Goal: Communication & Community: Answer question/provide support

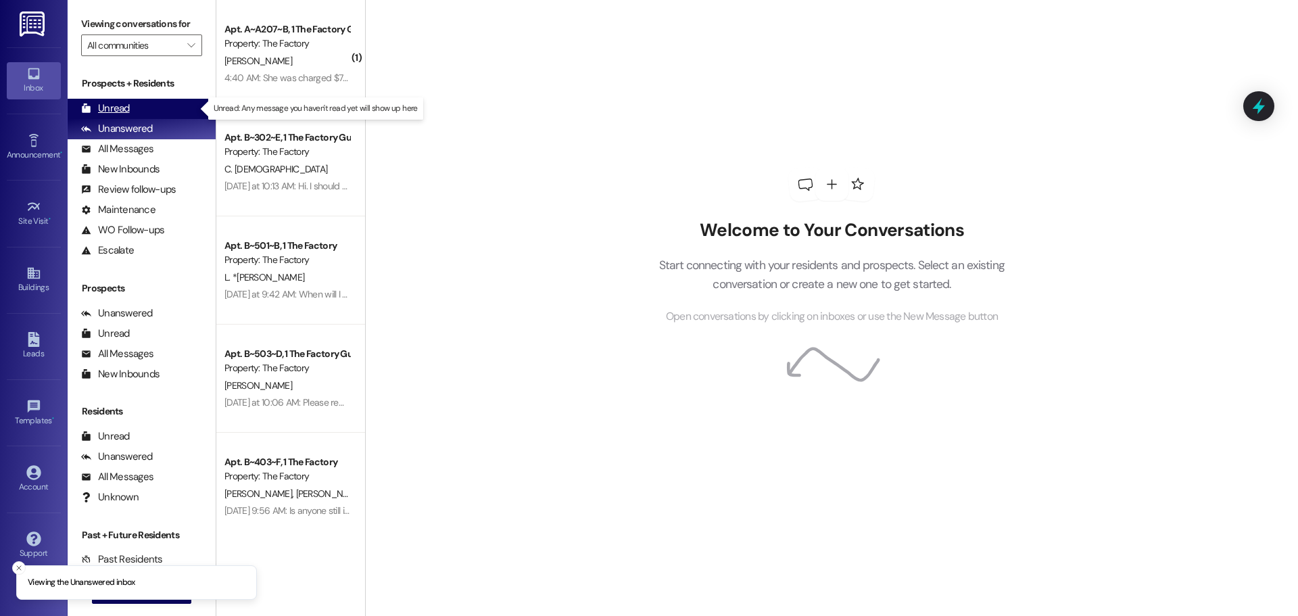
click at [116, 107] on div "Unread" at bounding box center [105, 108] width 49 height 14
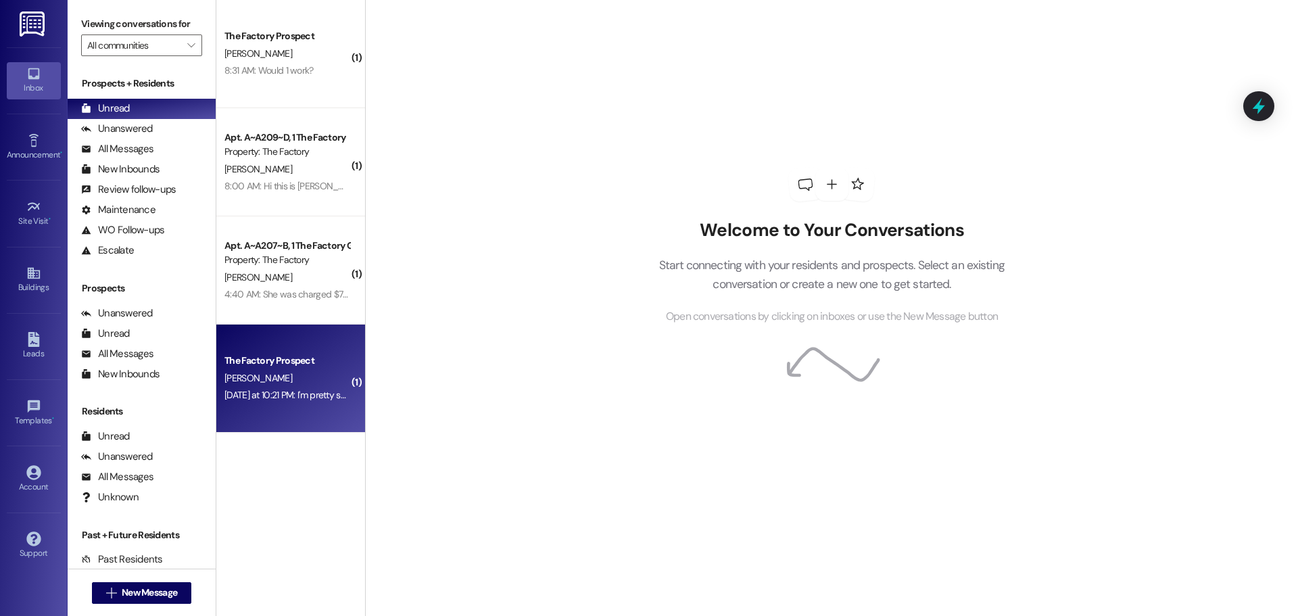
click at [287, 379] on div "T. Sturdevant" at bounding box center [287, 378] width 128 height 17
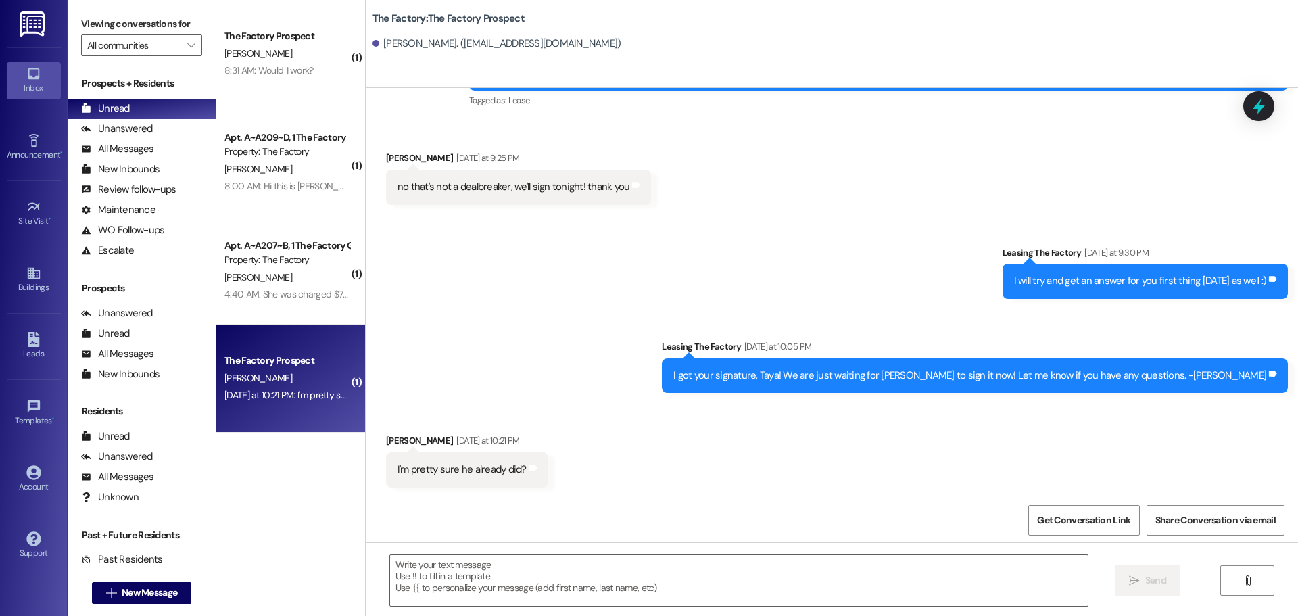
scroll to position [2117, 0]
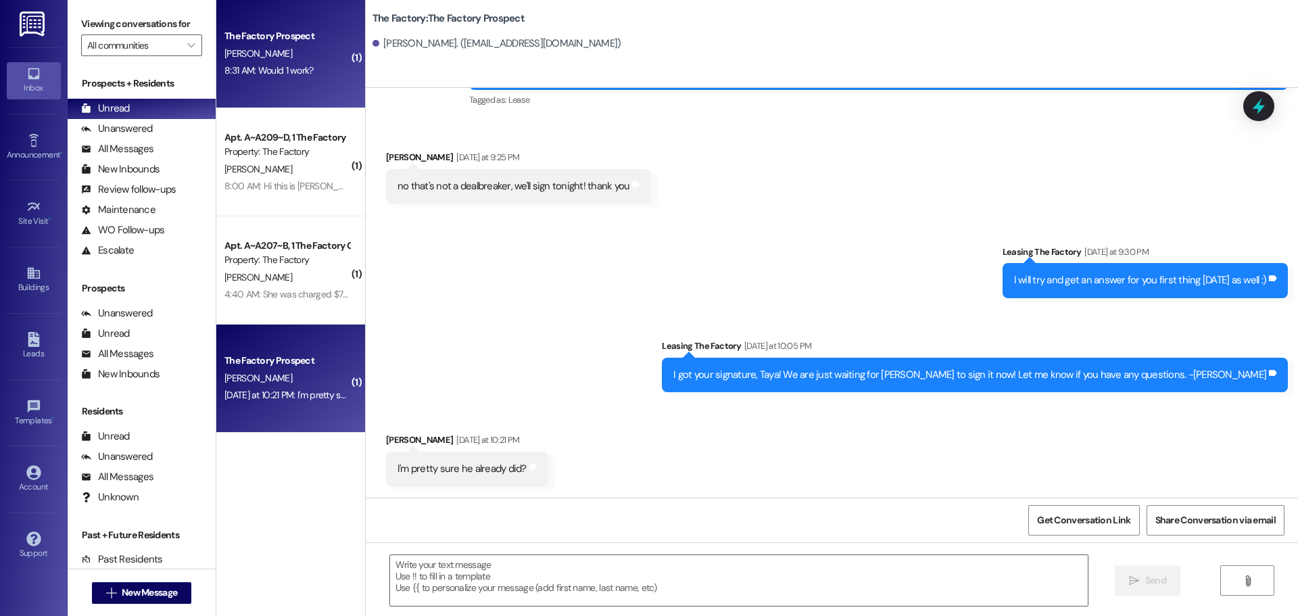
click at [308, 71] on div "8:31 AM: Would 1 work? 8:31 AM: Would 1 work?" at bounding box center [287, 70] width 128 height 17
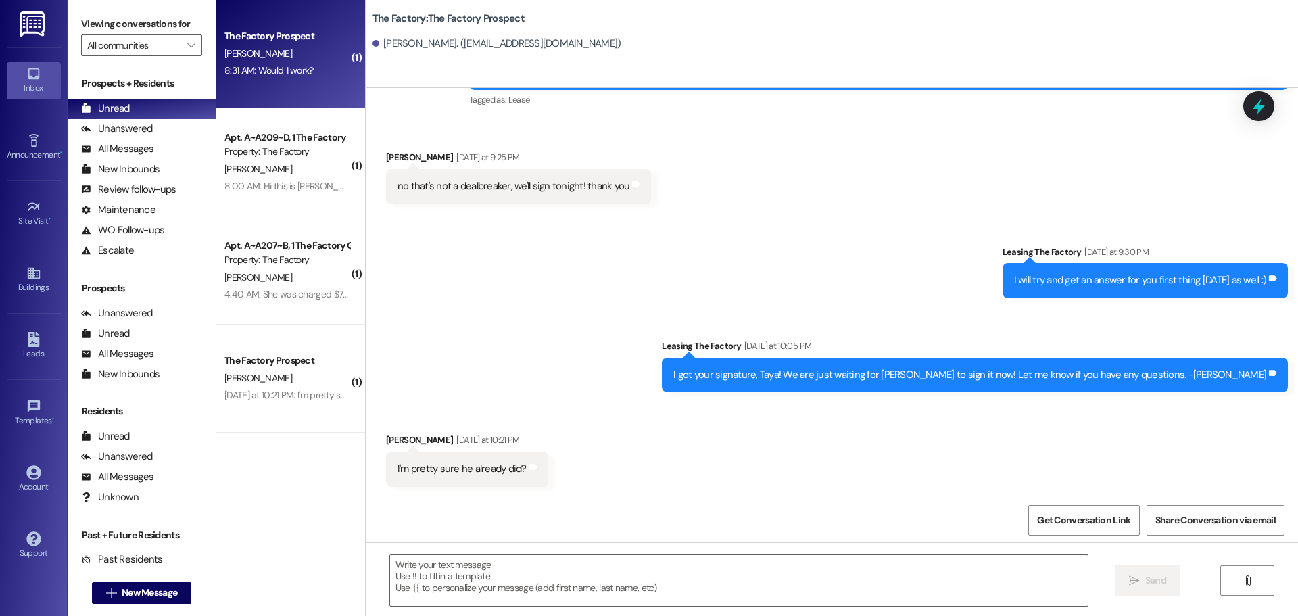
scroll to position [122, 0]
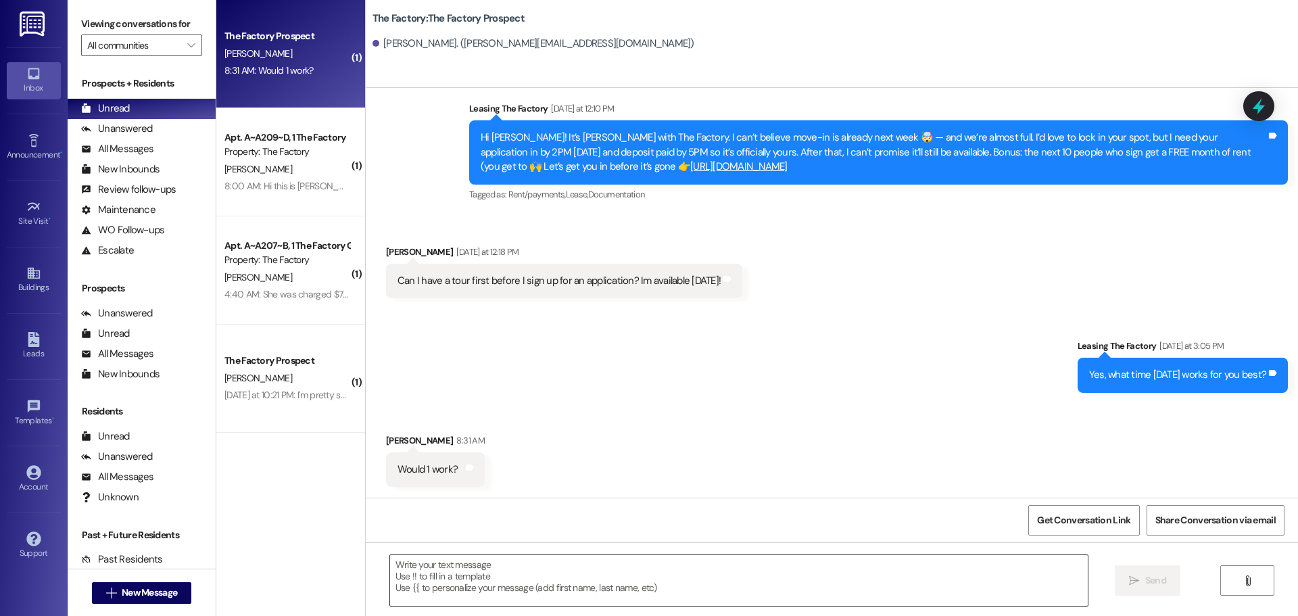
click at [407, 577] on textarea at bounding box center [738, 580] width 697 height 51
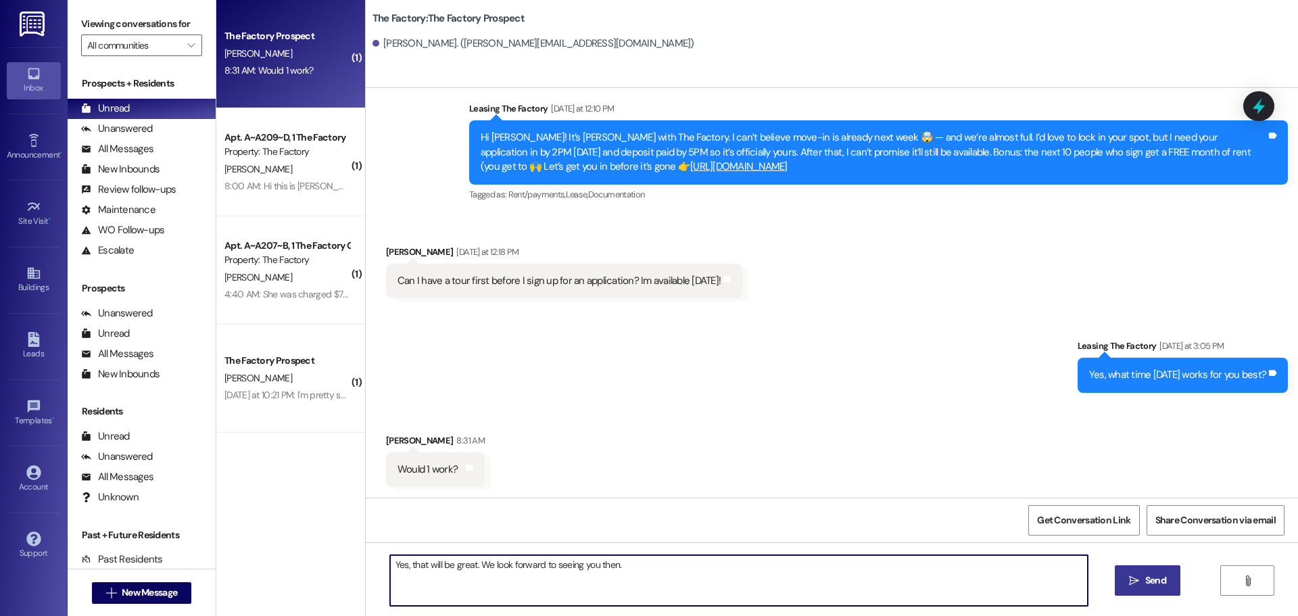
type textarea "Yes, that will be great. We look forward to seeing you then."
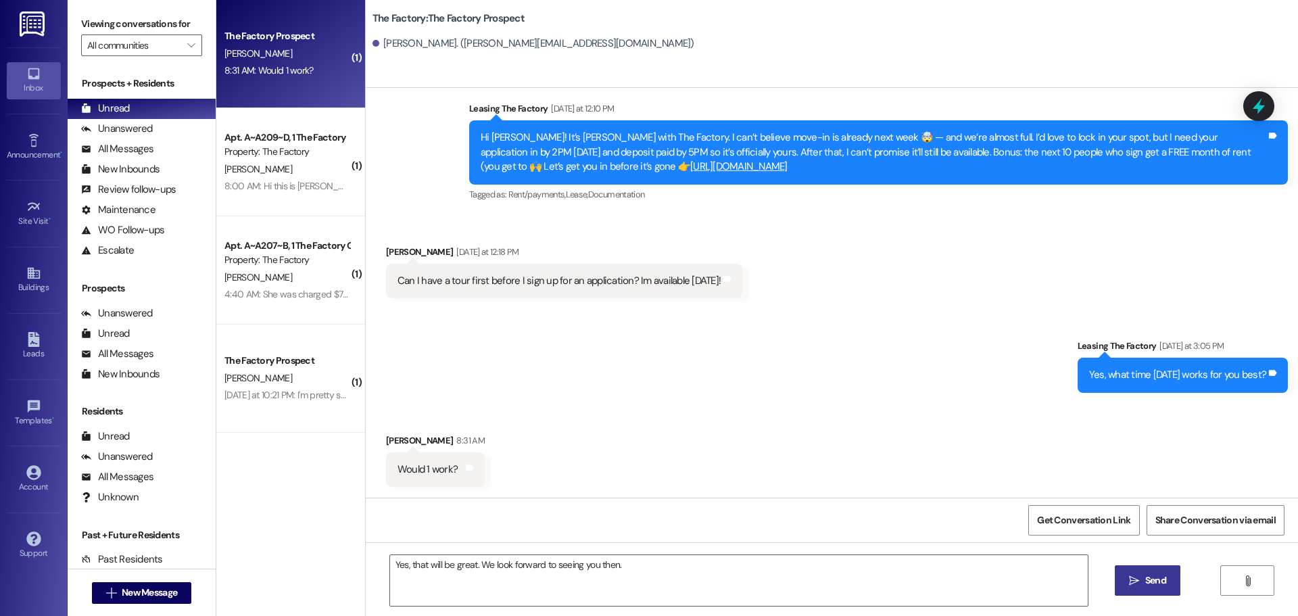
click at [1148, 578] on span "Send" at bounding box center [1155, 580] width 21 height 14
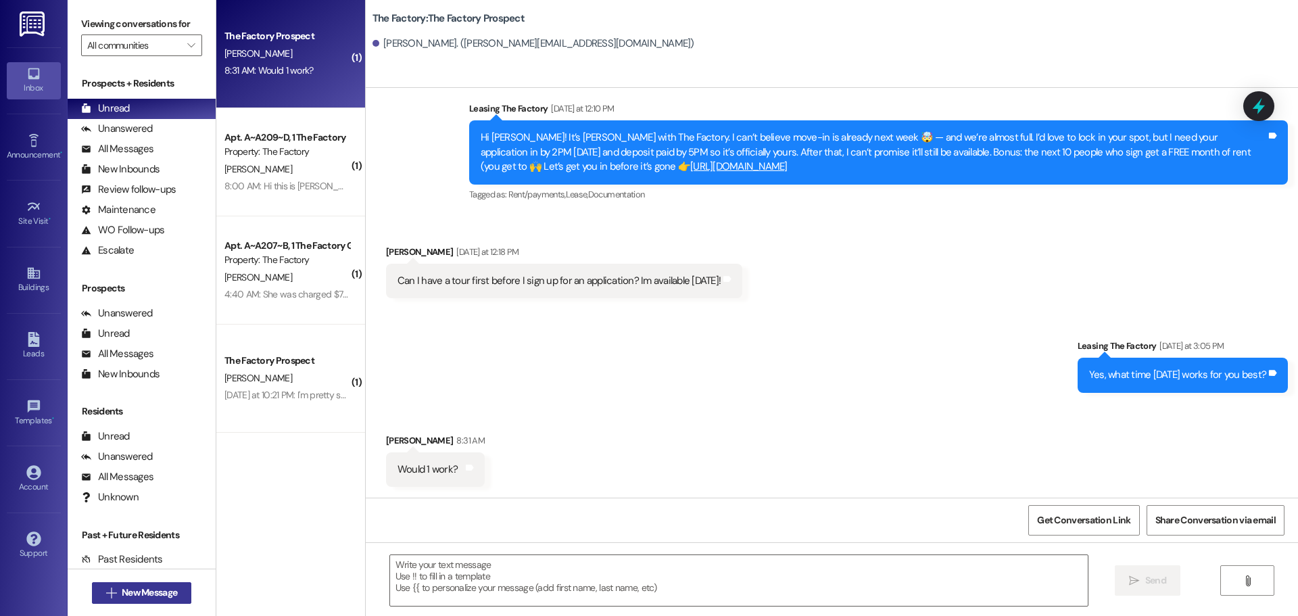
click at [131, 584] on button " New Message" at bounding box center [142, 593] width 100 height 22
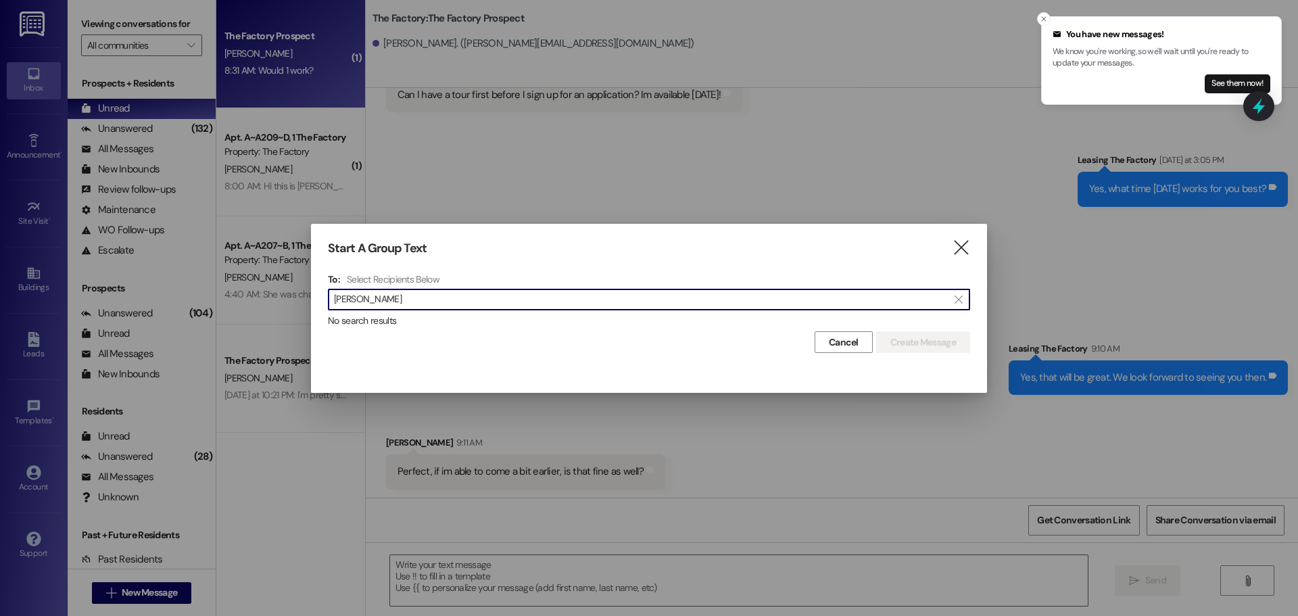
scroll to position [310, 0]
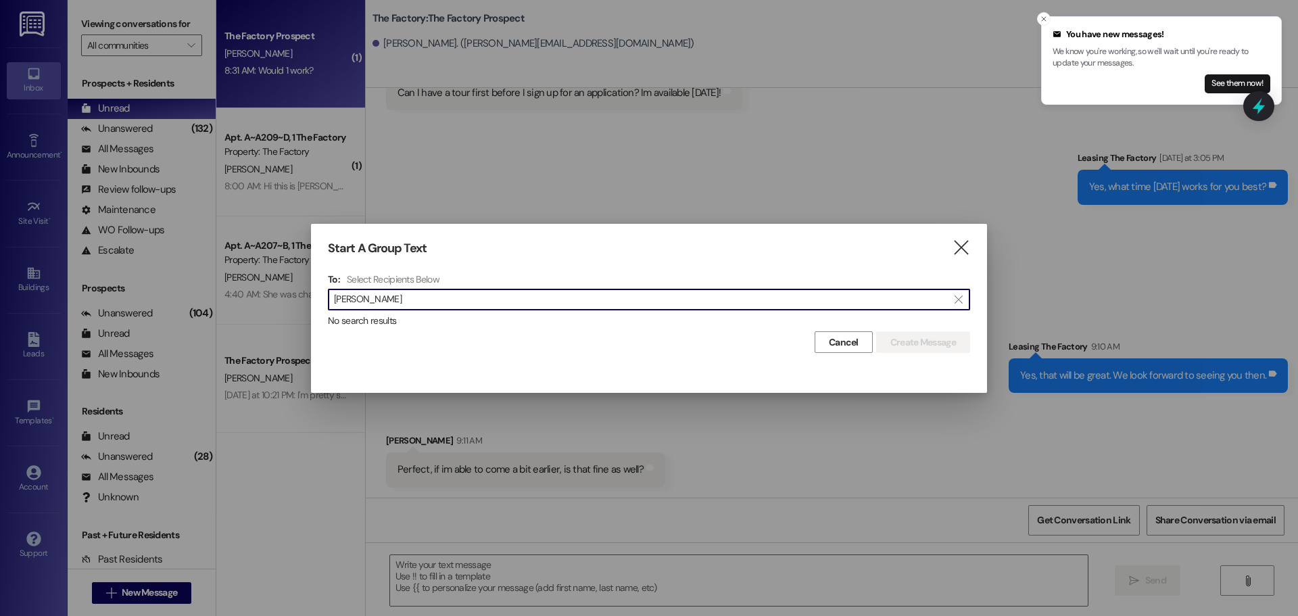
type input "reilly"
click at [465, 568] on div at bounding box center [649, 308] width 1298 height 616
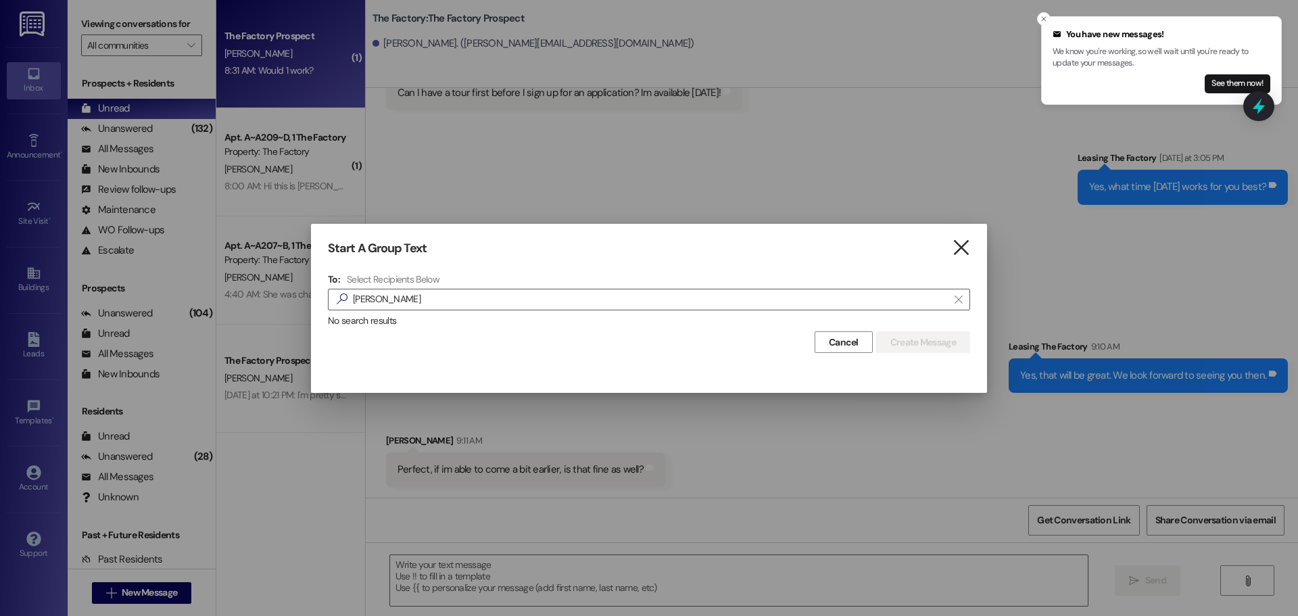
click at [962, 245] on icon "" at bounding box center [961, 248] width 18 height 14
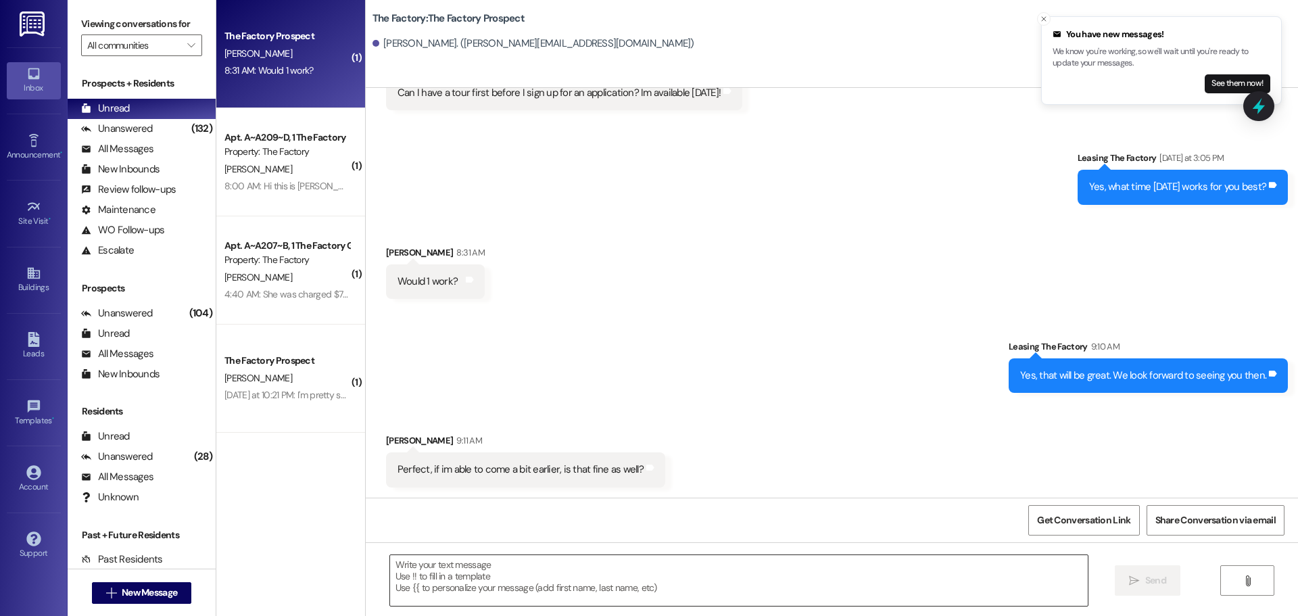
click at [400, 567] on textarea at bounding box center [738, 580] width 697 height 51
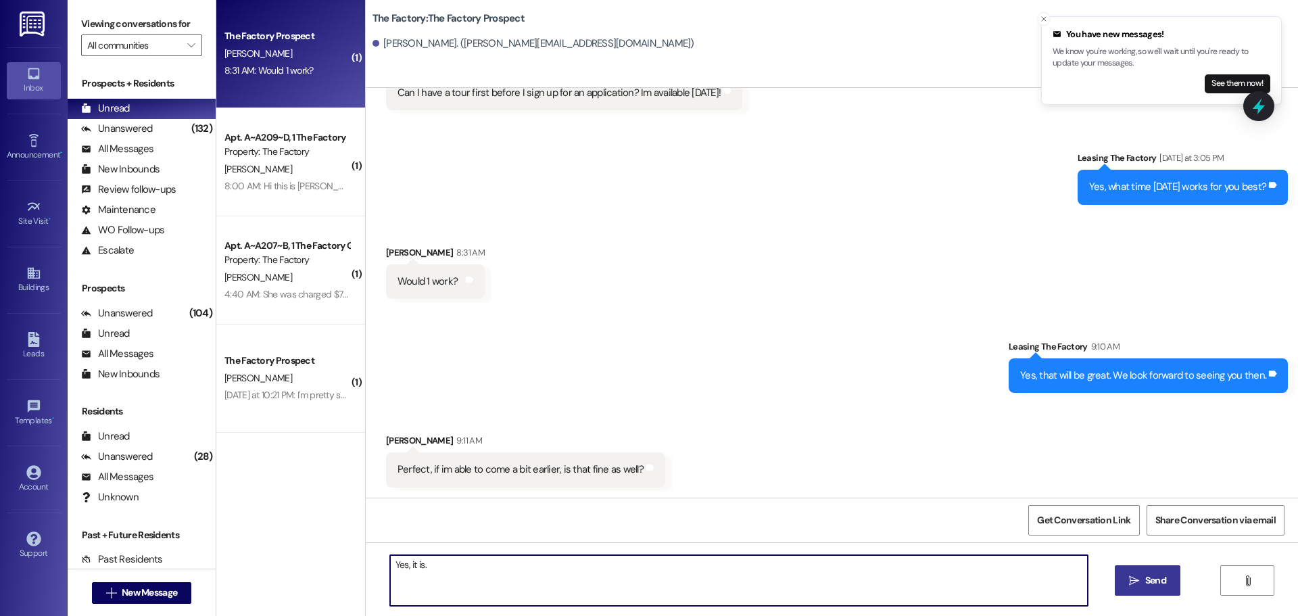
type textarea "Yes, it is."
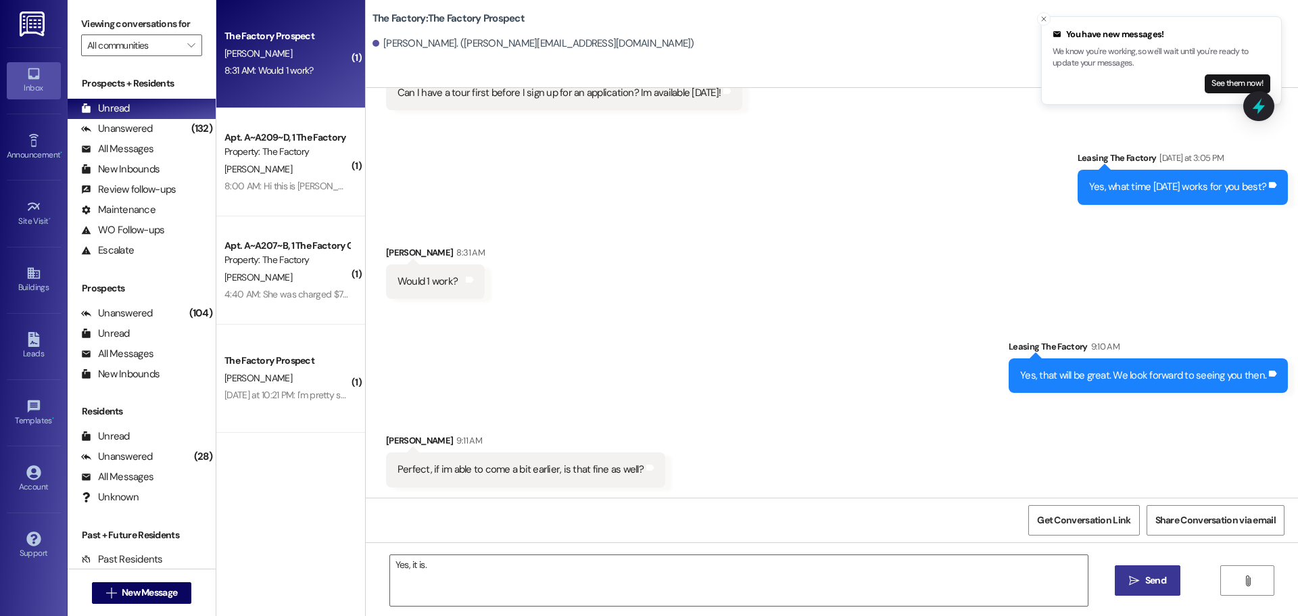
click at [1148, 583] on span "Send" at bounding box center [1155, 580] width 21 height 14
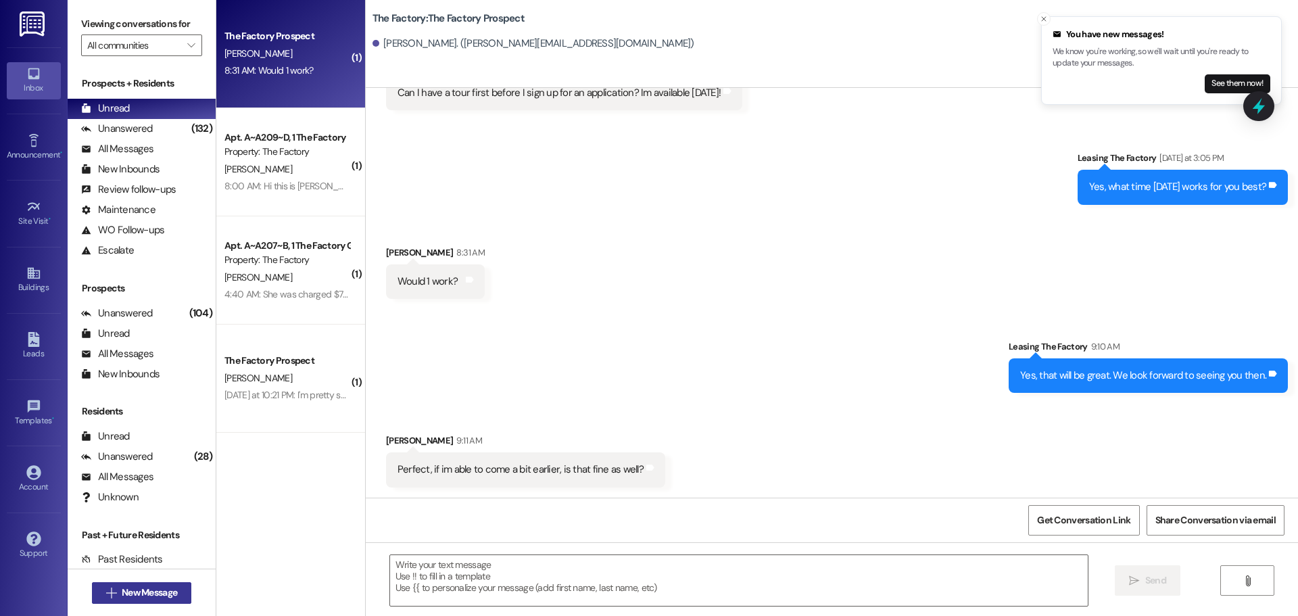
click at [155, 591] on span "New Message" at bounding box center [149, 592] width 55 height 14
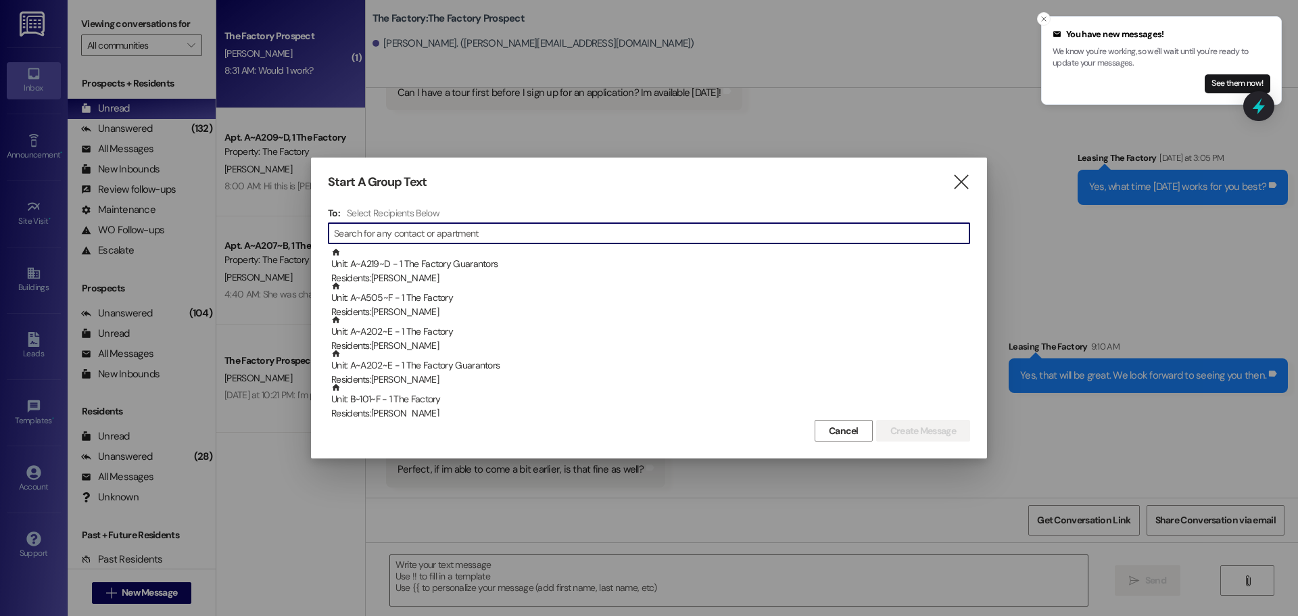
click at [406, 229] on input at bounding box center [651, 233] width 635 height 19
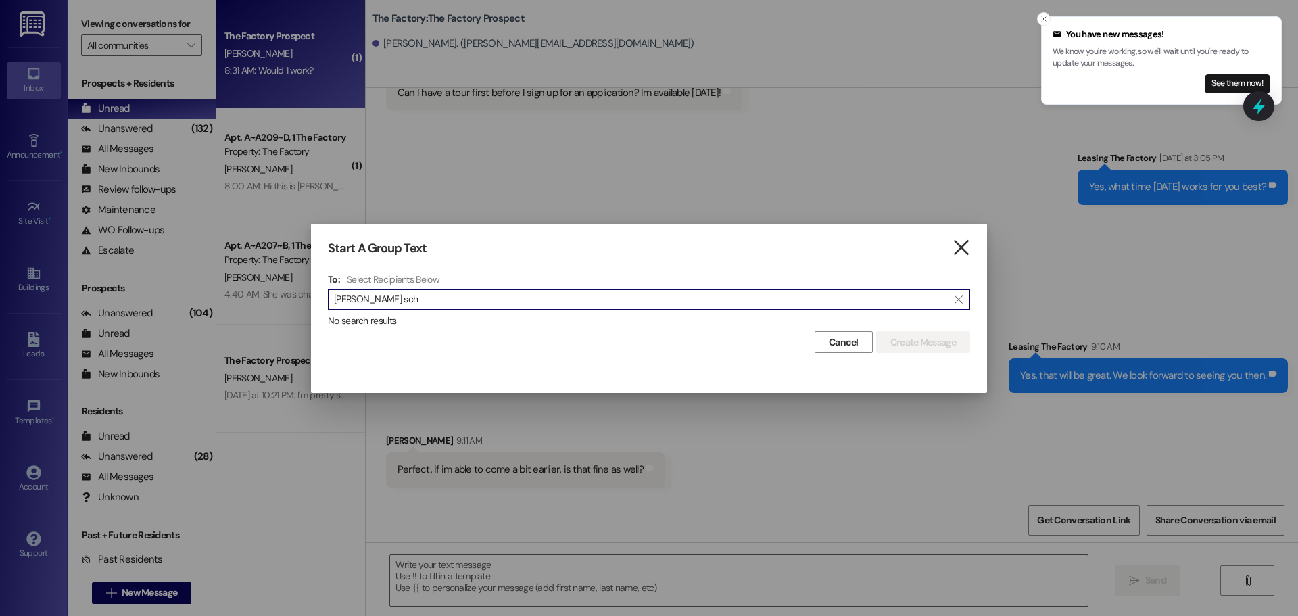
type input "Reilly sch"
click at [957, 246] on icon "" at bounding box center [961, 248] width 18 height 14
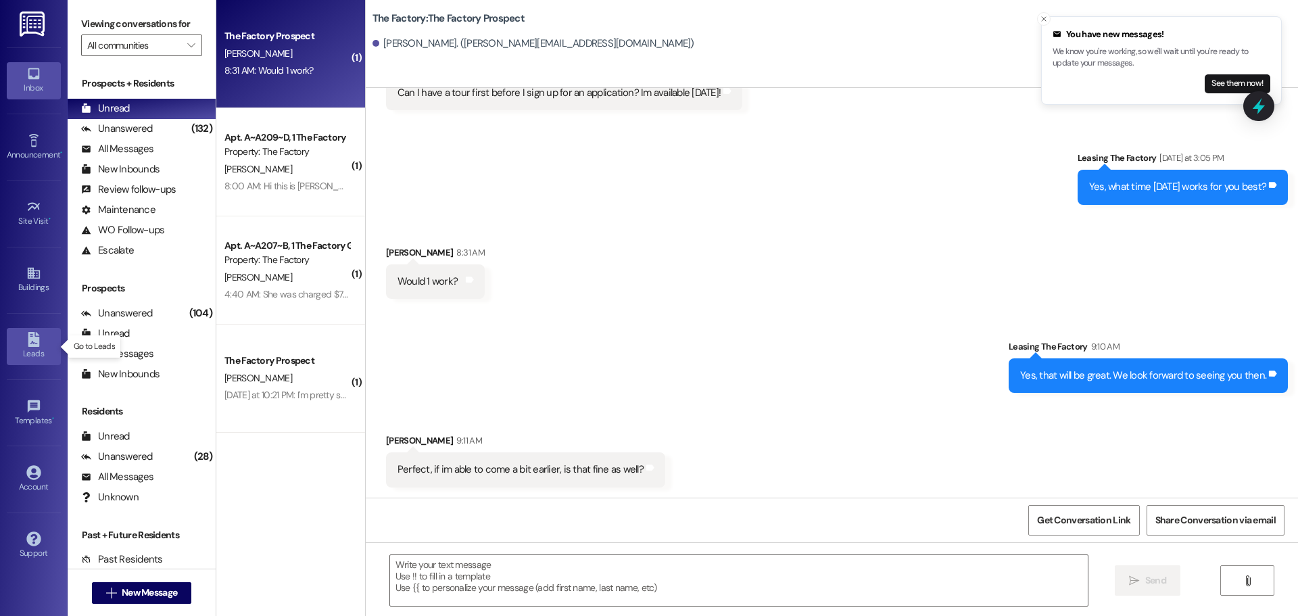
click at [33, 343] on icon at bounding box center [33, 339] width 15 height 15
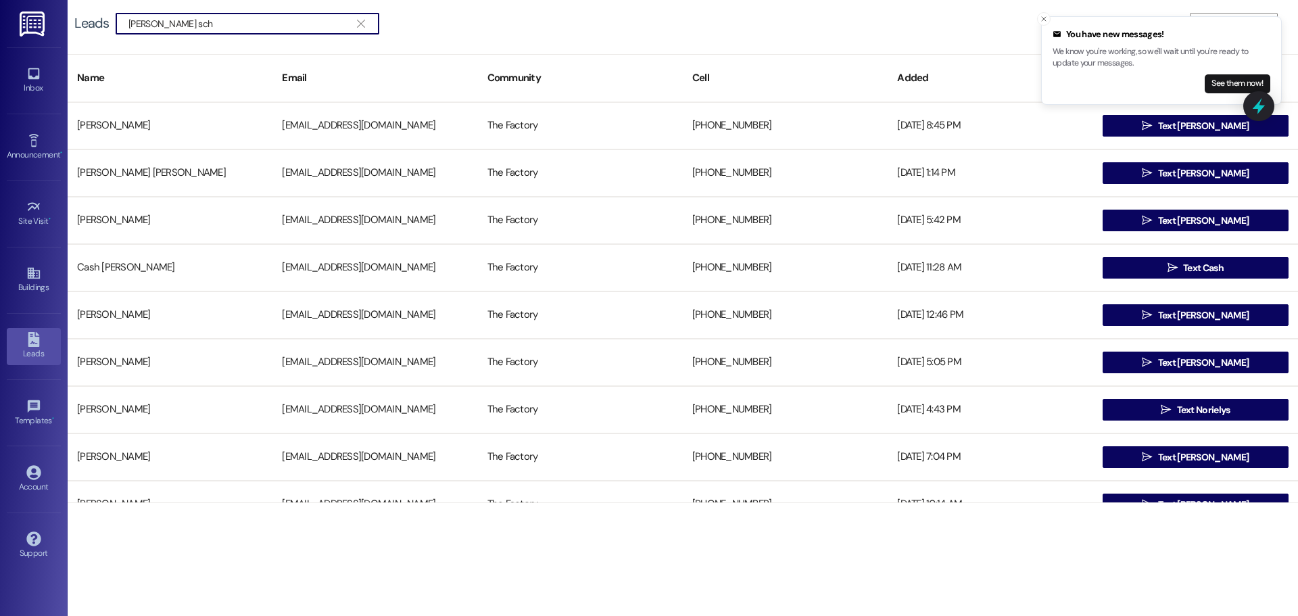
click at [187, 25] on input "reilly sch" at bounding box center [239, 23] width 222 height 19
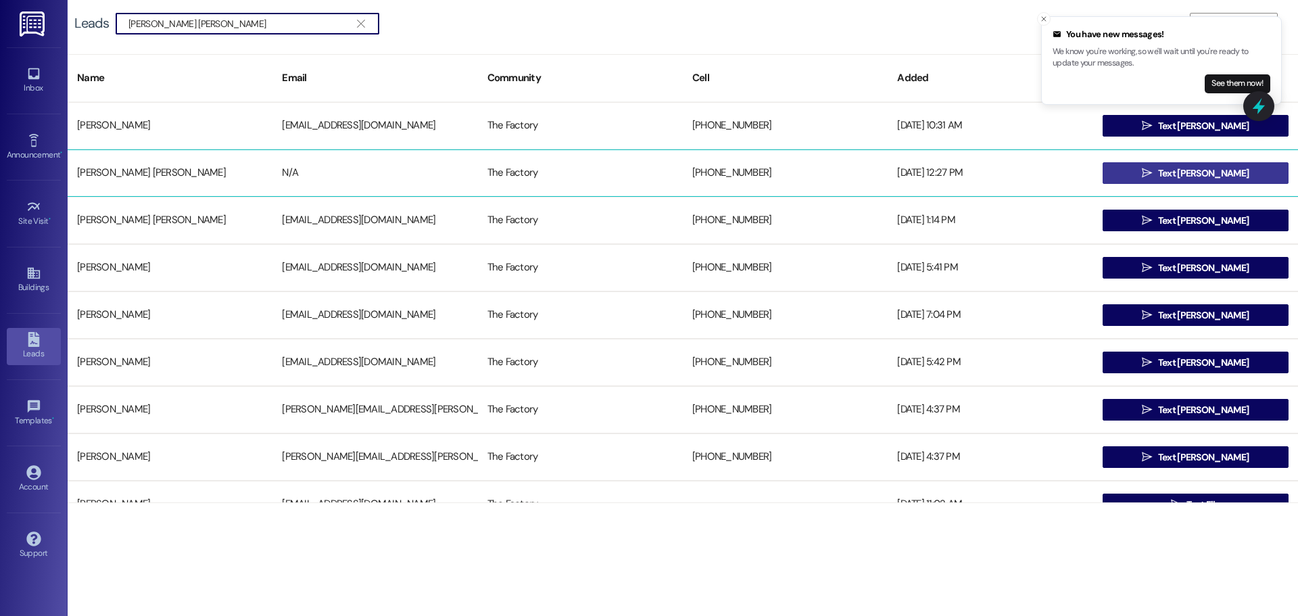
type input "reilly scriber"
click at [1212, 167] on span "Text Reilly" at bounding box center [1203, 173] width 91 height 14
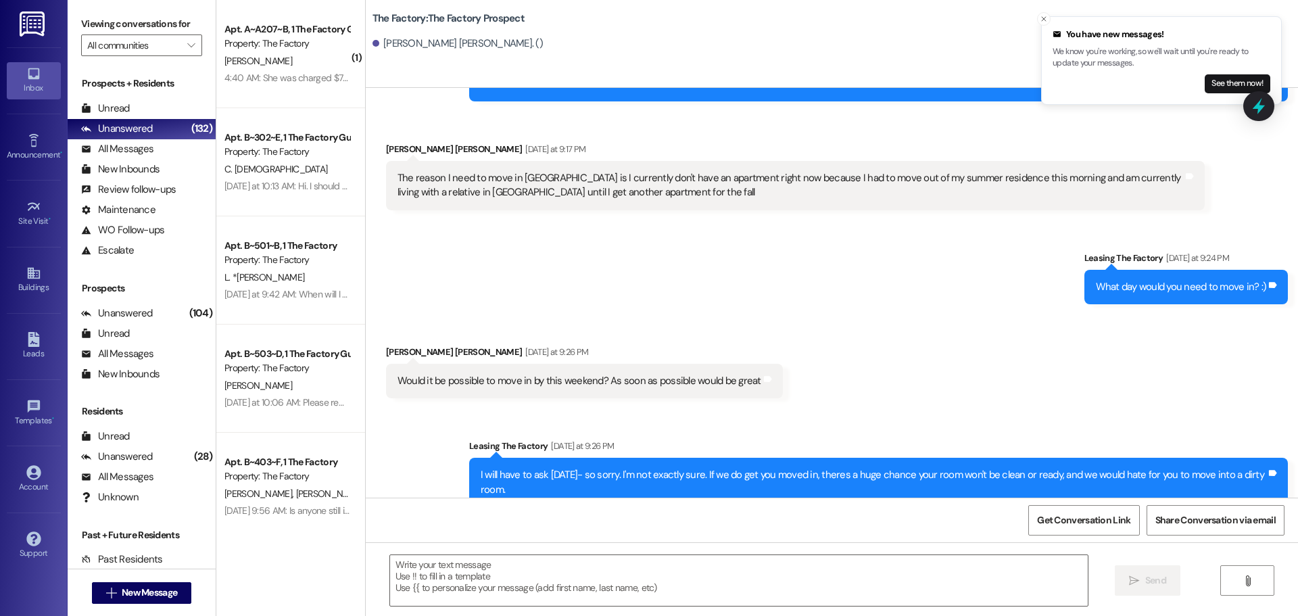
scroll to position [1513, 0]
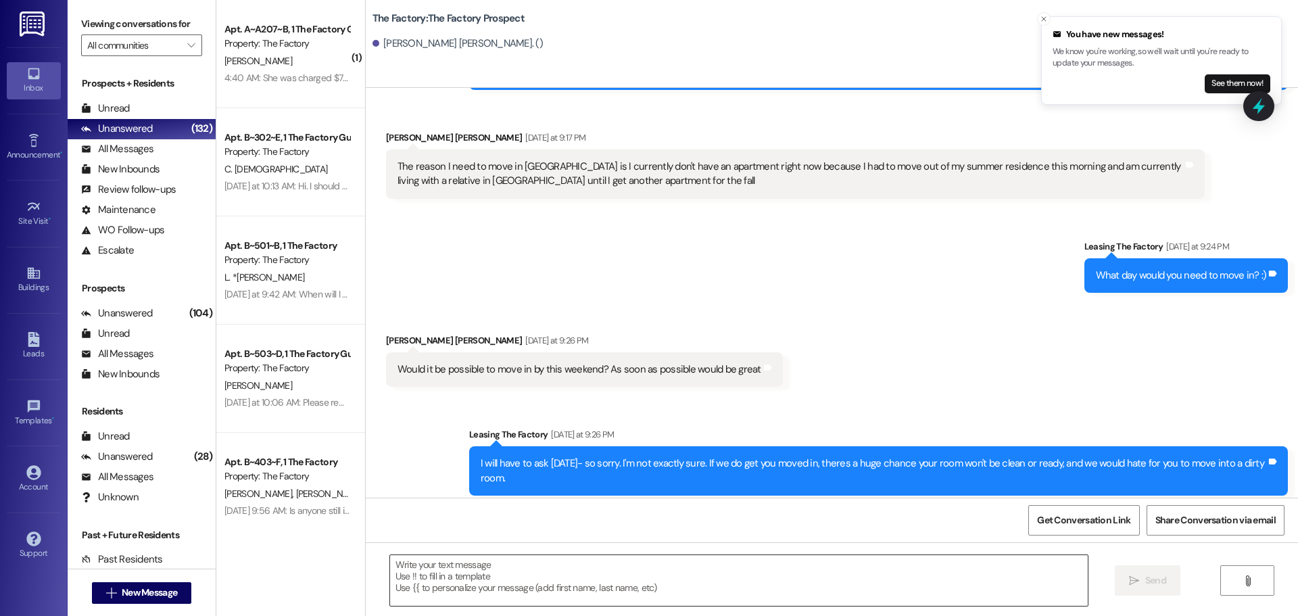
click at [390, 562] on textarea at bounding box center [738, 580] width 697 height 51
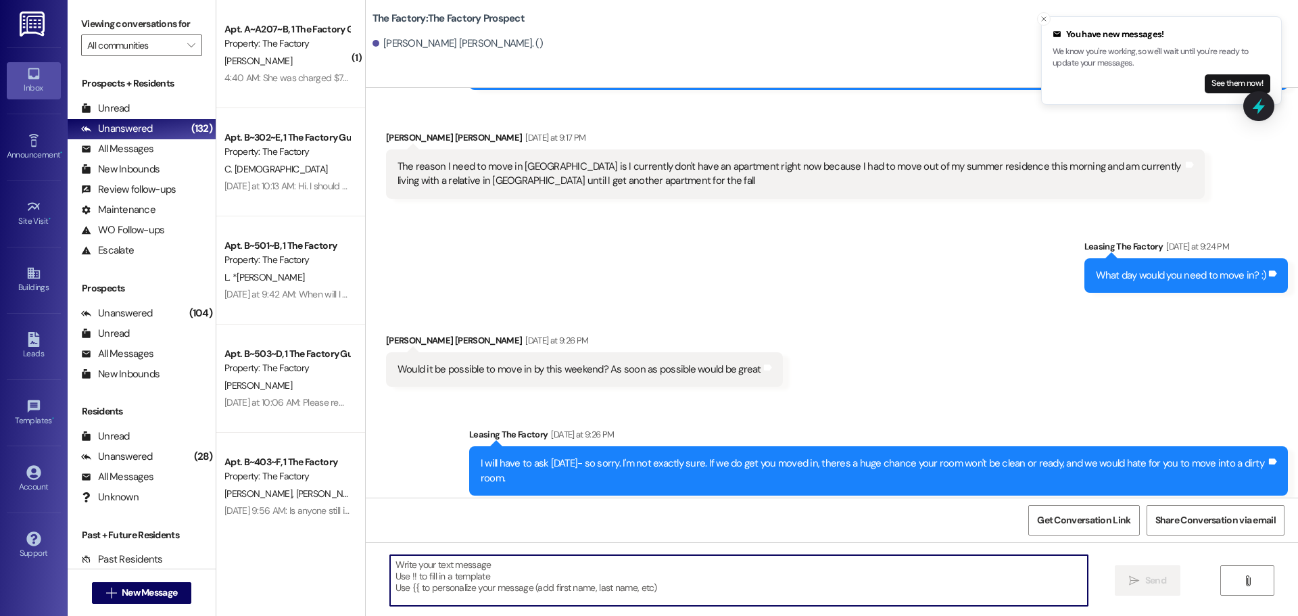
paste textarea "Hi {{first_name}}, your lease is ready to sign and the link has been sent to yo…"
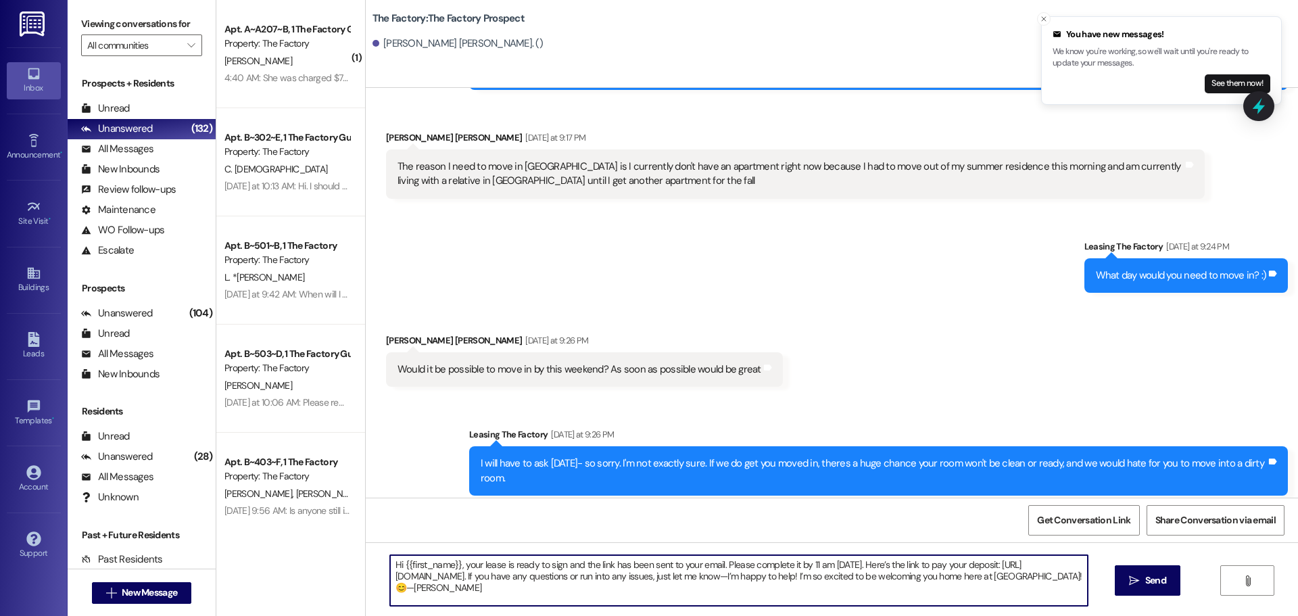
type textarea "Hi {{first_name}}, your lease is ready to sign and the link has been sent to yo…"
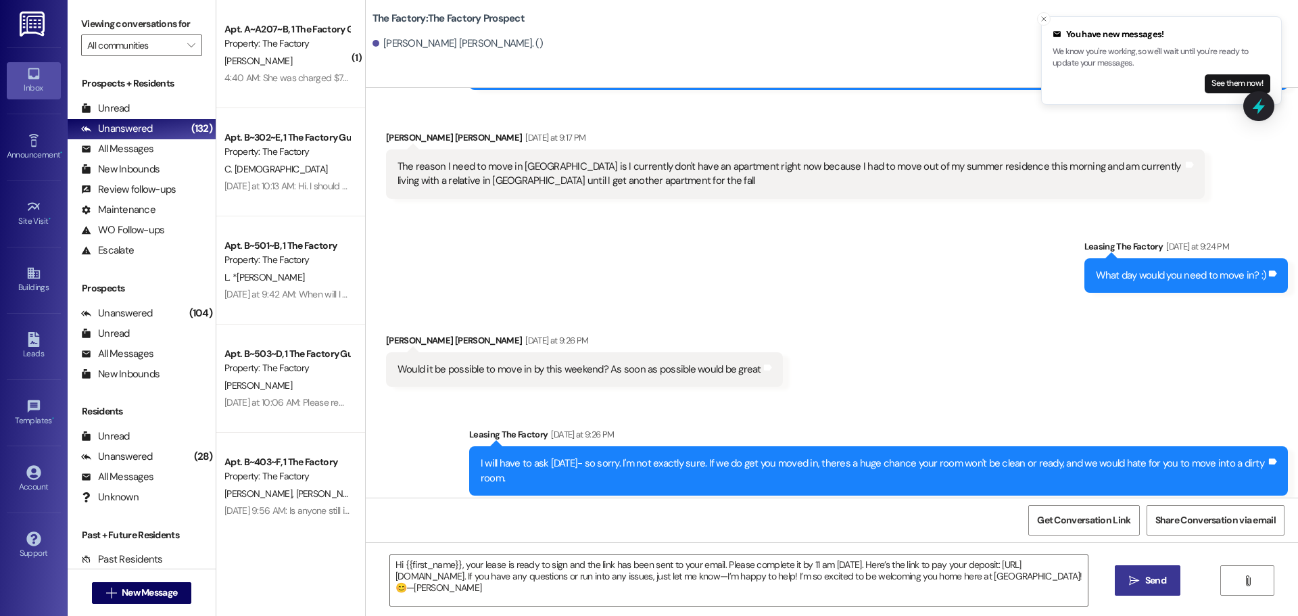
click at [1156, 583] on span "Send" at bounding box center [1155, 580] width 21 height 14
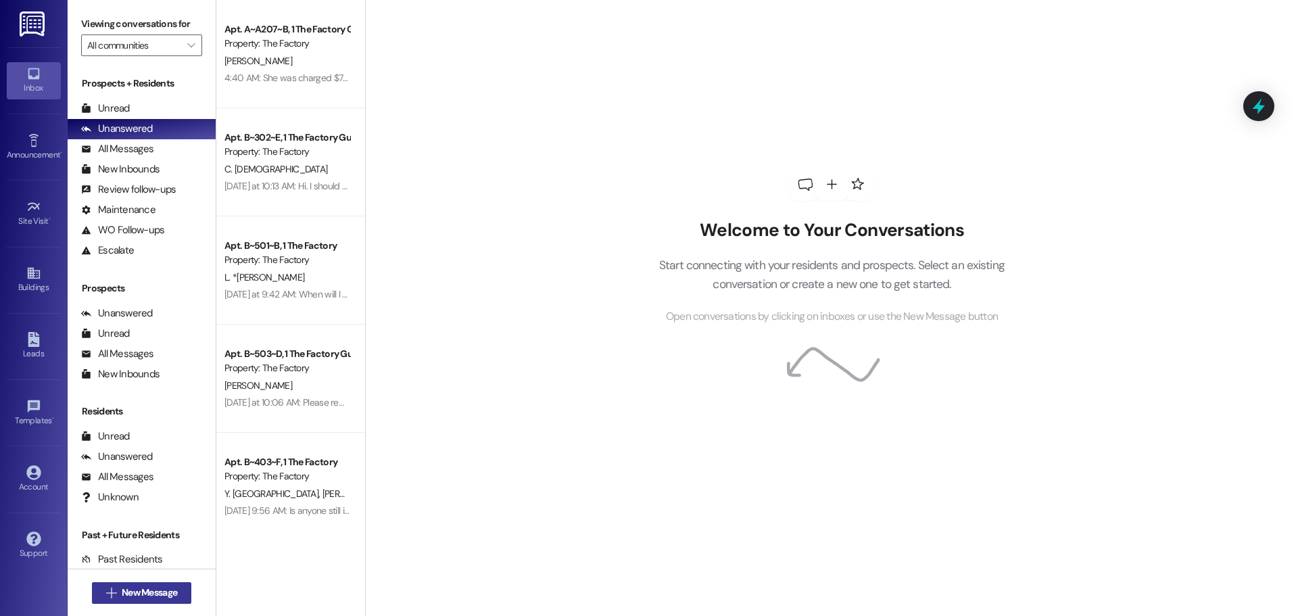
click at [131, 592] on span "New Message" at bounding box center [149, 592] width 55 height 14
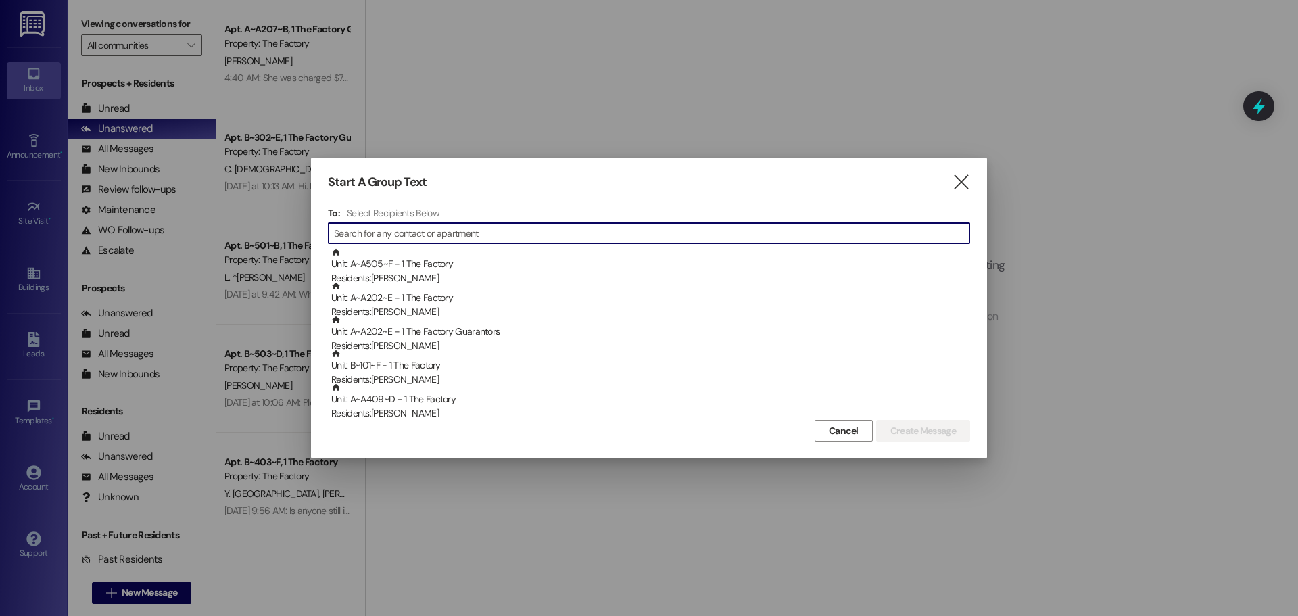
click at [437, 228] on input at bounding box center [651, 233] width 635 height 19
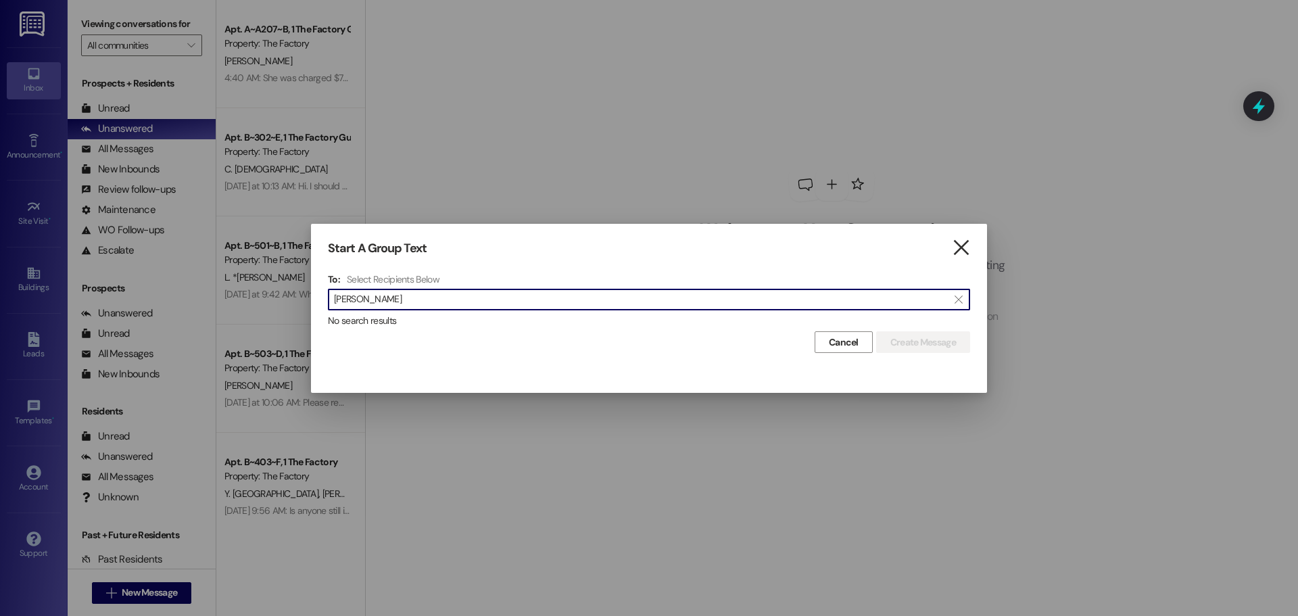
type input "[PERSON_NAME]"
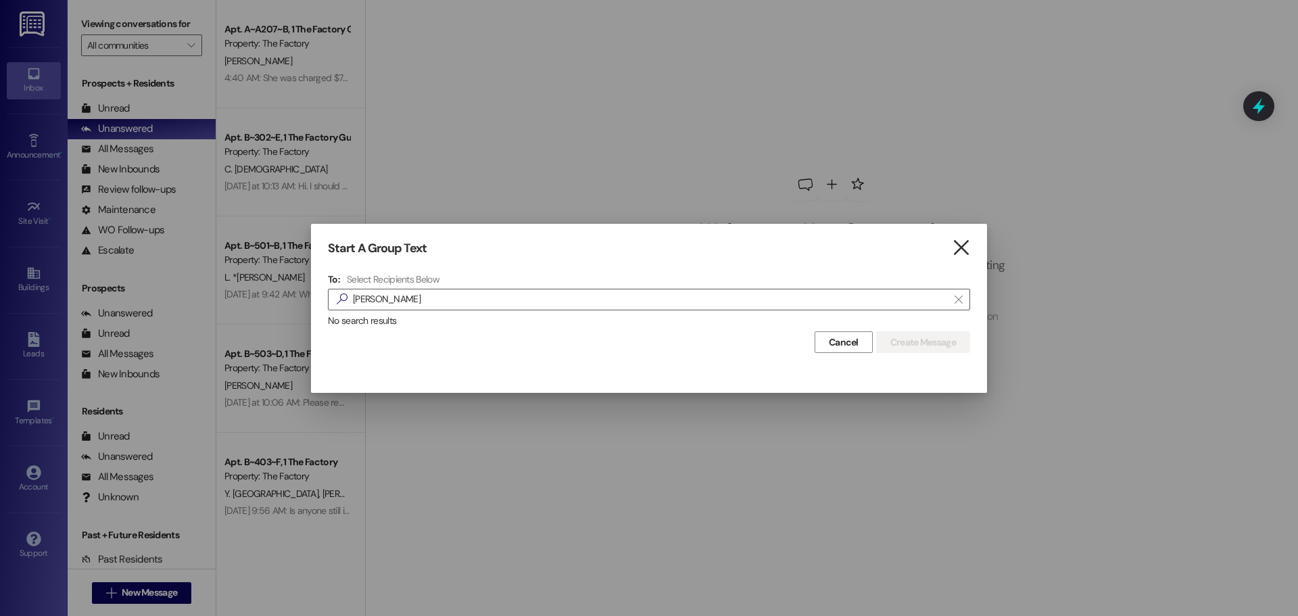
click at [962, 244] on icon "" at bounding box center [961, 248] width 18 height 14
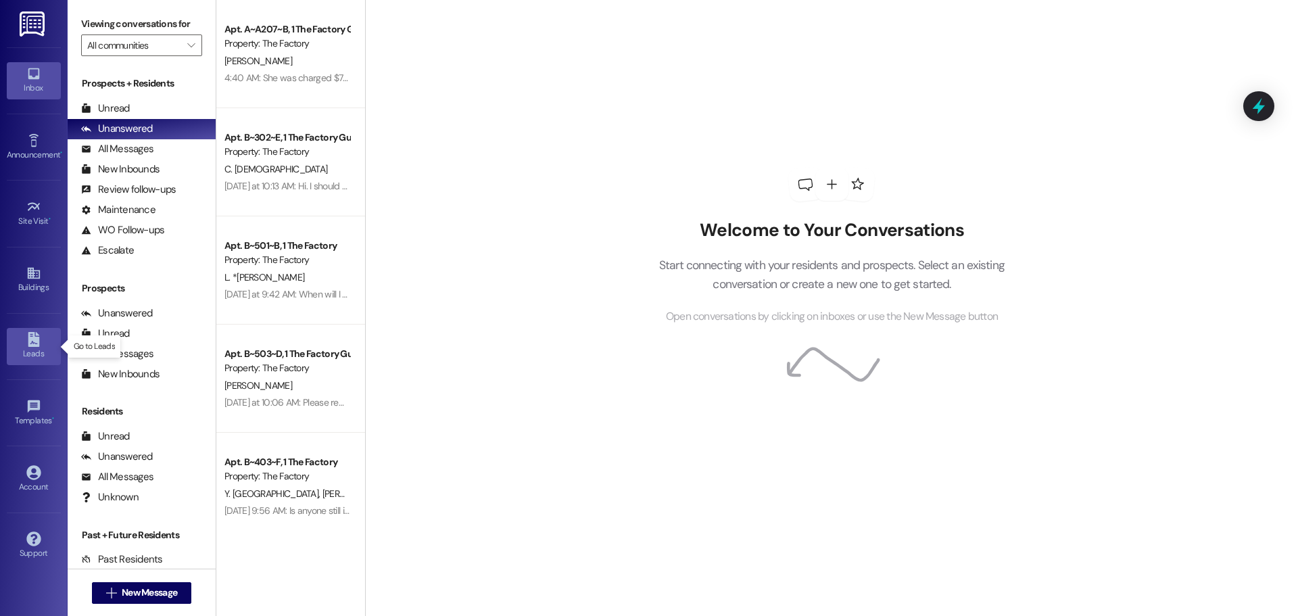
click at [39, 341] on icon at bounding box center [33, 339] width 11 height 15
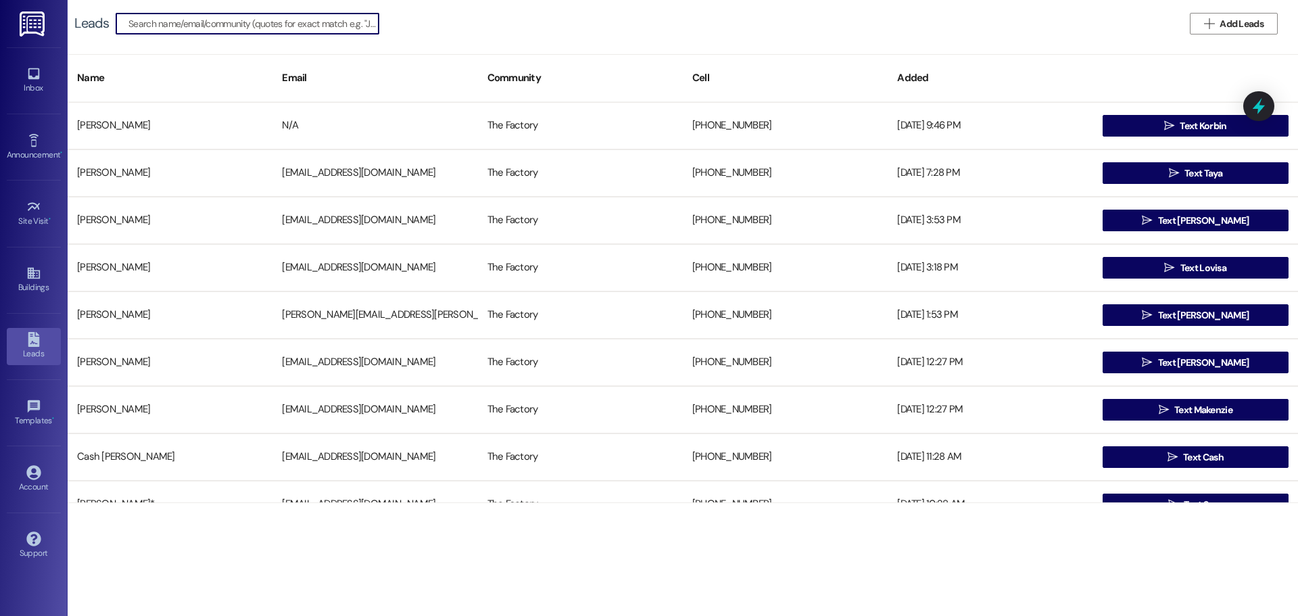
click at [187, 23] on input at bounding box center [253, 23] width 250 height 19
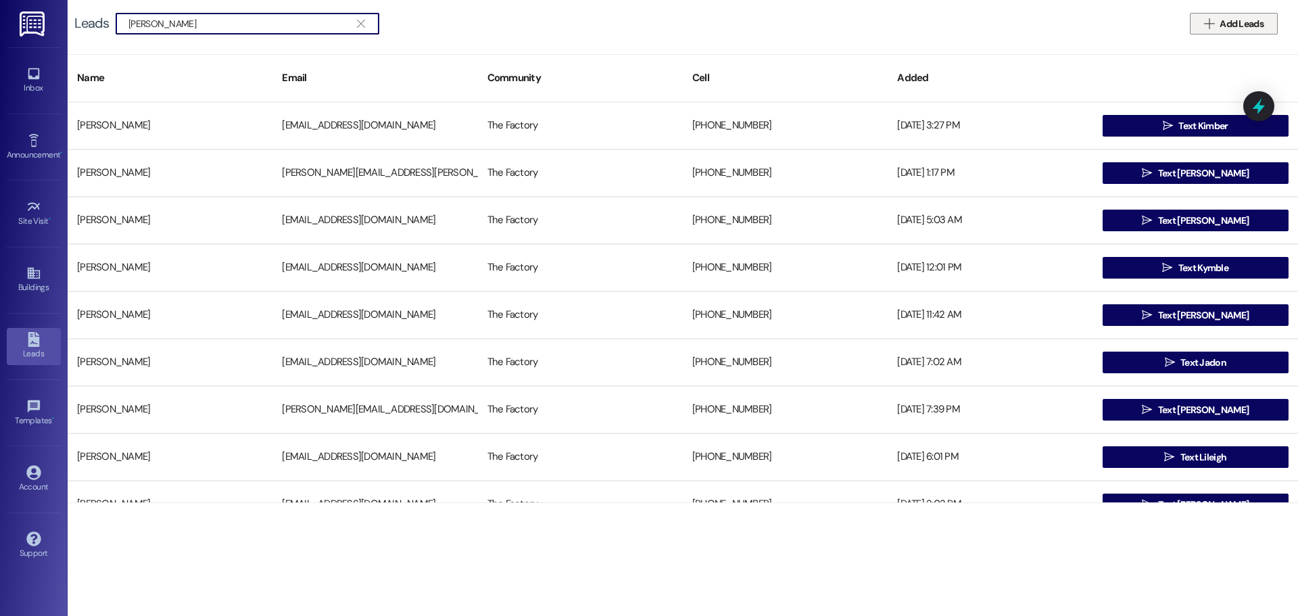
type input "[PERSON_NAME]"
click at [1249, 24] on span "Add Leads" at bounding box center [1241, 24] width 44 height 14
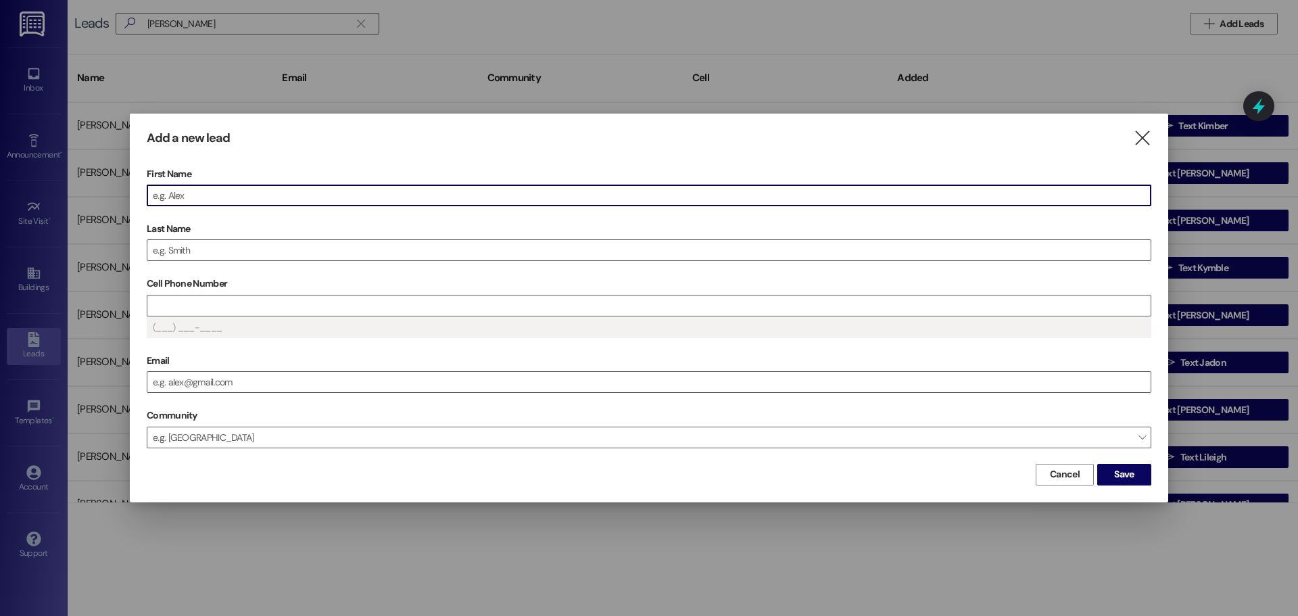
click at [201, 198] on input "First Name" at bounding box center [648, 195] width 1003 height 20
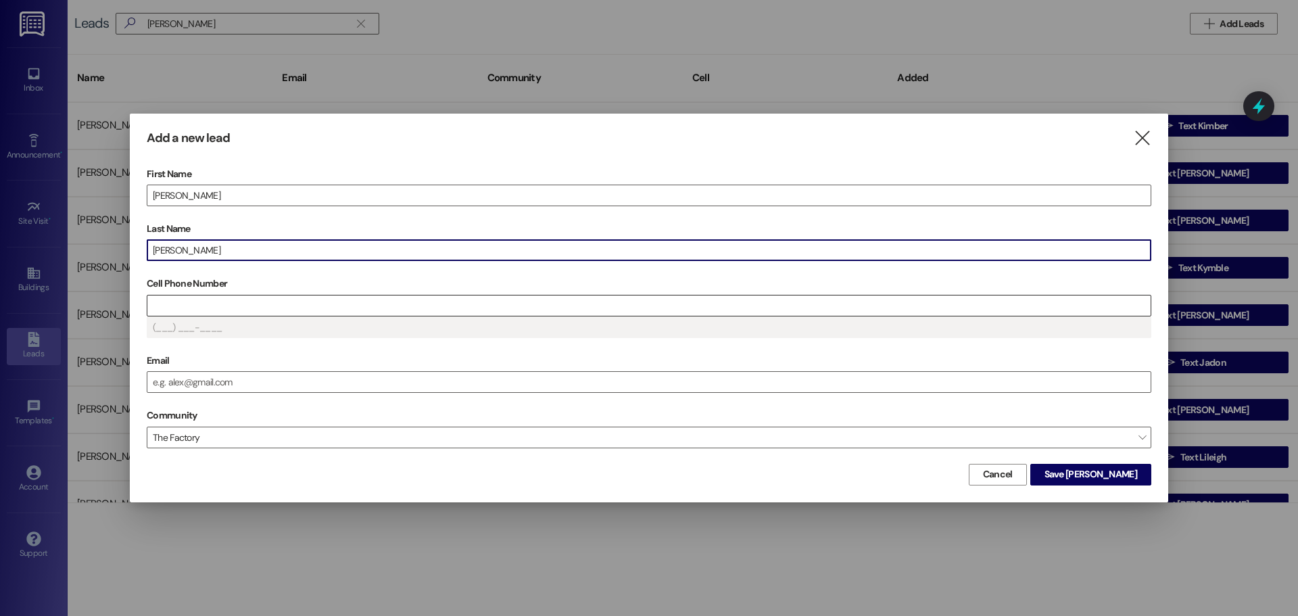
click at [154, 308] on input "Cell Phone Number" at bounding box center [648, 305] width 1003 height 20
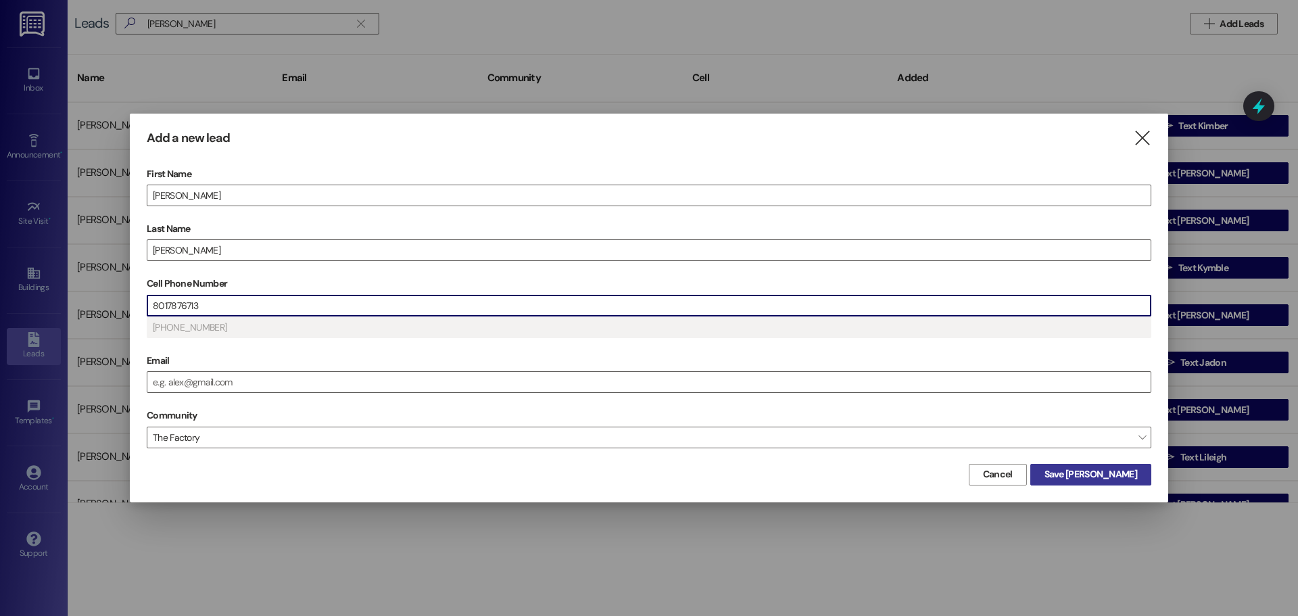
click at [1100, 471] on span "Save [PERSON_NAME]" at bounding box center [1090, 474] width 93 height 14
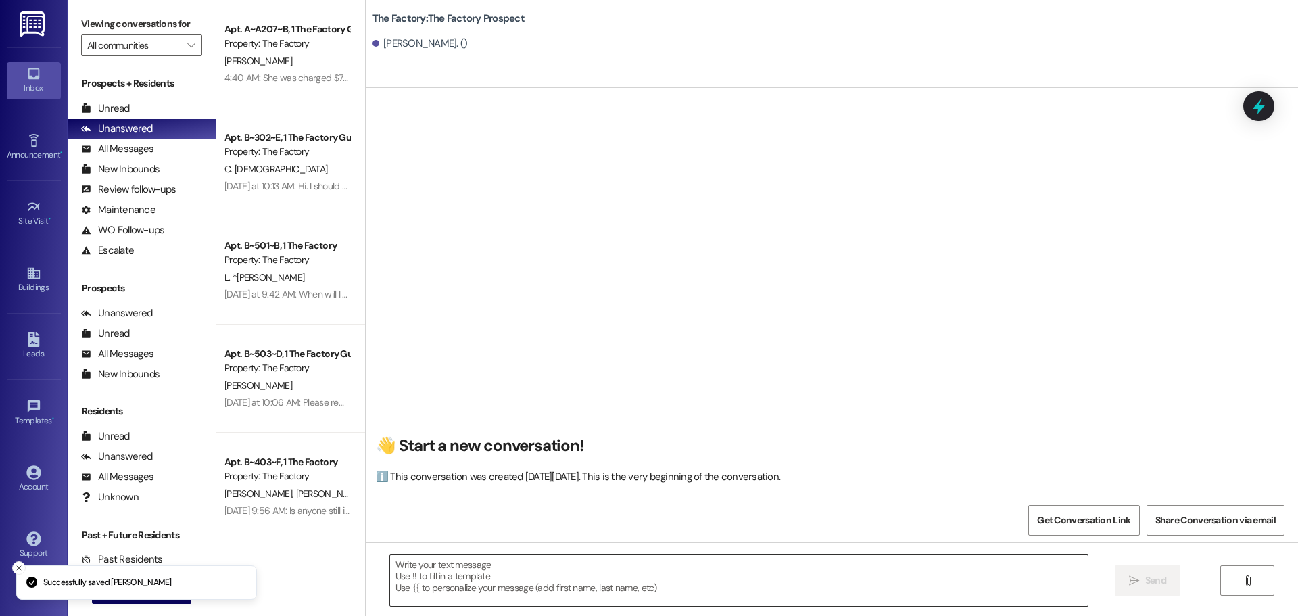
click at [390, 567] on textarea at bounding box center [738, 580] width 697 height 51
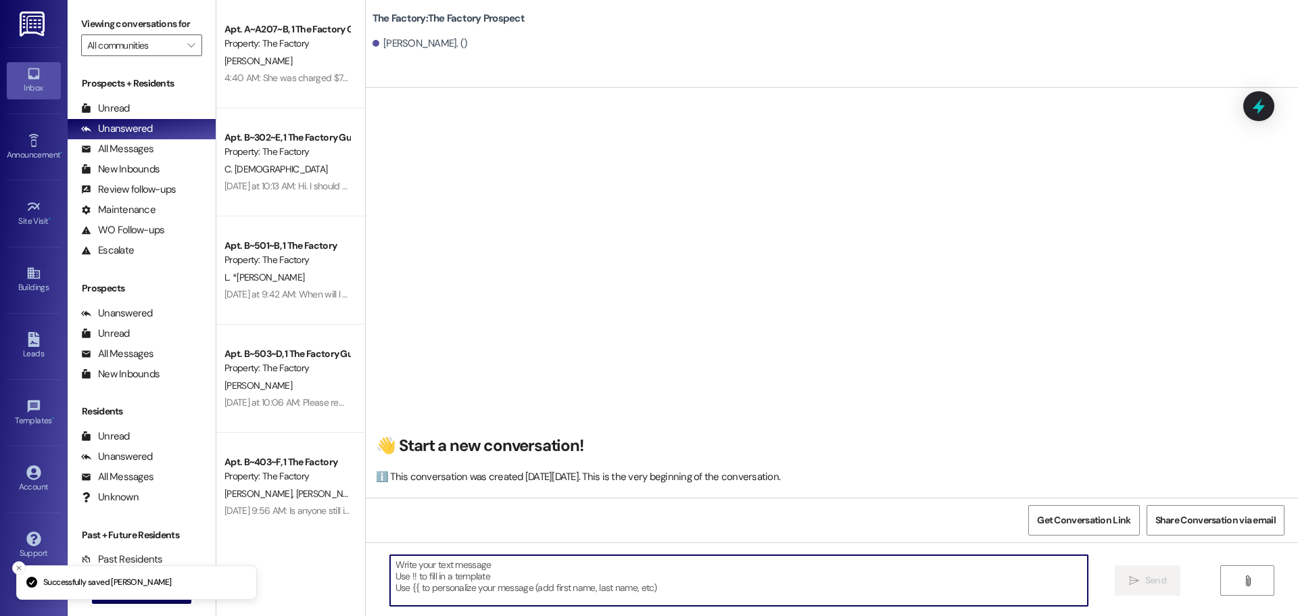
paste textarea "Hi {{first_name}}, this is [PERSON_NAME] from The Factory. [PERSON_NAME]’s leas…"
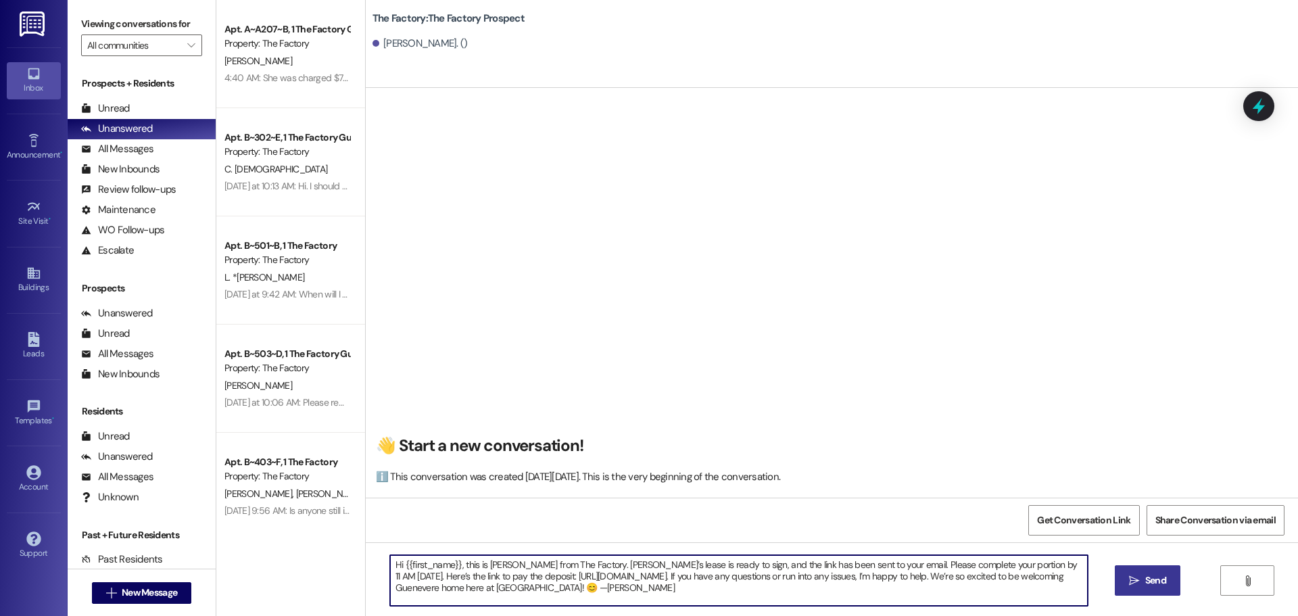
type textarea "Hi {{first_name}}, this is [PERSON_NAME] from The Factory. [PERSON_NAME]’s leas…"
click at [1154, 579] on span "Send" at bounding box center [1155, 580] width 21 height 14
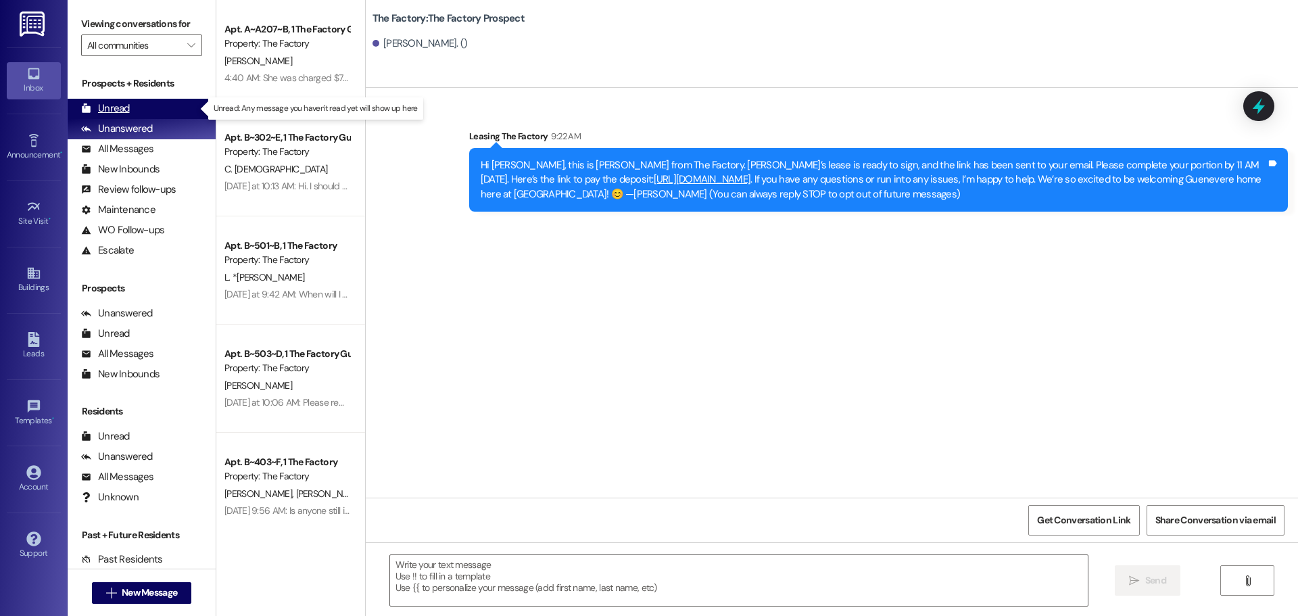
click at [123, 113] on div "Unread" at bounding box center [105, 108] width 49 height 14
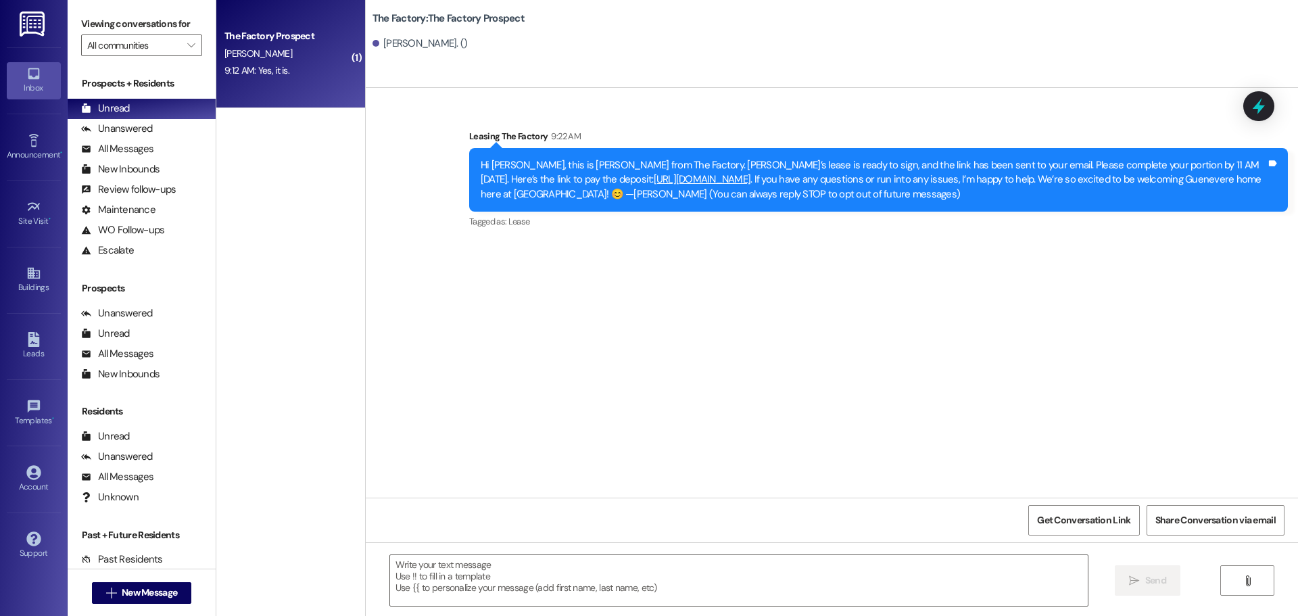
click at [282, 69] on div "9:12 AM: Yes, it is. 9:12 AM: Yes, it is." at bounding box center [287, 70] width 128 height 17
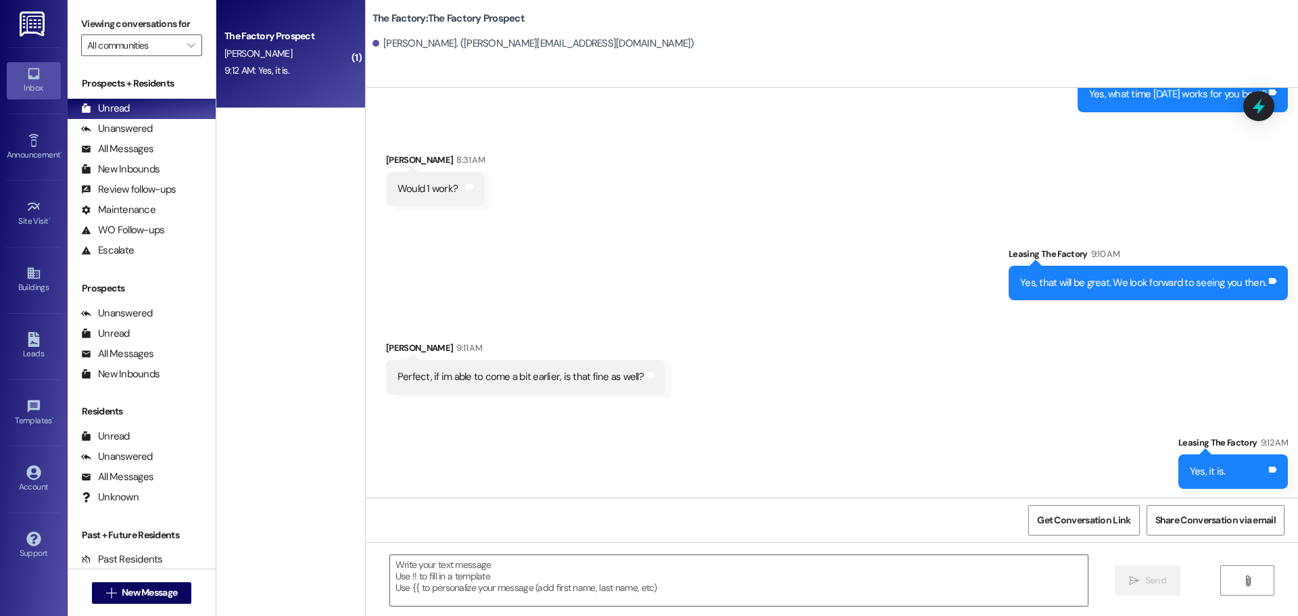
scroll to position [404, 0]
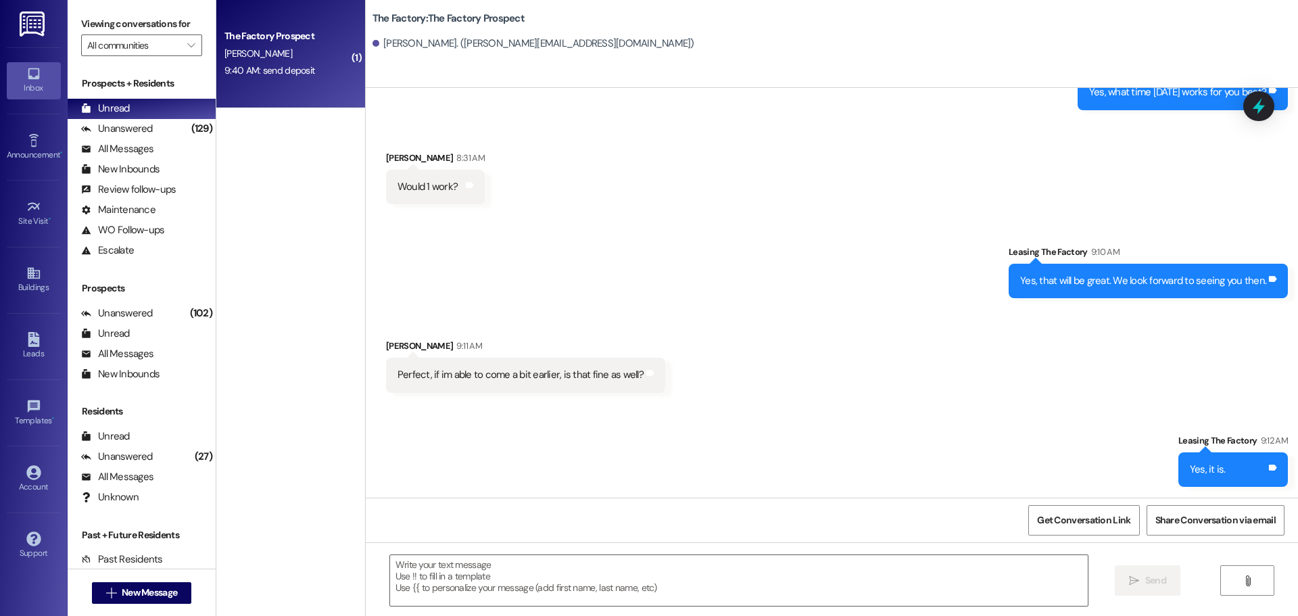
click at [298, 77] on div "9:40 AM: send deposit 9:40 AM: send deposit" at bounding box center [287, 70] width 128 height 17
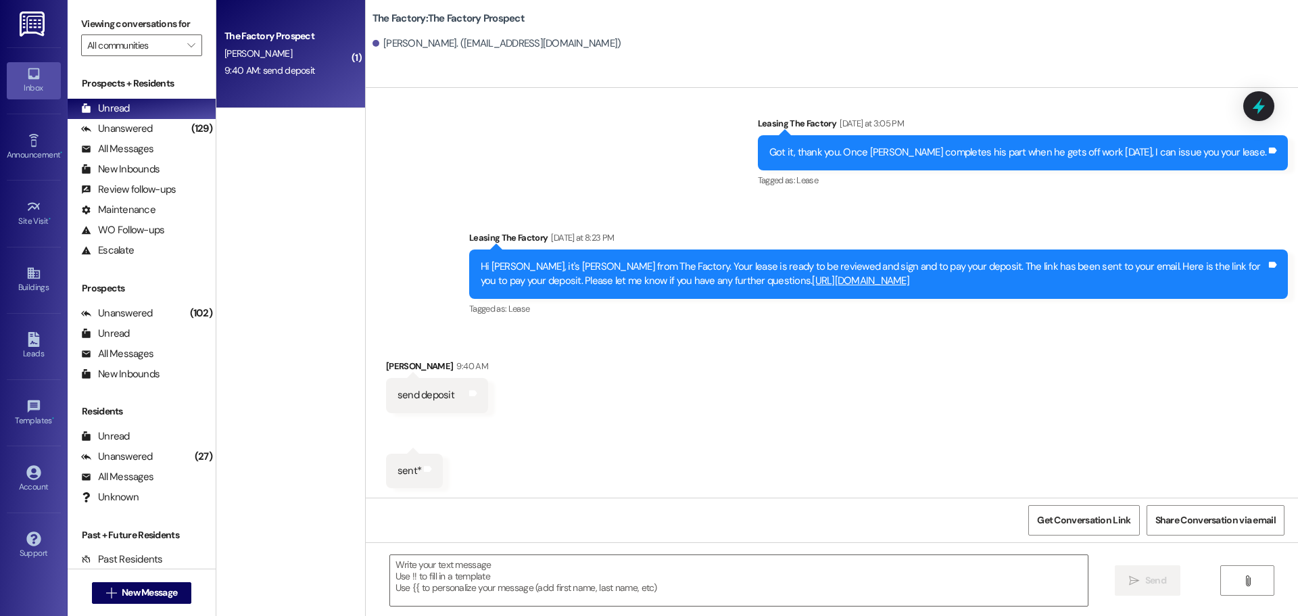
scroll to position [931, 0]
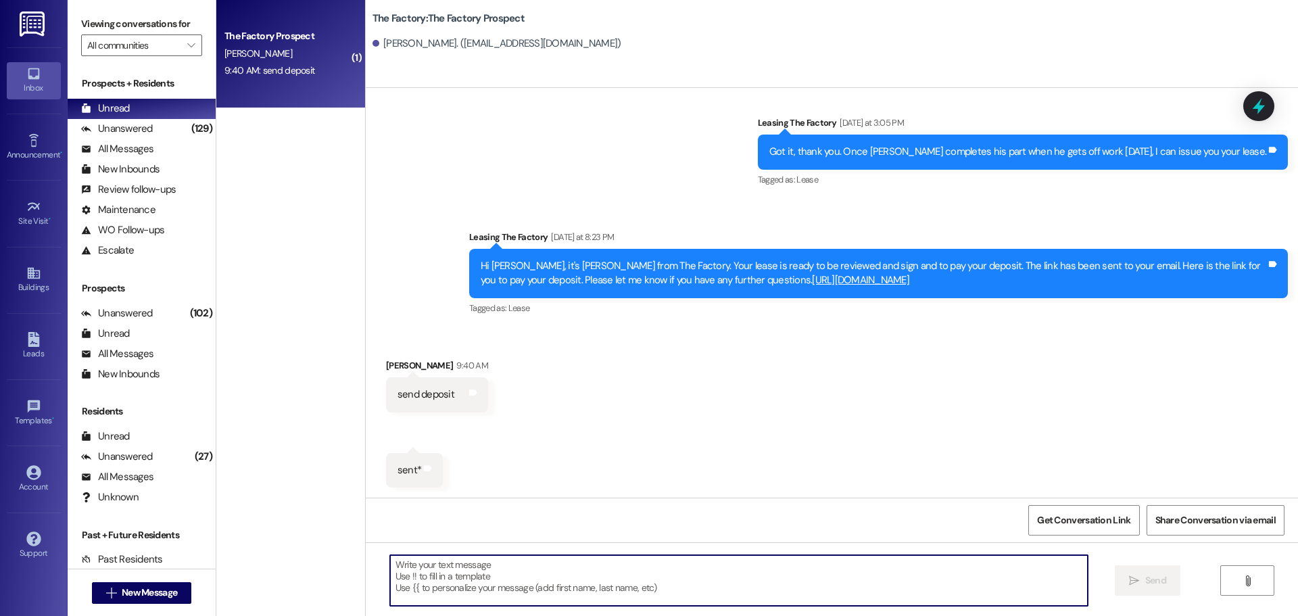
click at [443, 568] on textarea at bounding box center [738, 580] width 697 height 51
type textarea "Perfect! Thank you, [PERSON_NAME]."
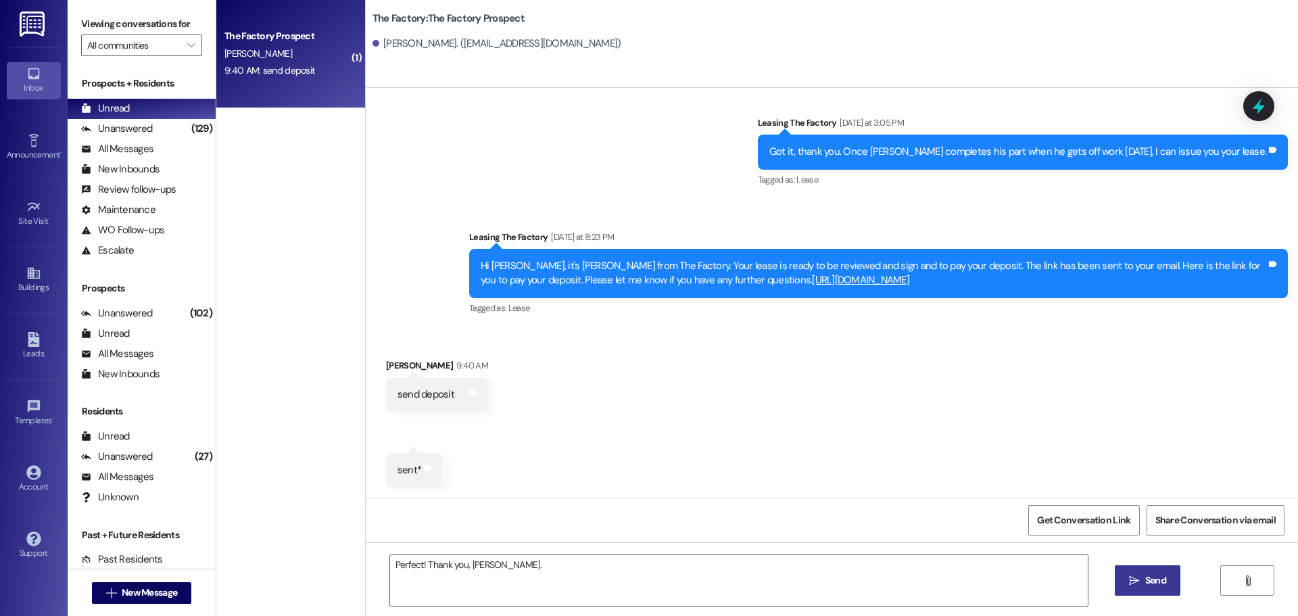
click at [1146, 579] on span "Send" at bounding box center [1155, 580] width 21 height 14
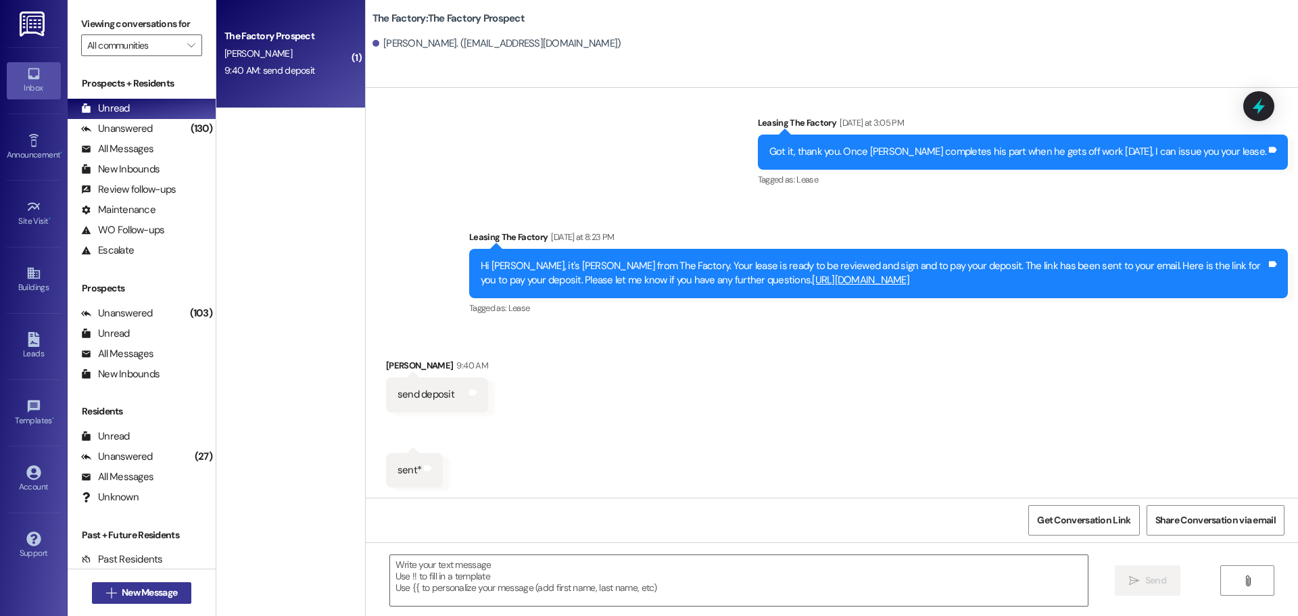
click at [156, 586] on span "New Message" at bounding box center [149, 592] width 55 height 14
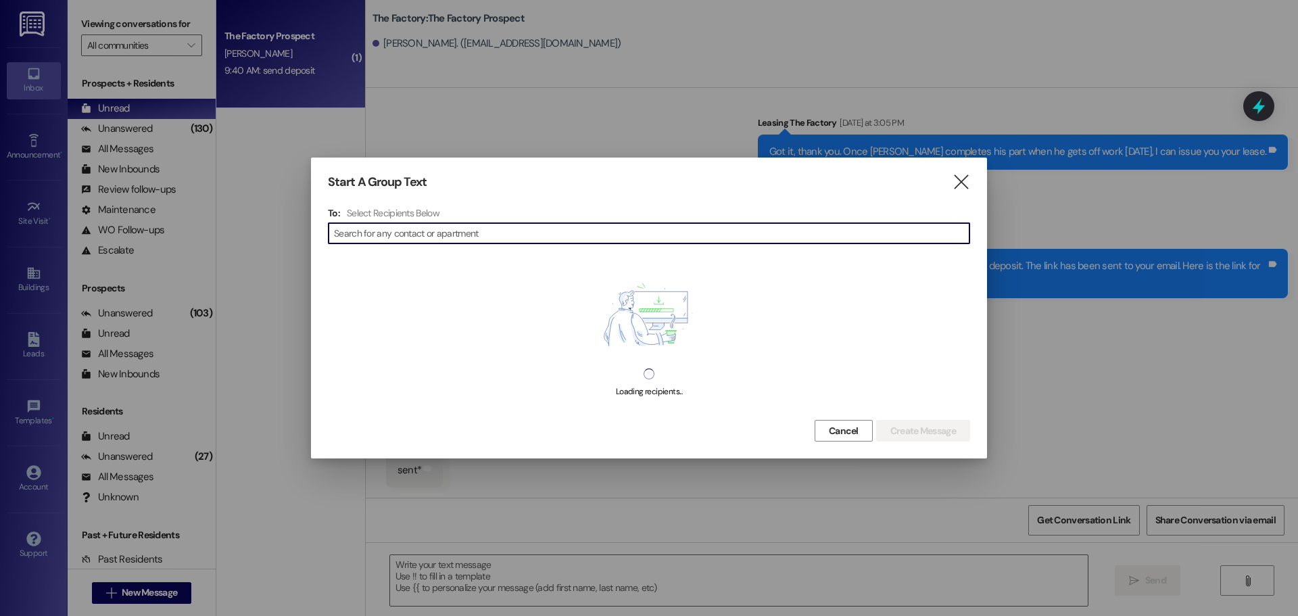
click at [412, 234] on input at bounding box center [651, 233] width 635 height 19
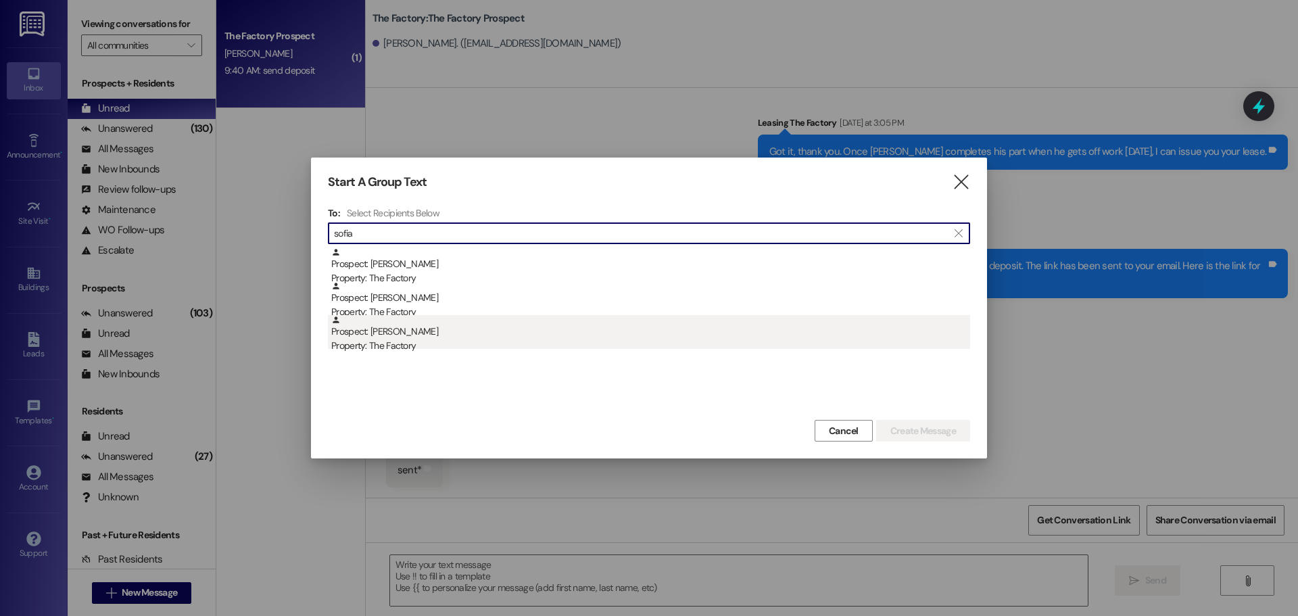
type input "sofia"
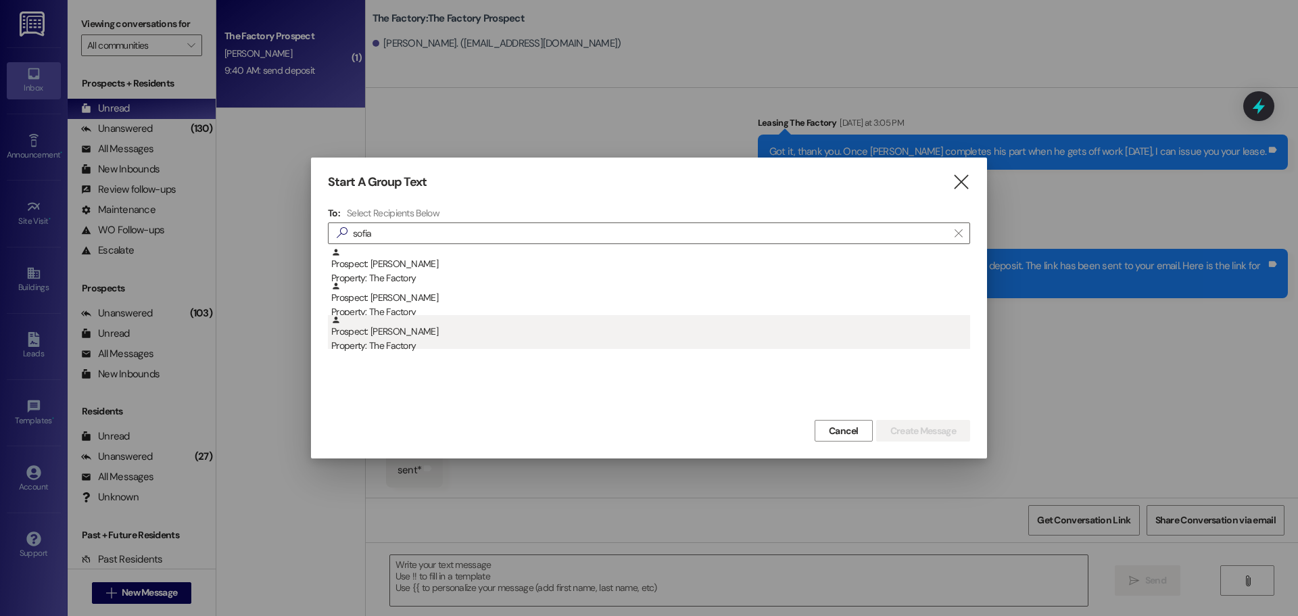
click at [408, 333] on div "Prospect: [PERSON_NAME] Property: The Factory" at bounding box center [650, 334] width 639 height 39
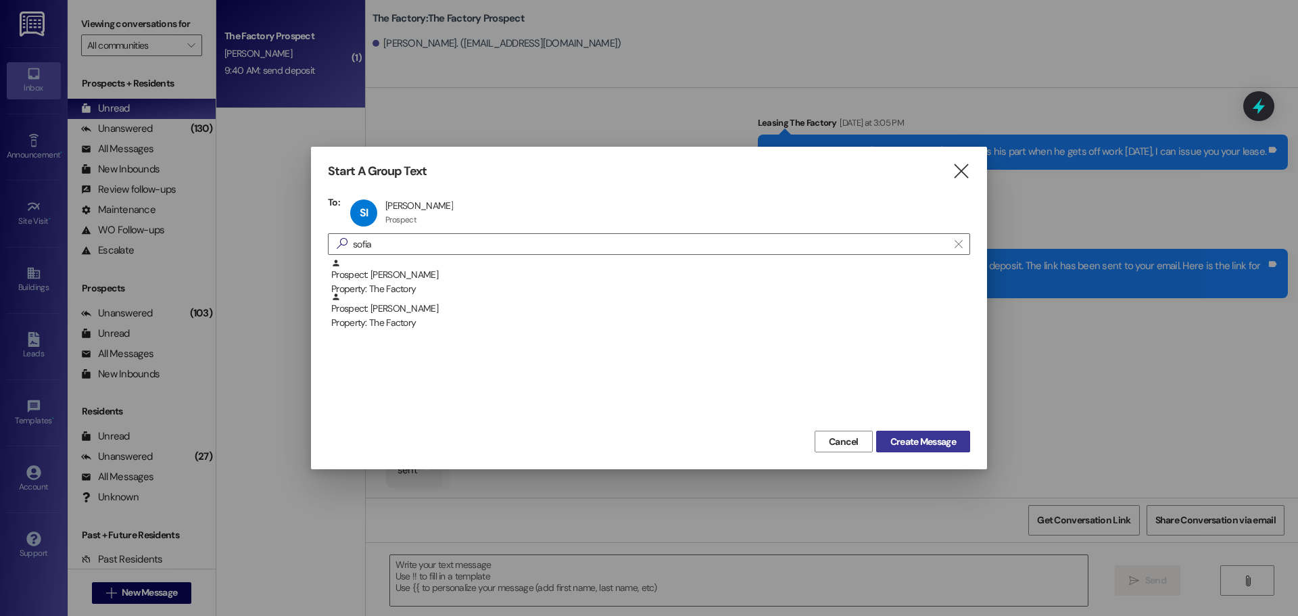
click at [946, 442] on span "Create Message" at bounding box center [923, 442] width 66 height 14
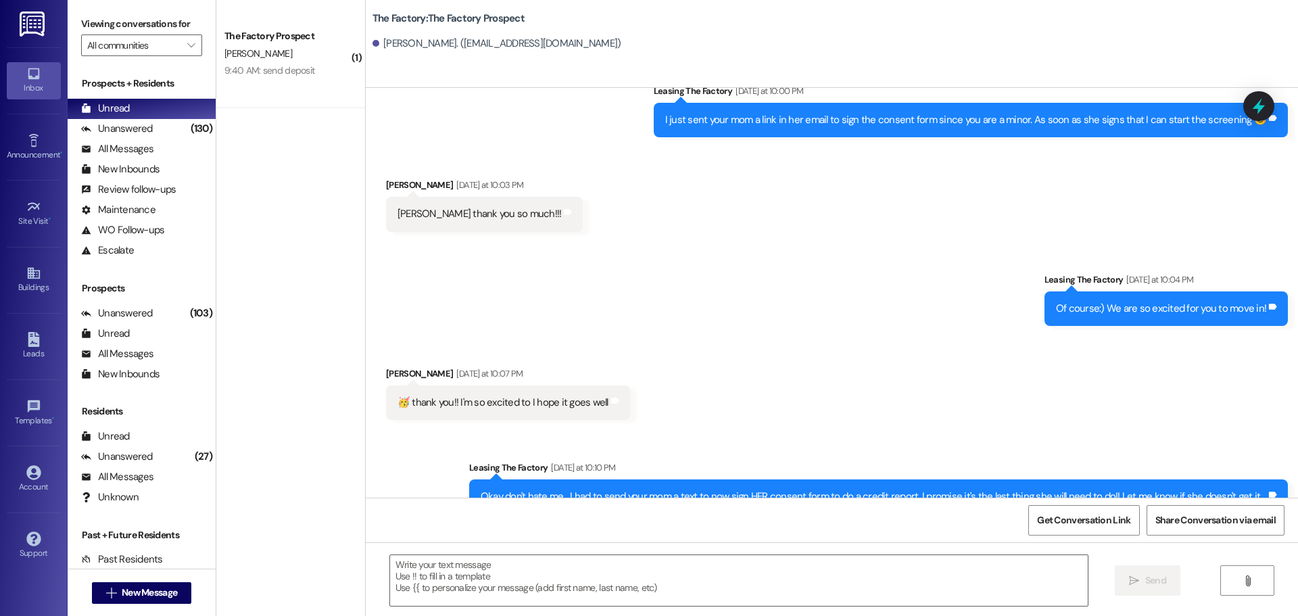
scroll to position [1361, 0]
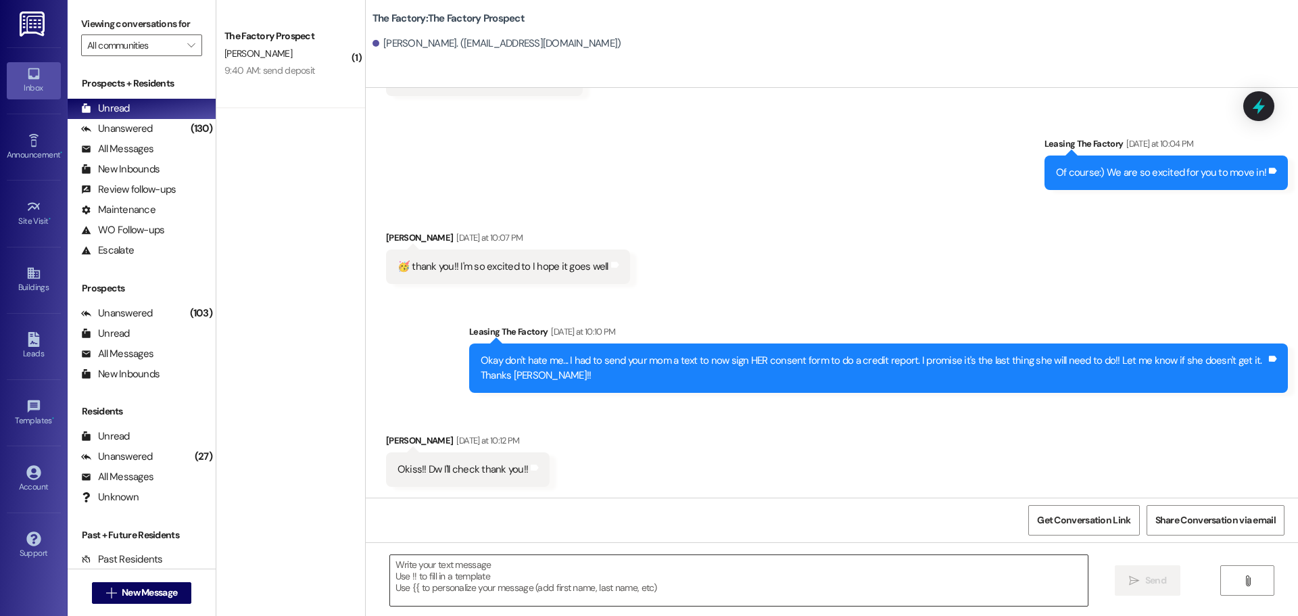
click at [397, 559] on textarea at bounding box center [738, 580] width 697 height 51
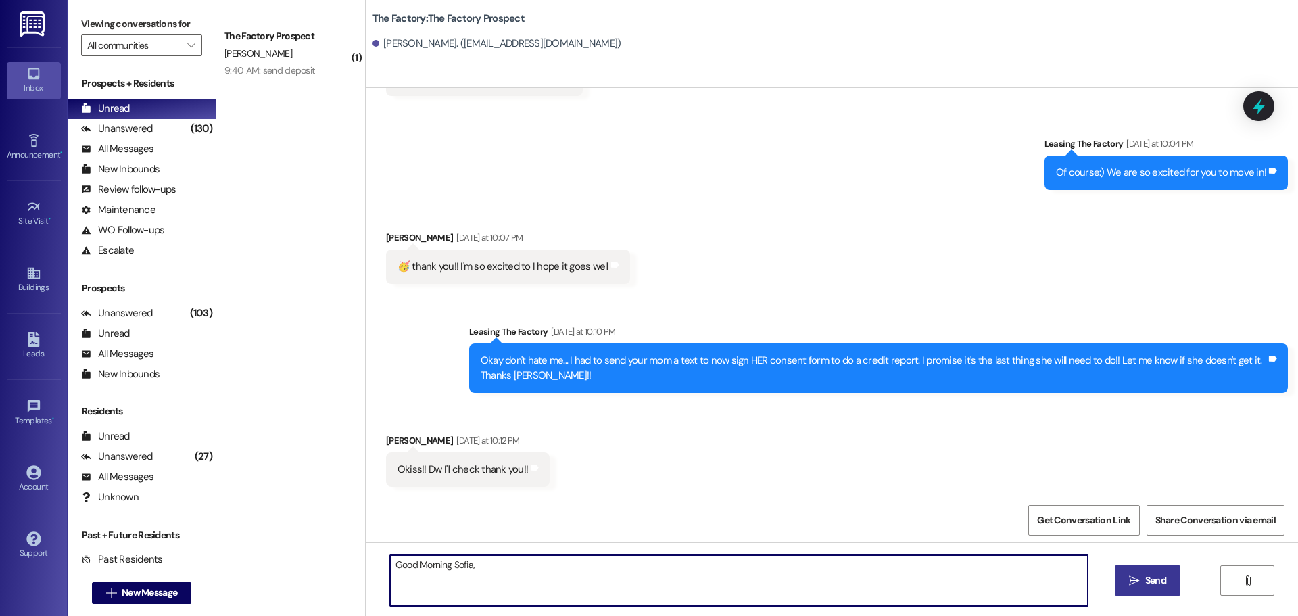
click at [491, 563] on textarea "Good Morning Sofia," at bounding box center [738, 580] width 697 height 51
type textarea "Good Morning Sofia, I'm ready to send you your lease. What month would you like…"
drag, startPoint x: 964, startPoint y: 559, endPoint x: 369, endPoint y: 582, distance: 595.9
click at [369, 582] on div "Good Morning Sofia, I'm ready to send you your lease. What month would you like…" at bounding box center [832, 592] width 932 height 101
click at [390, 562] on textarea at bounding box center [738, 580] width 697 height 51
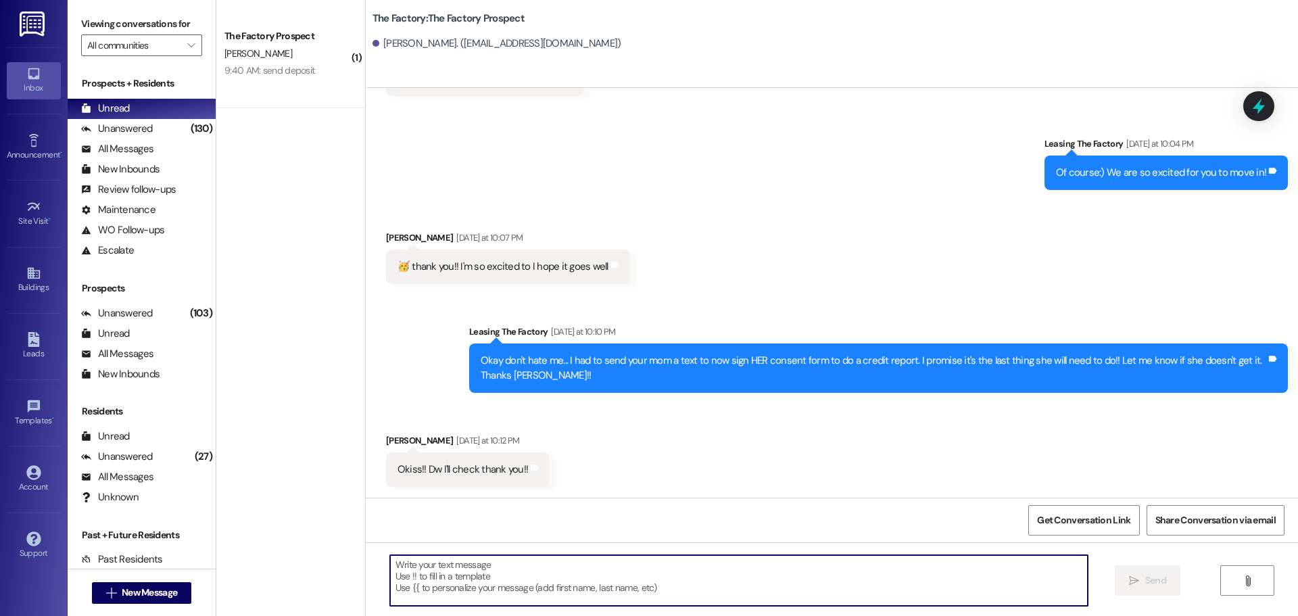
paste textarea "Hi {{first_name}}, your lease is ready to sign and the link has been sent to yo…"
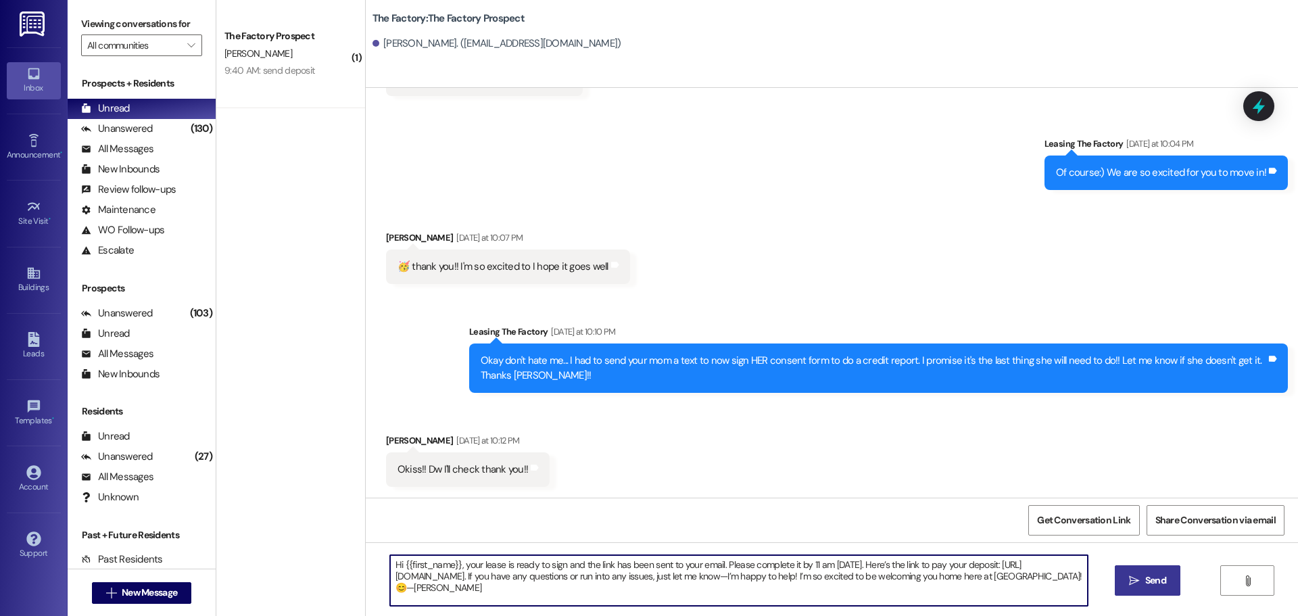
type textarea "Hi {{first_name}}, your lease is ready to sign and the link has been sent to yo…"
click at [1147, 583] on span "Send" at bounding box center [1155, 580] width 21 height 14
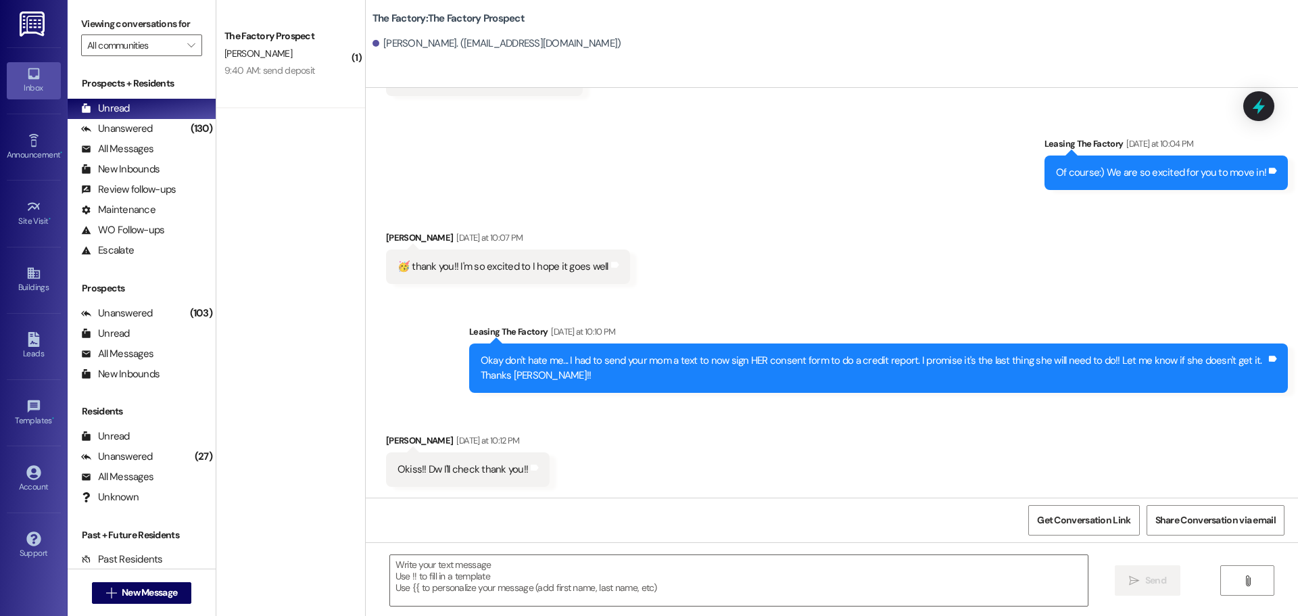
scroll to position [1360, 0]
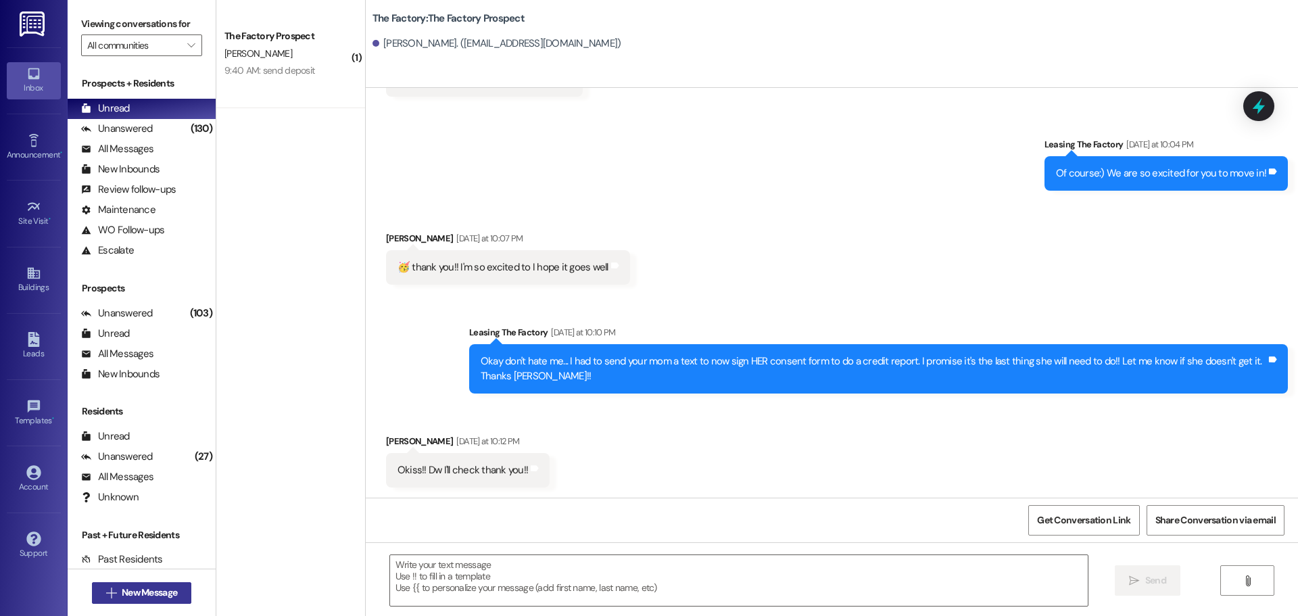
click at [122, 587] on span "New Message" at bounding box center [149, 592] width 55 height 14
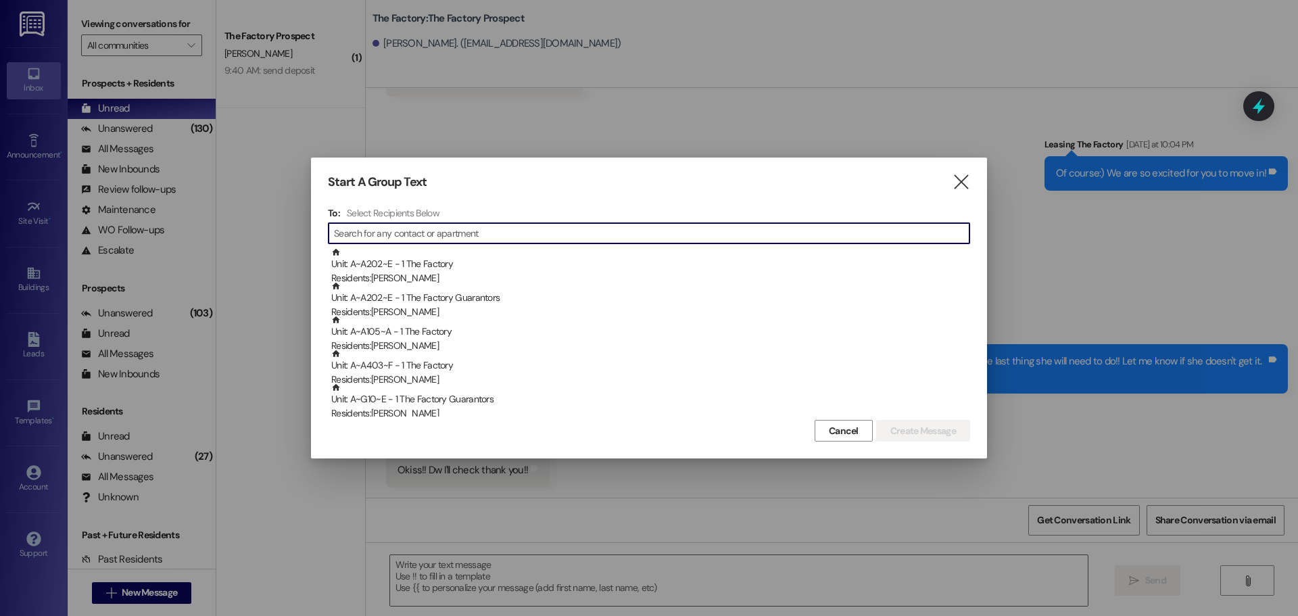
click at [375, 231] on input at bounding box center [651, 233] width 635 height 19
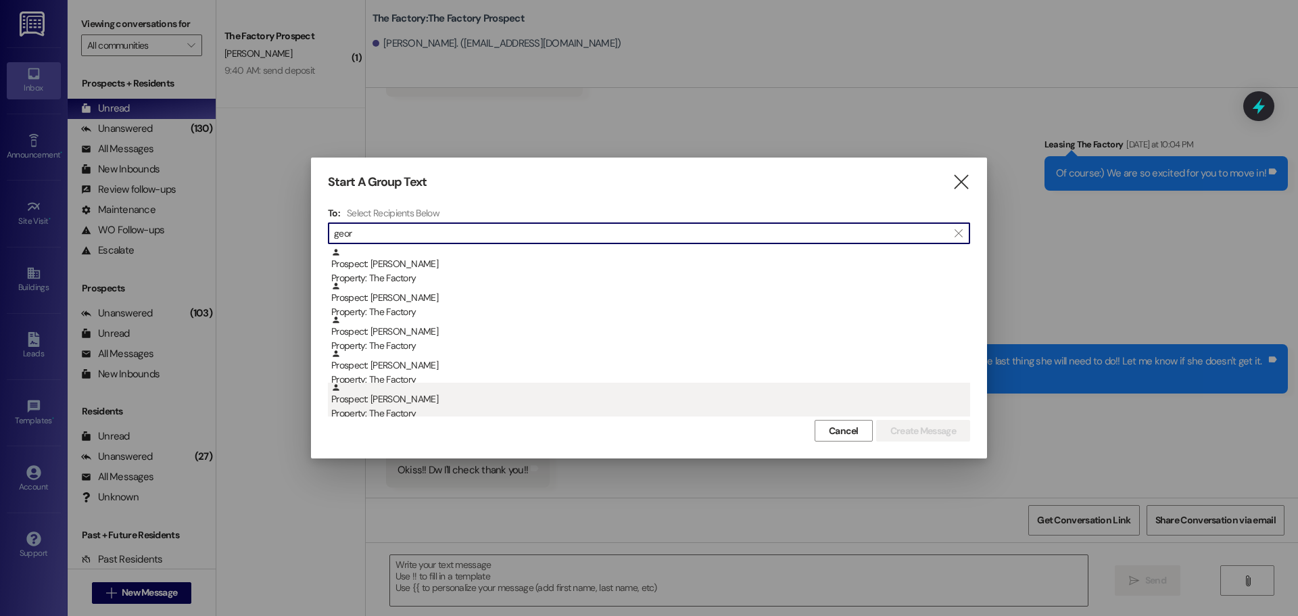
click at [379, 400] on div "Prospect: [PERSON_NAME] Property: The Factory" at bounding box center [650, 402] width 639 height 39
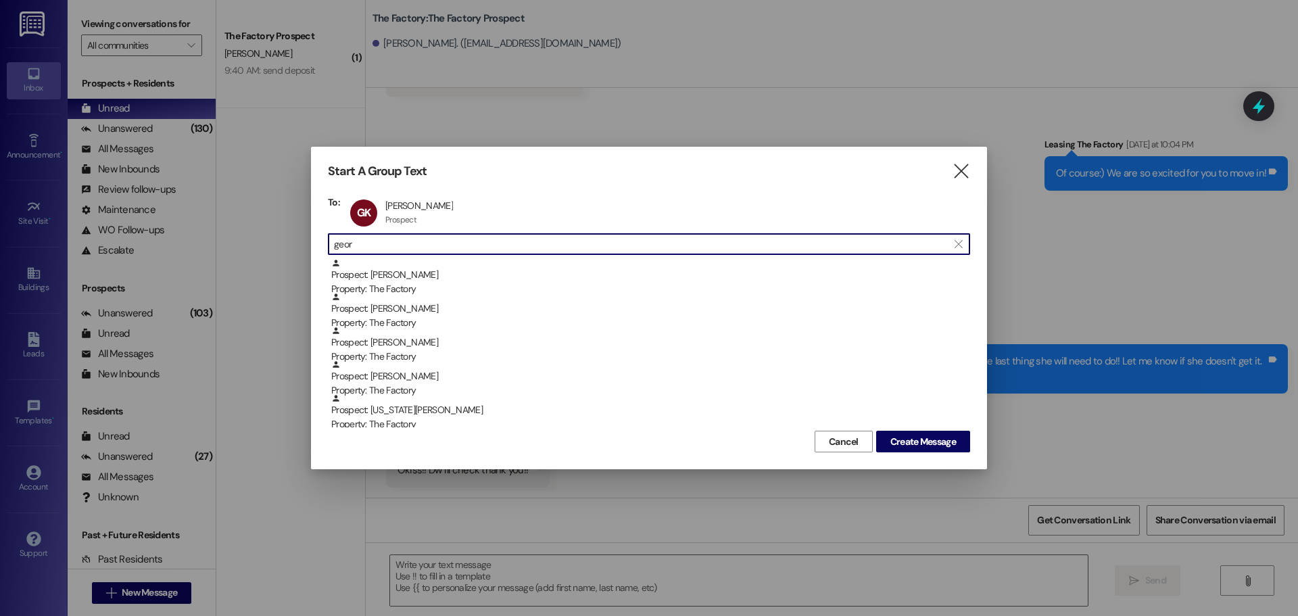
click at [386, 244] on input "geor" at bounding box center [641, 244] width 614 height 19
type input "g"
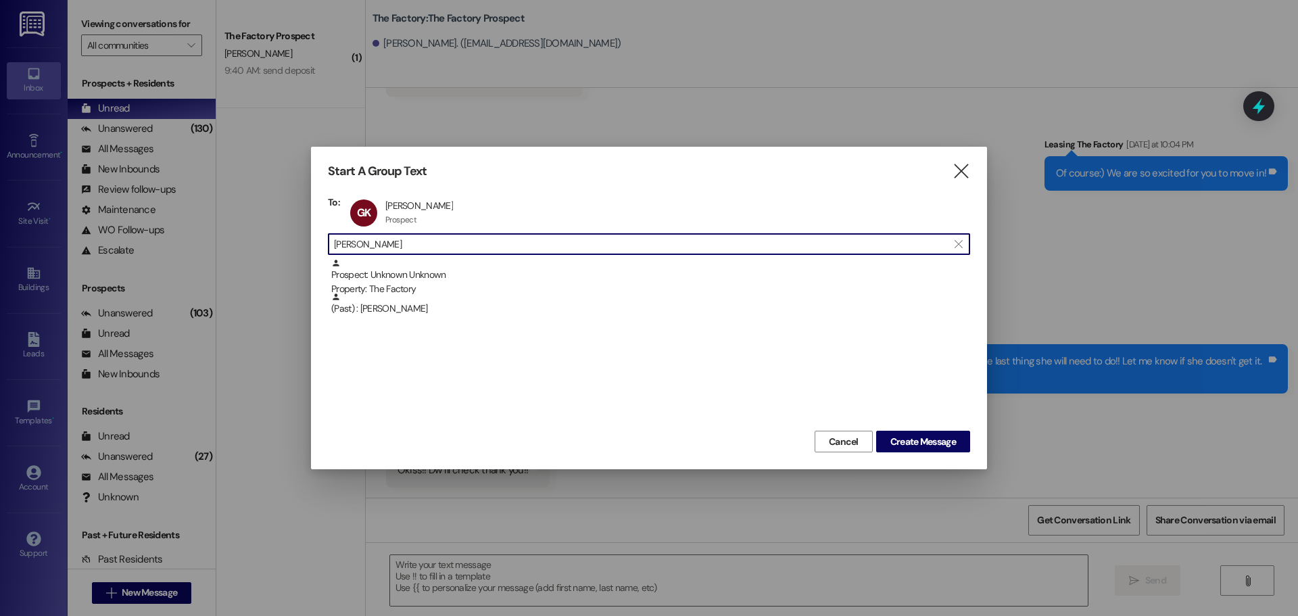
type input "[PERSON_NAME]"
click at [835, 437] on span "Cancel" at bounding box center [844, 442] width 30 height 14
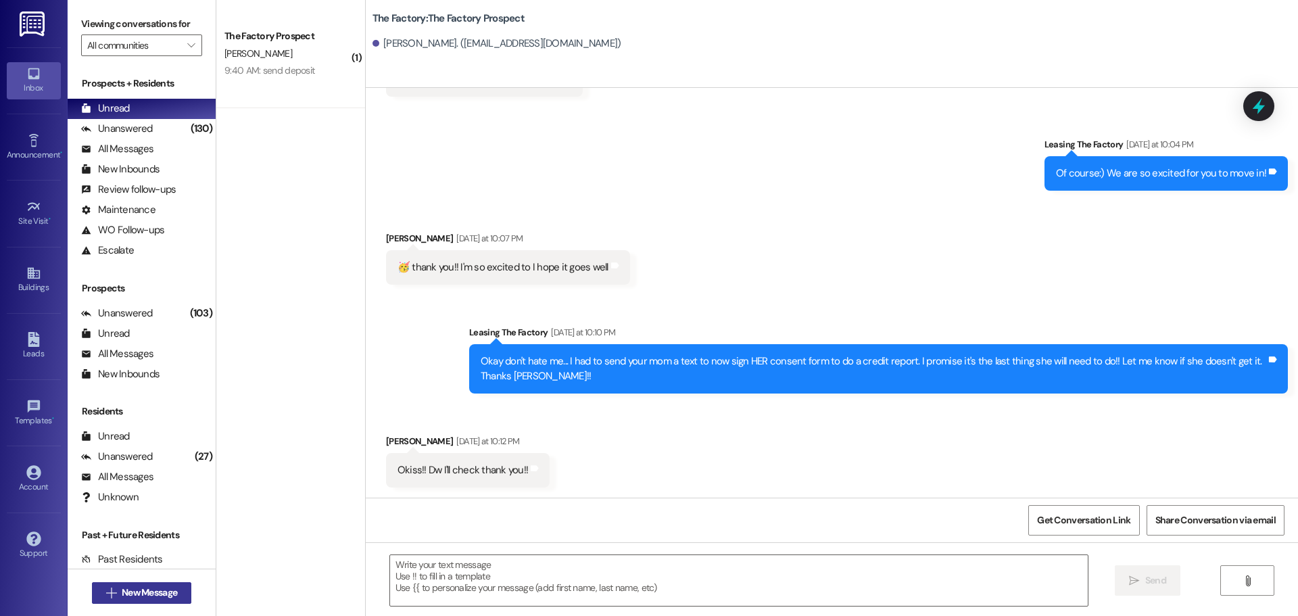
click at [162, 593] on span "New Message" at bounding box center [149, 592] width 55 height 14
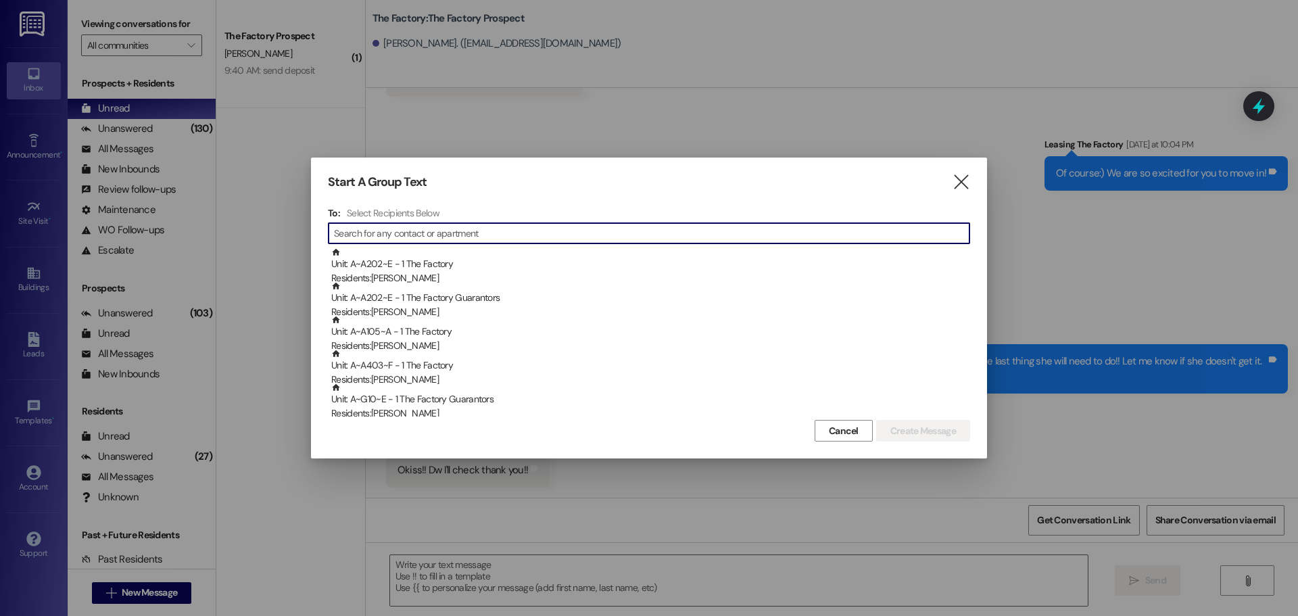
click at [353, 231] on input at bounding box center [651, 233] width 635 height 19
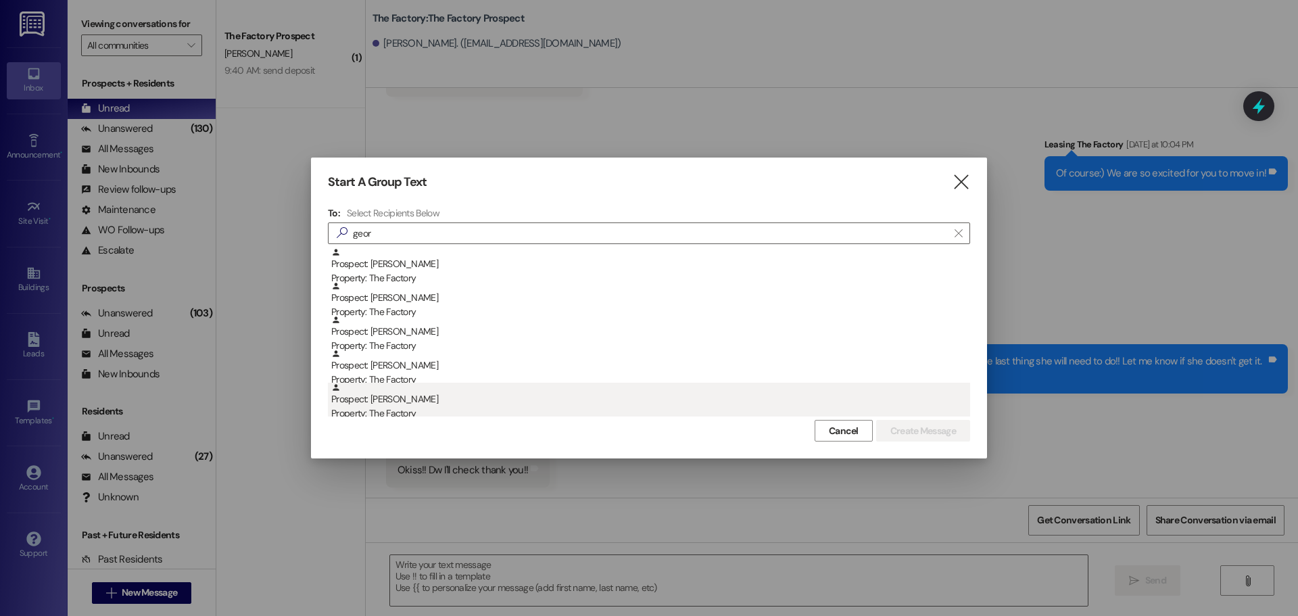
click at [400, 400] on div "Prospect: [PERSON_NAME] Property: The Factory" at bounding box center [650, 402] width 639 height 39
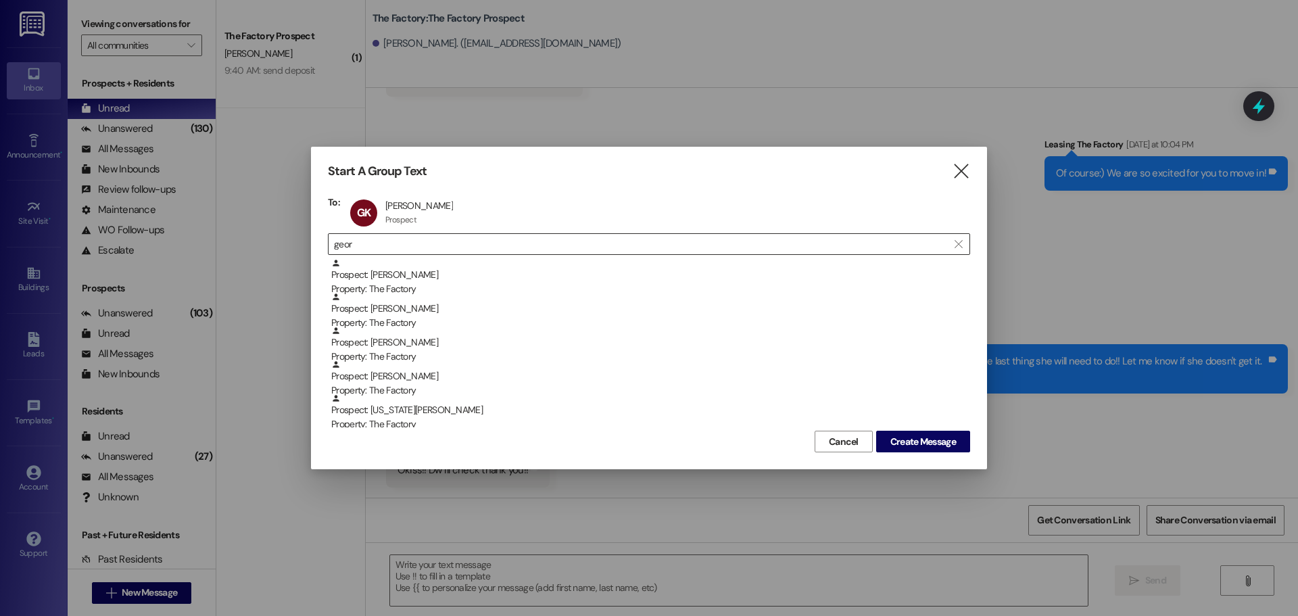
click at [353, 244] on input "geor" at bounding box center [641, 244] width 614 height 19
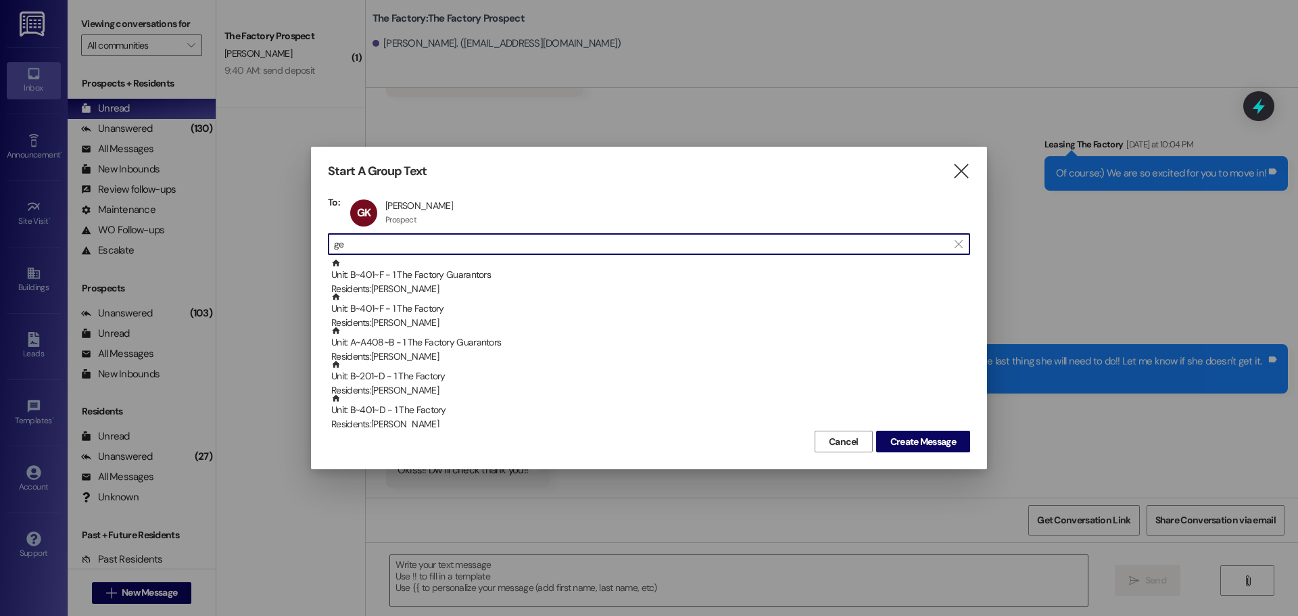
type input "g"
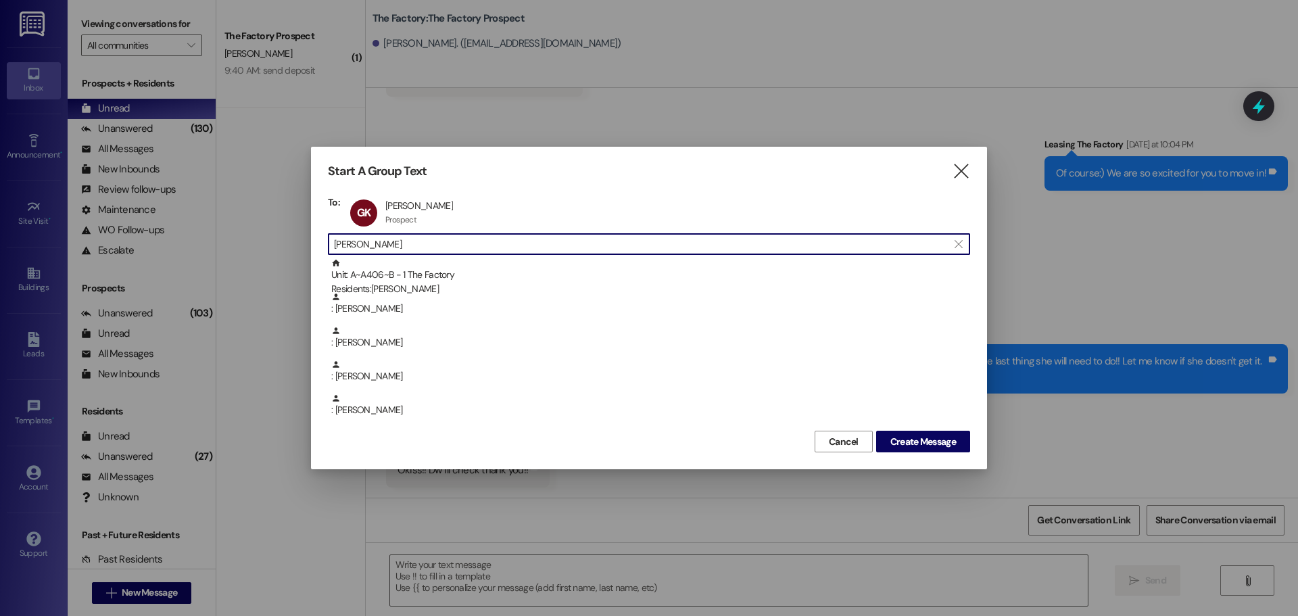
type input "[PERSON_NAME]"
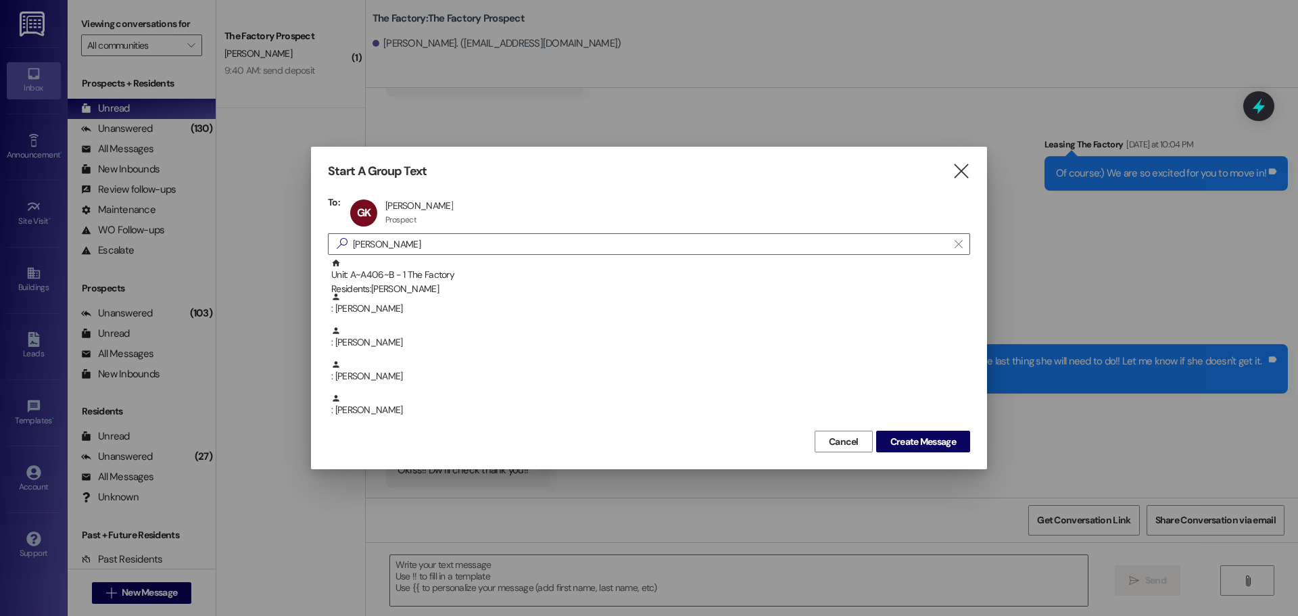
drag, startPoint x: 366, startPoint y: 185, endPoint x: 240, endPoint y: 255, distance: 144.9
click at [910, 441] on span "Create Message" at bounding box center [923, 442] width 66 height 14
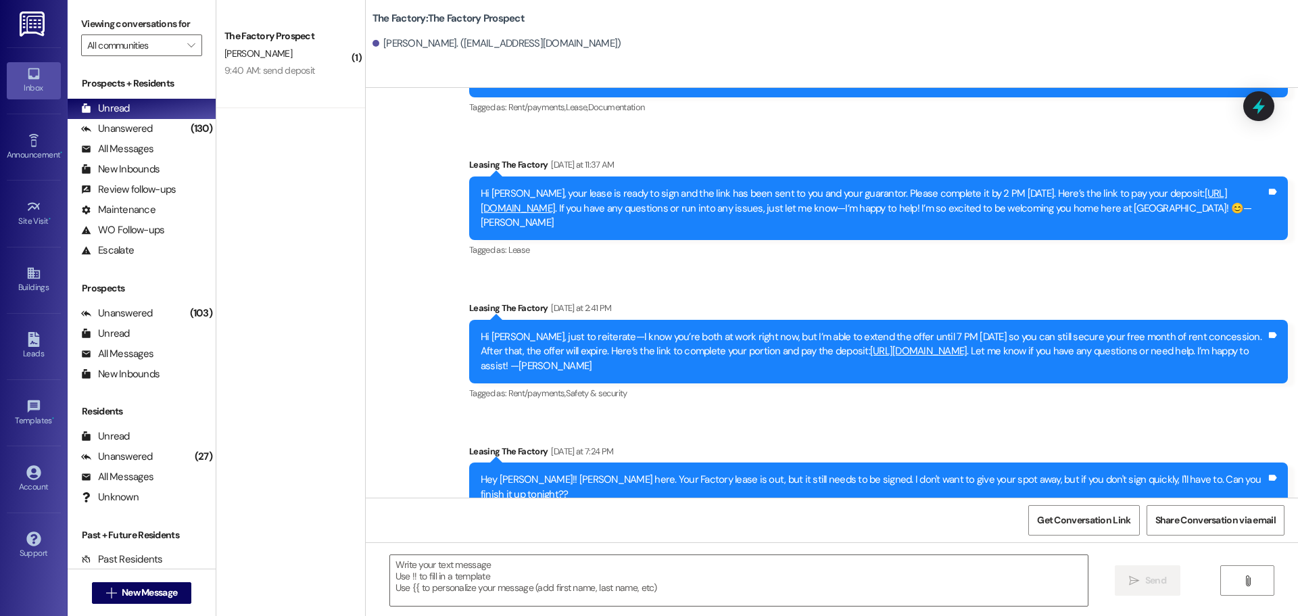
scroll to position [2270, 0]
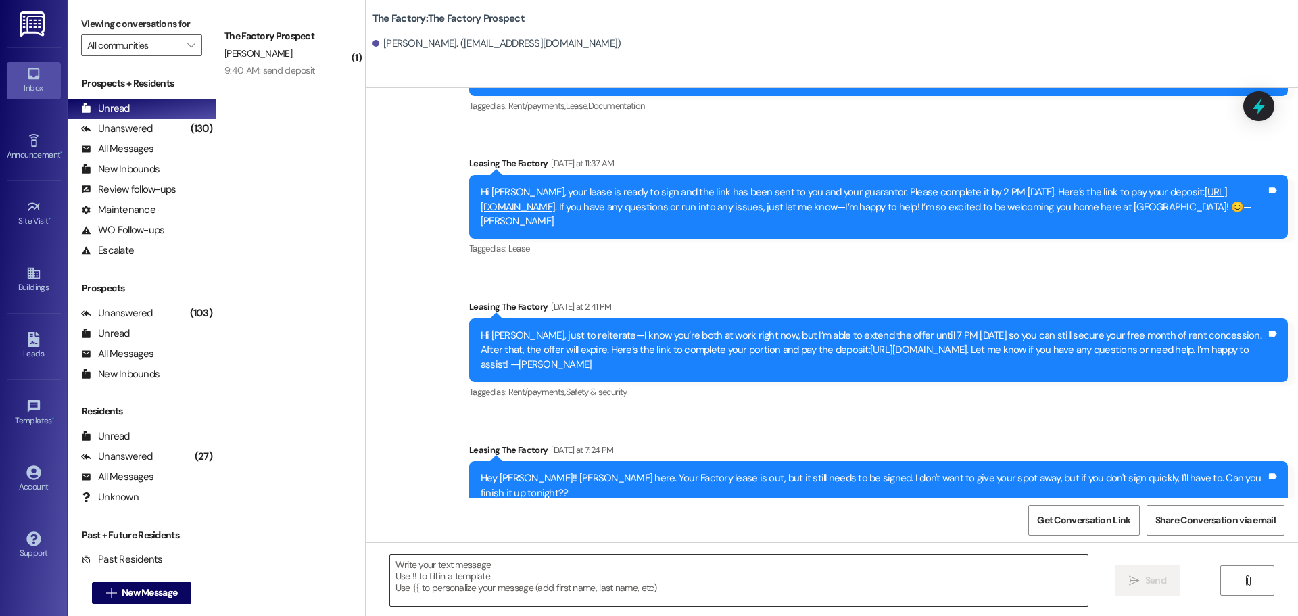
click at [390, 566] on textarea at bounding box center [738, 580] width 697 height 51
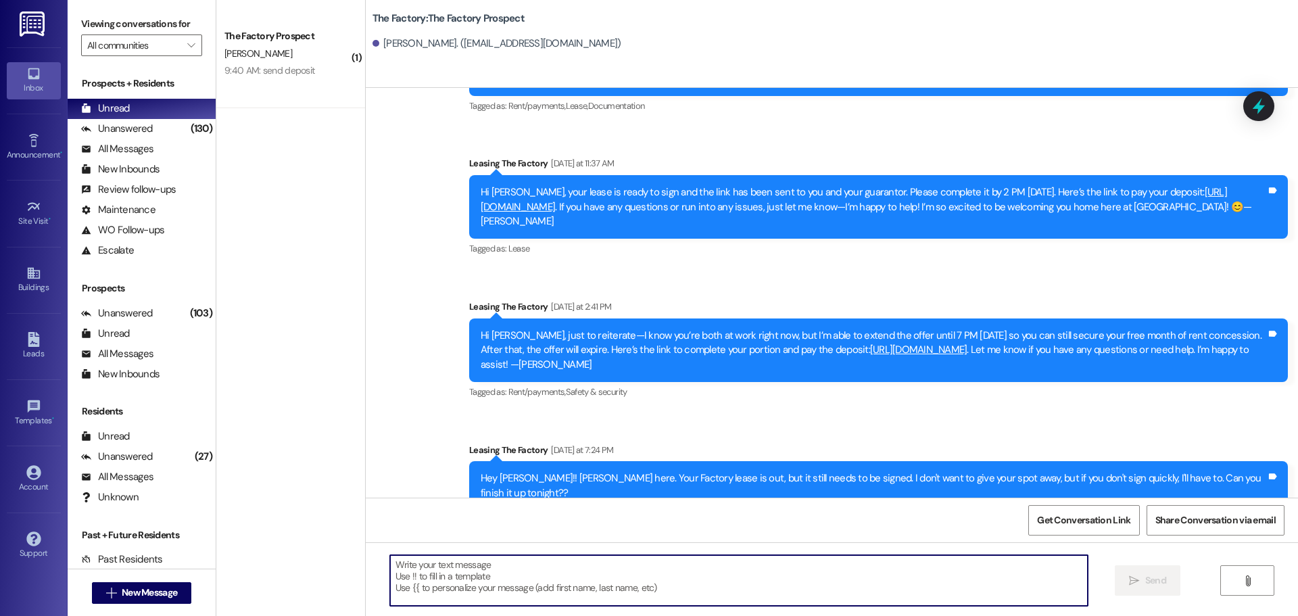
paste textarea "Hi [PERSON_NAME], I didn’t see the lease and deposit completed by the 7 PM dead…"
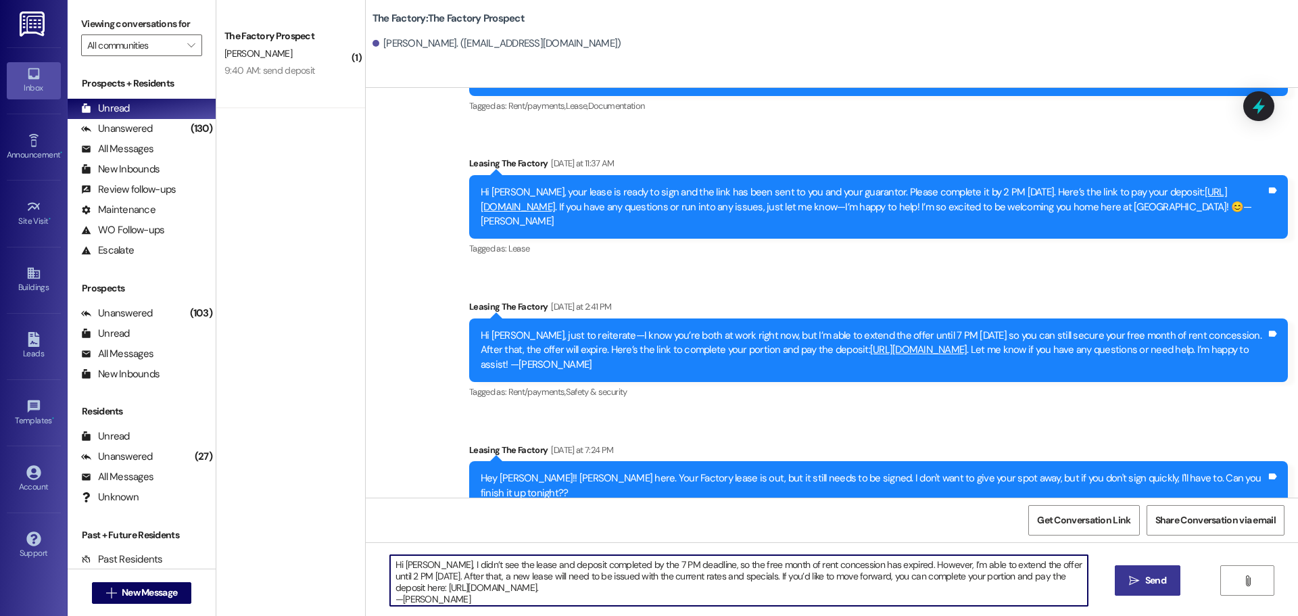
click at [413, 561] on textarea "Hi [PERSON_NAME], I didn’t see the lease and deposit completed by the 7 PM dead…" at bounding box center [738, 580] width 697 height 51
click at [601, 586] on textarea "Hi [PERSON_NAME], I didn’t see the lease and deposit completed by the 7 PM dead…" at bounding box center [738, 580] width 697 height 51
drag, startPoint x: 383, startPoint y: 564, endPoint x: 637, endPoint y: 588, distance: 256.0
click at [637, 587] on textarea "Hi [PERSON_NAME], I didn’t see the lease and deposit completed by the 7 PM dead…" at bounding box center [738, 580] width 697 height 51
type textarea "Hi [PERSON_NAME], I didn’t see the lease and deposit completed by the 7 PM dead…"
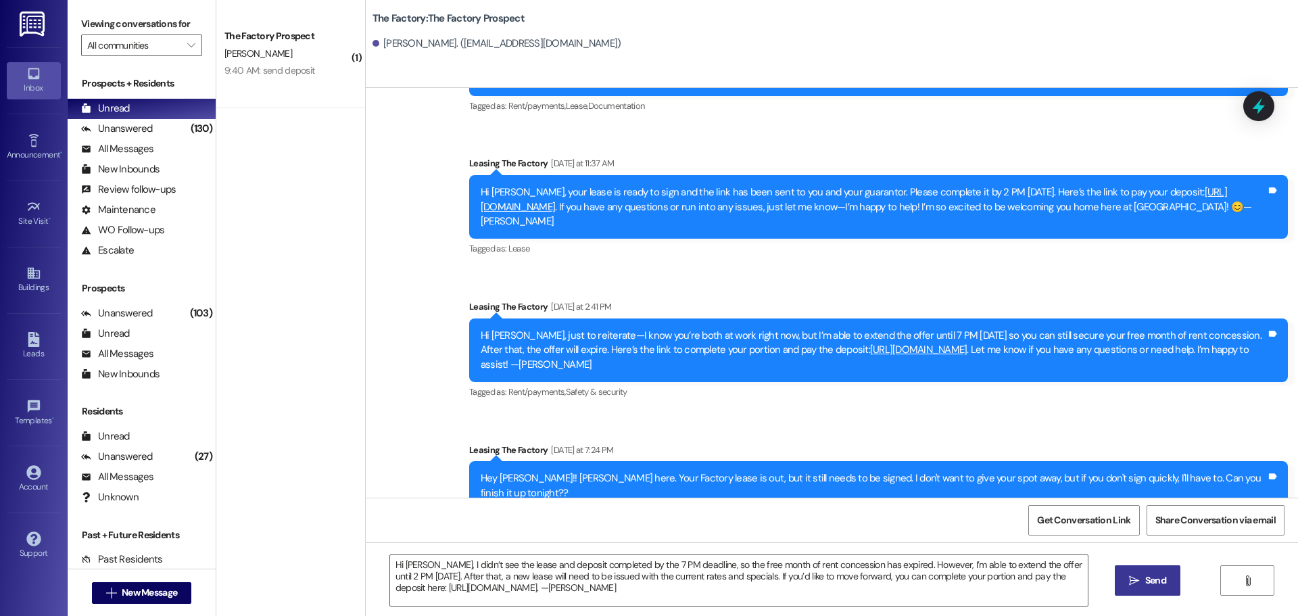
click at [1145, 583] on span "Send" at bounding box center [1155, 580] width 21 height 14
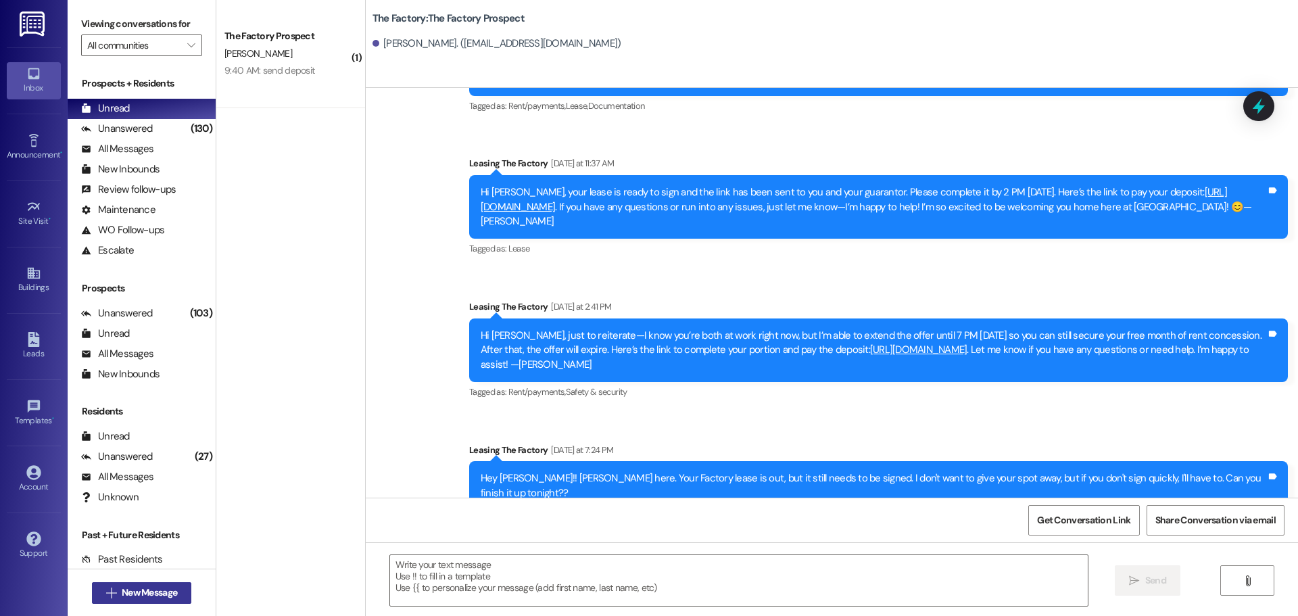
click at [136, 595] on span "New Message" at bounding box center [149, 592] width 55 height 14
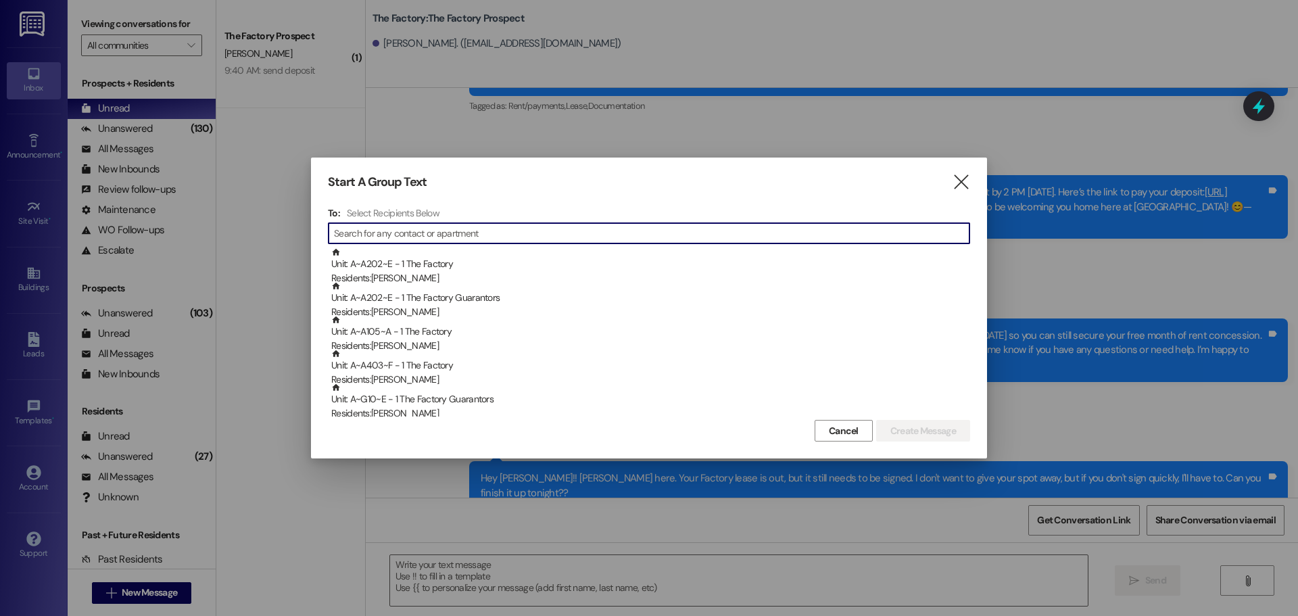
click at [409, 239] on input at bounding box center [651, 233] width 635 height 19
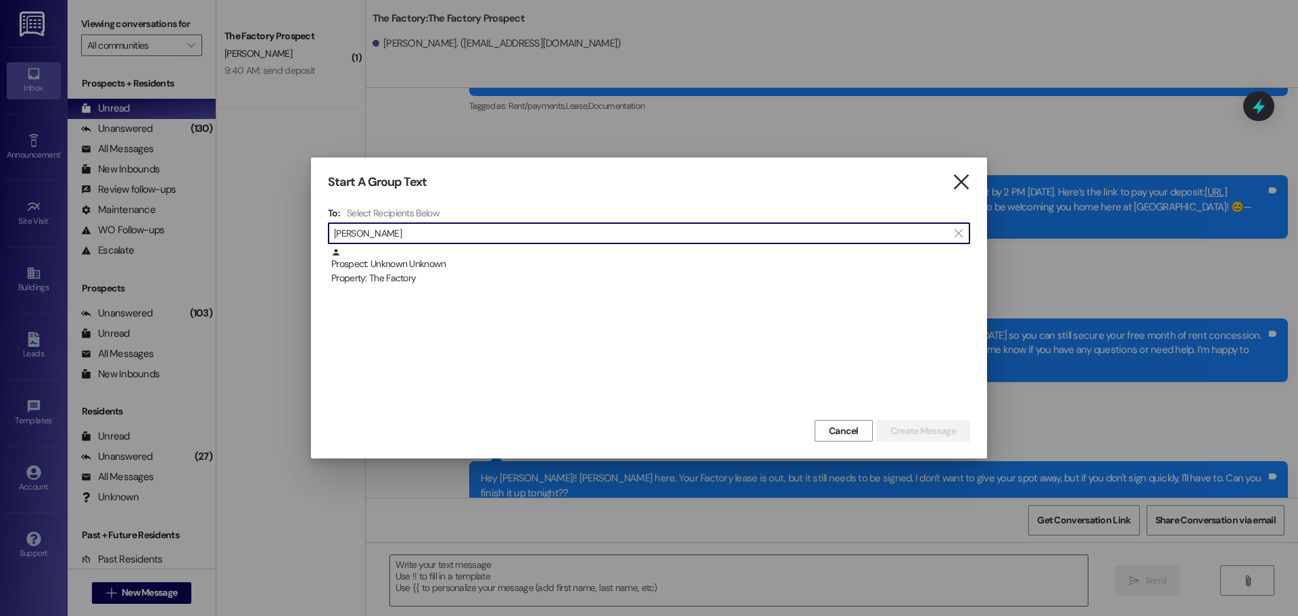
type input "[PERSON_NAME]"
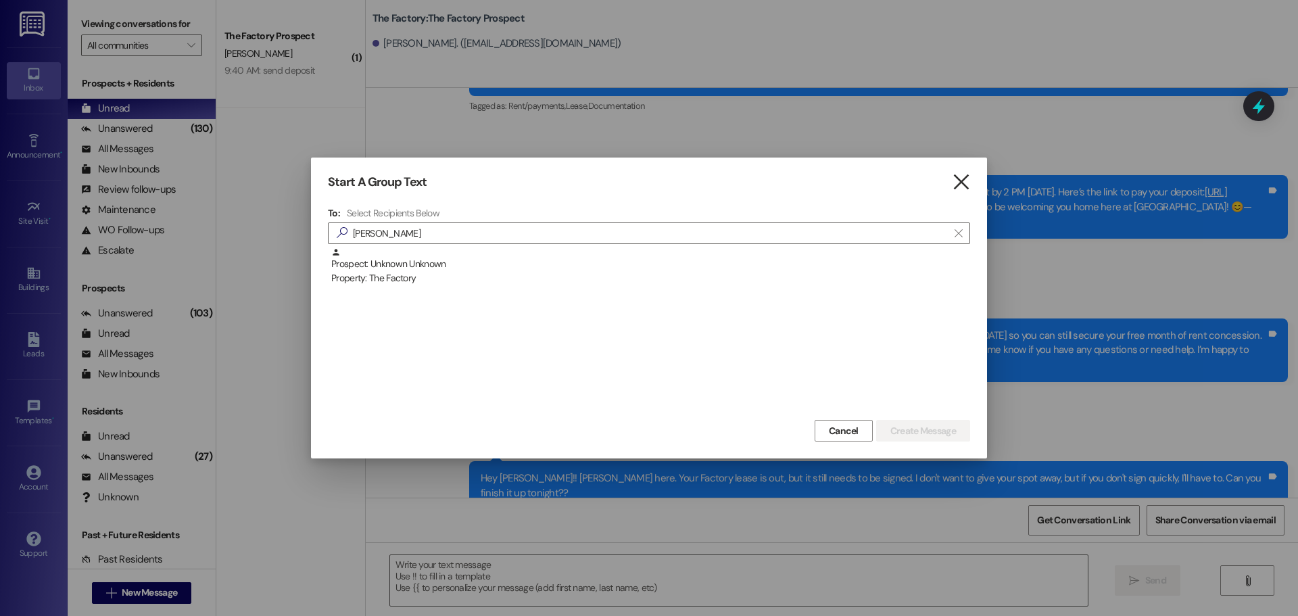
click at [964, 176] on icon "" at bounding box center [961, 182] width 18 height 14
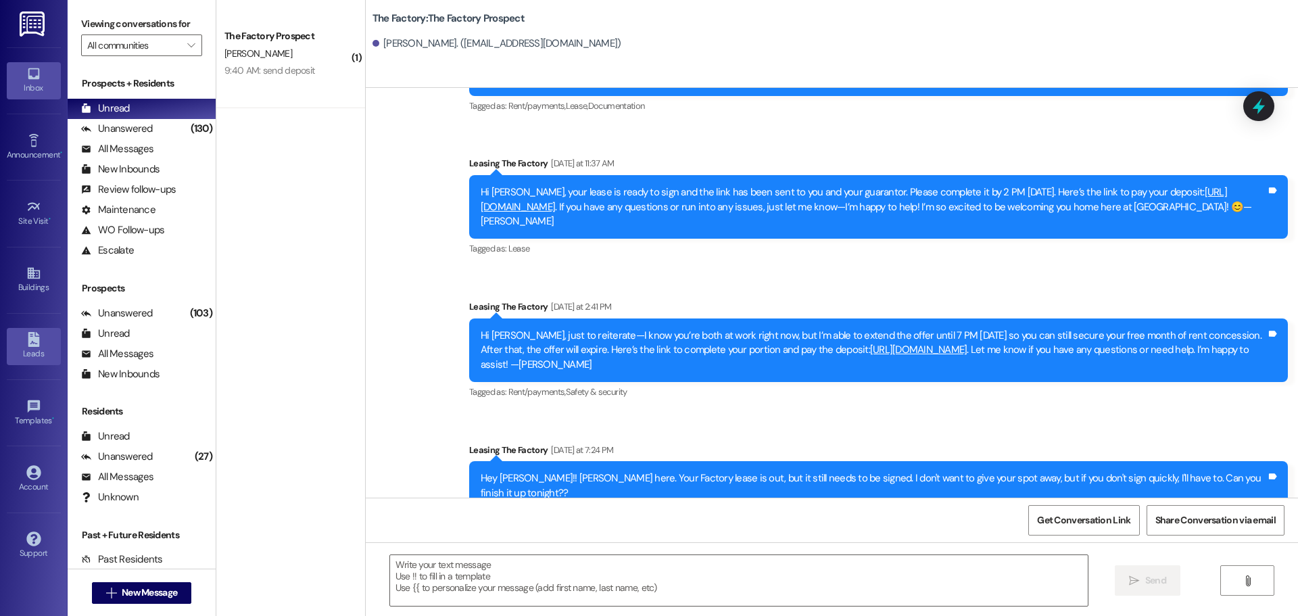
click at [34, 345] on icon at bounding box center [33, 339] width 11 height 15
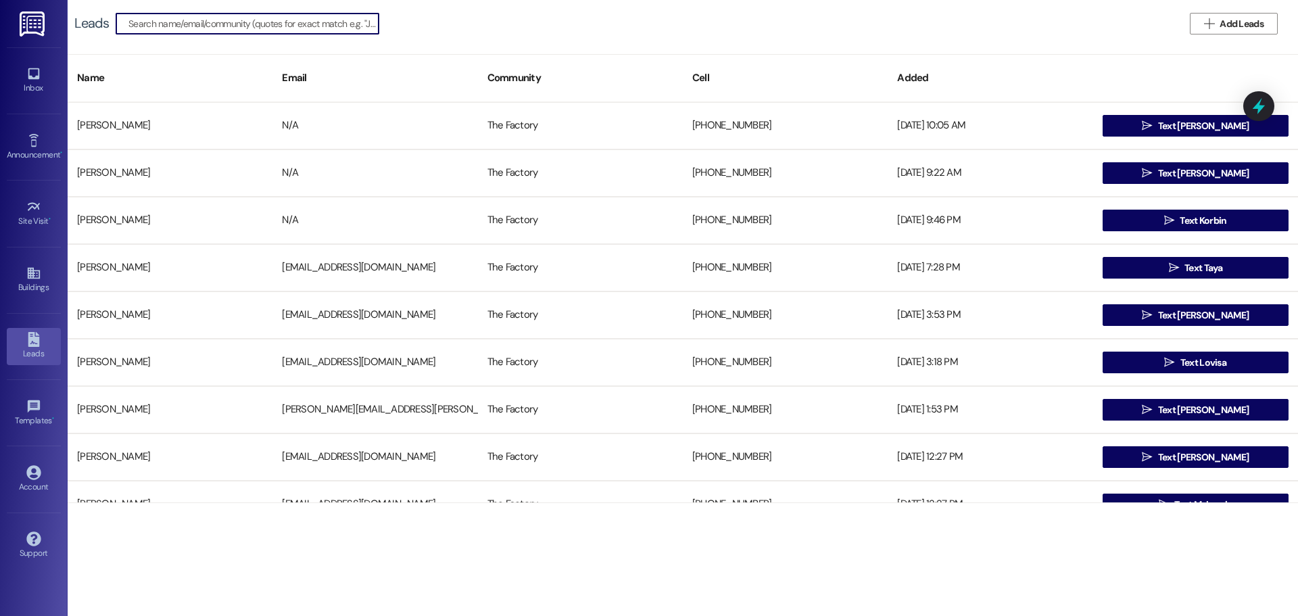
click at [218, 20] on input at bounding box center [253, 23] width 250 height 19
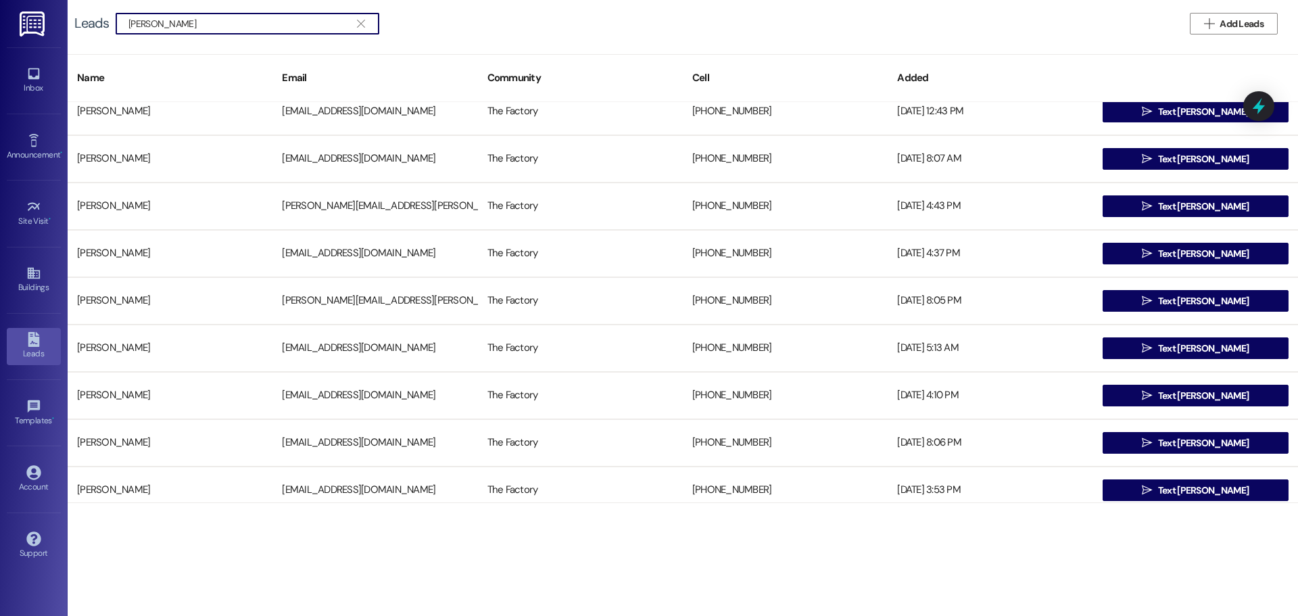
scroll to position [270, 0]
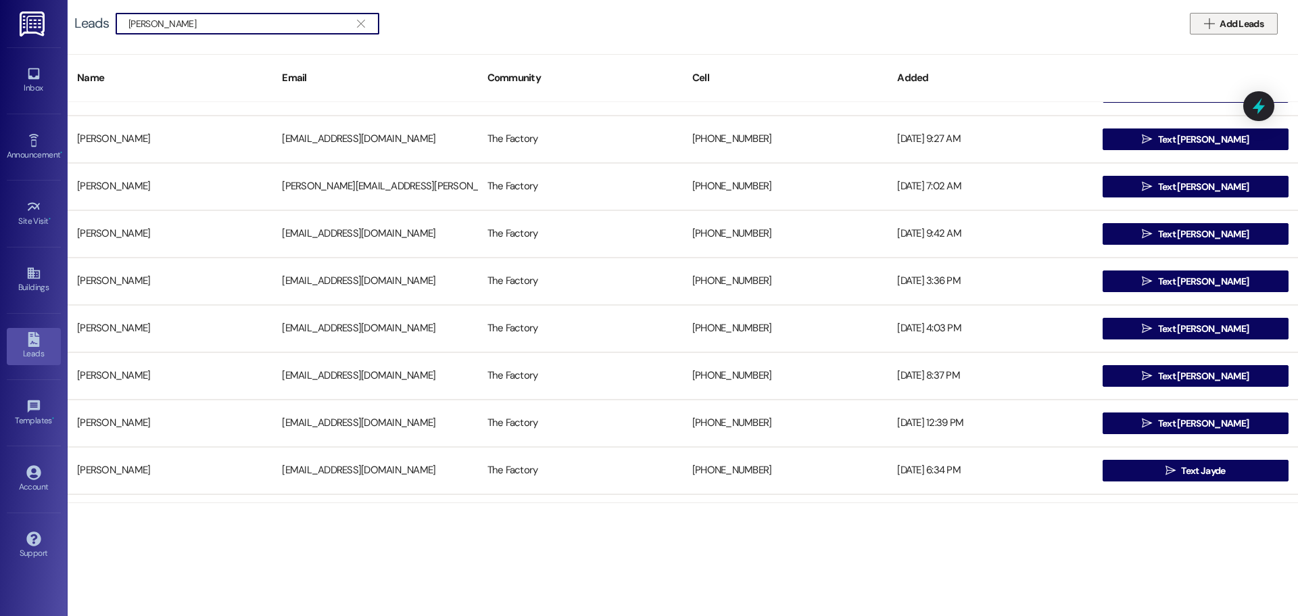
type input "[PERSON_NAME]"
click at [1252, 21] on span "Add Leads" at bounding box center [1241, 24] width 44 height 14
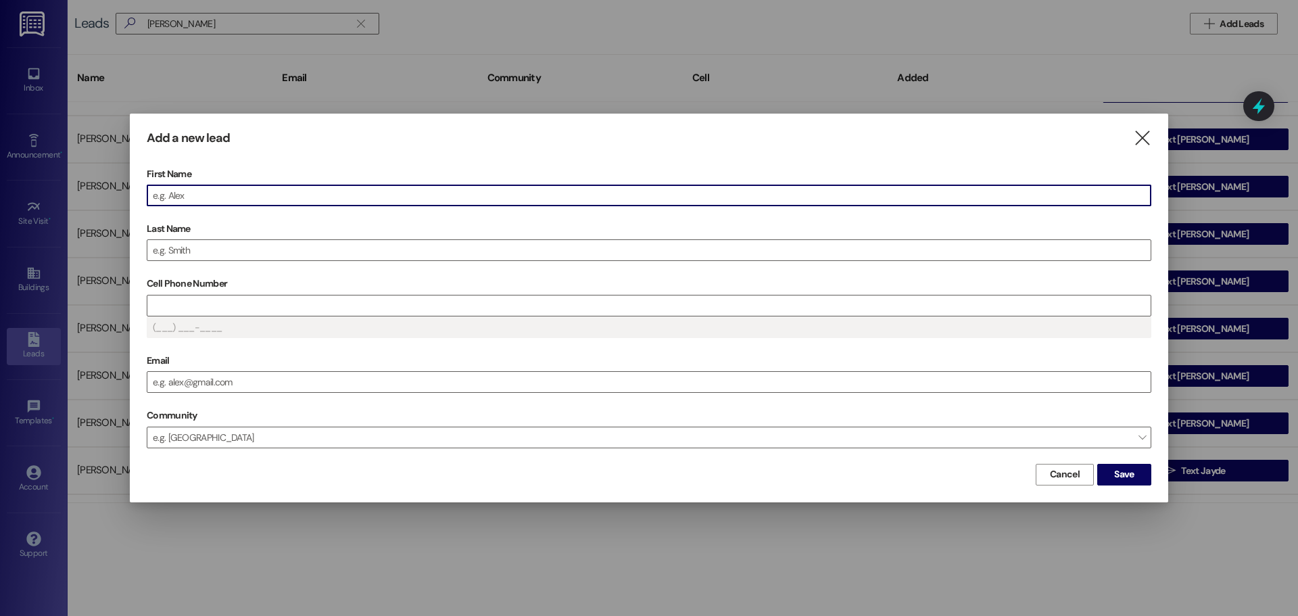
click at [206, 193] on input "First Name" at bounding box center [648, 195] width 1003 height 20
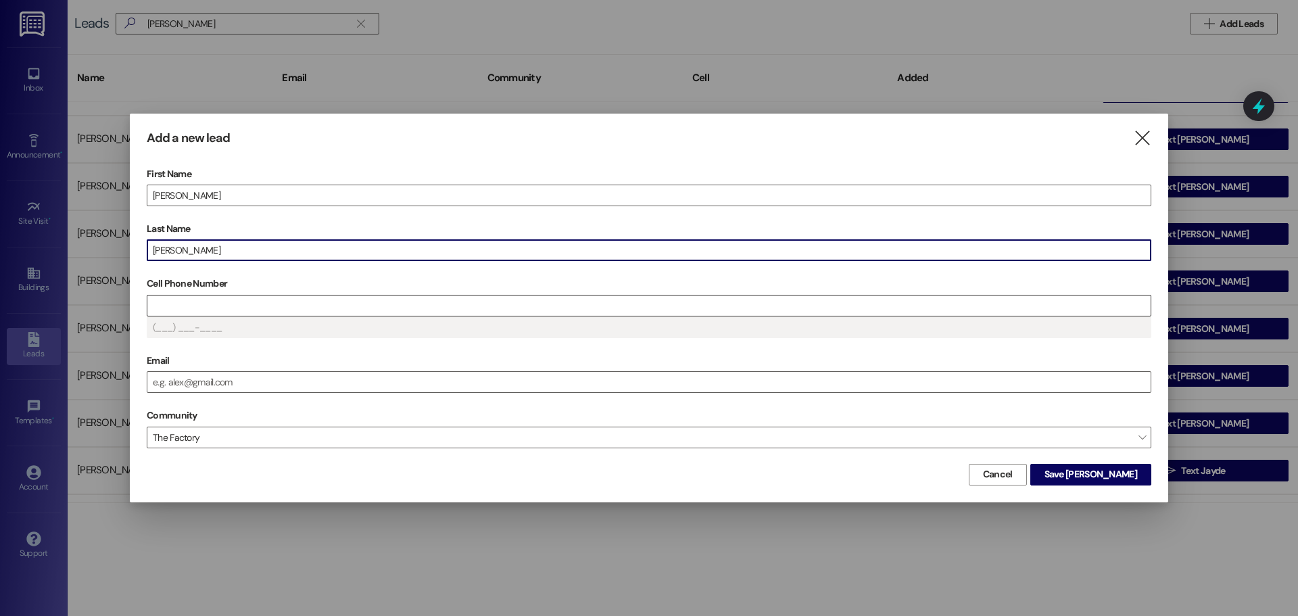
click at [189, 310] on input "Cell Phone Number" at bounding box center [648, 305] width 1003 height 20
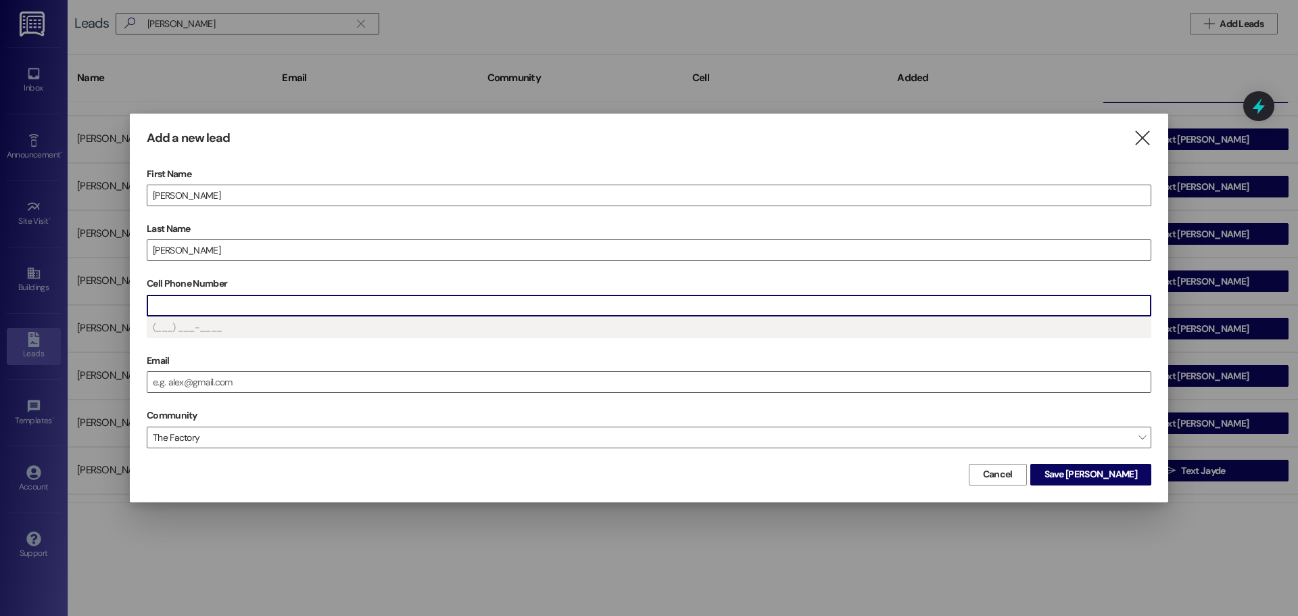
click at [166, 310] on input "Cell Phone Number" at bounding box center [648, 305] width 1003 height 20
click at [1112, 479] on span "Save [PERSON_NAME]" at bounding box center [1090, 474] width 93 height 14
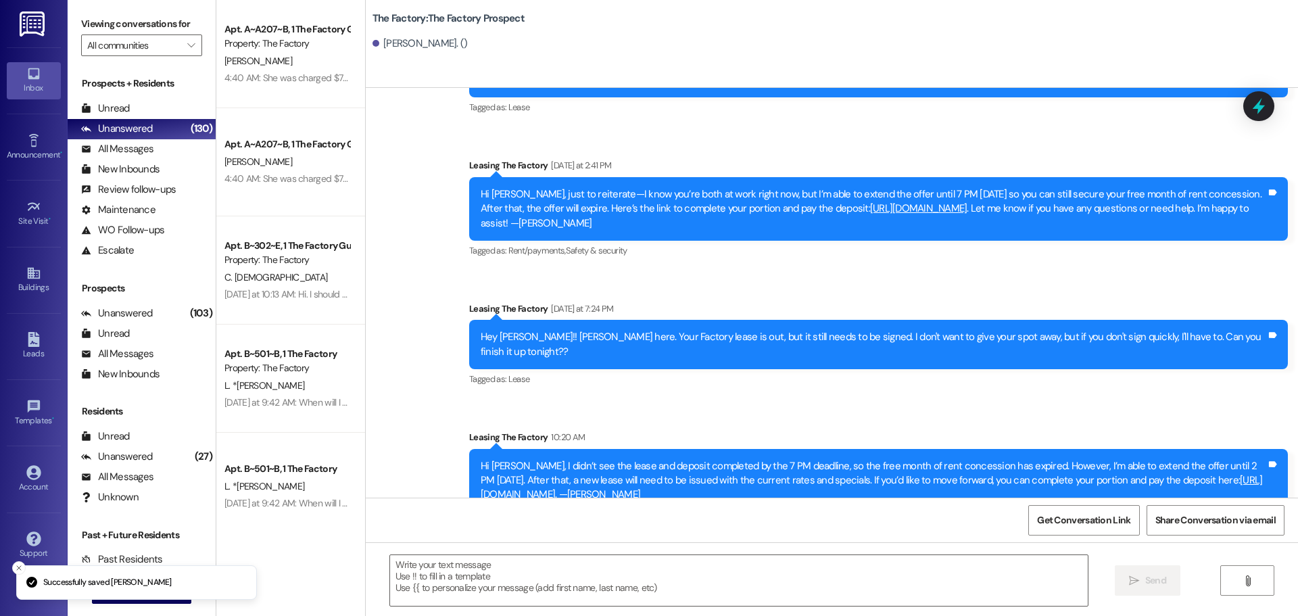
scroll to position [2413, 0]
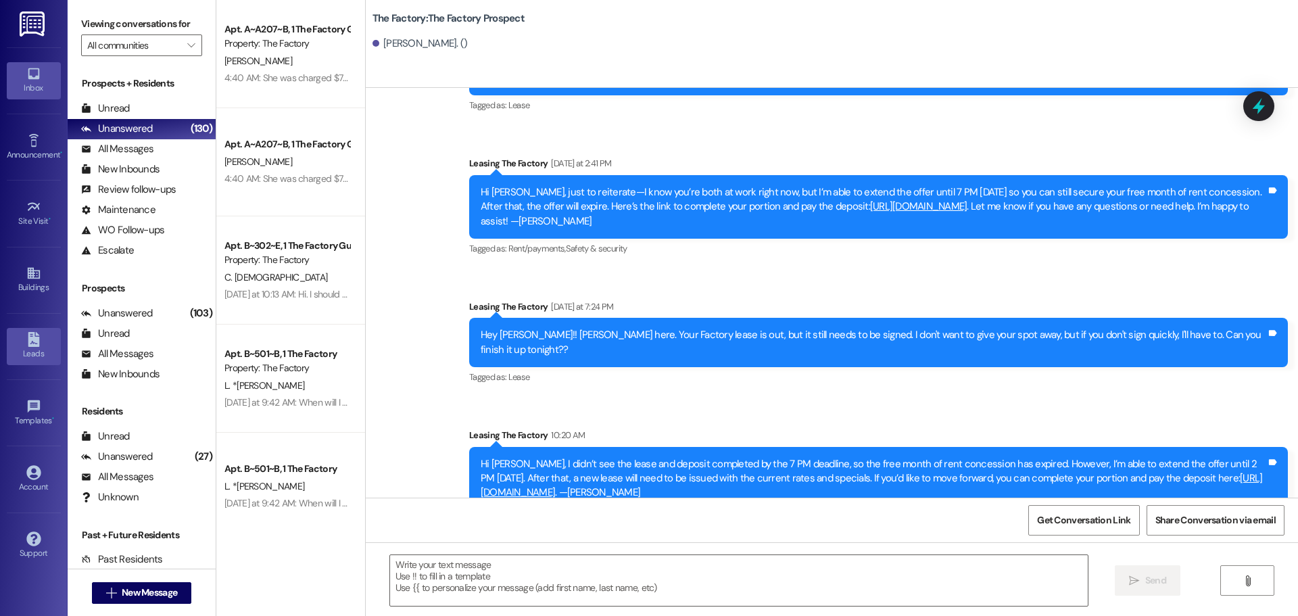
click at [30, 343] on icon at bounding box center [33, 339] width 11 height 15
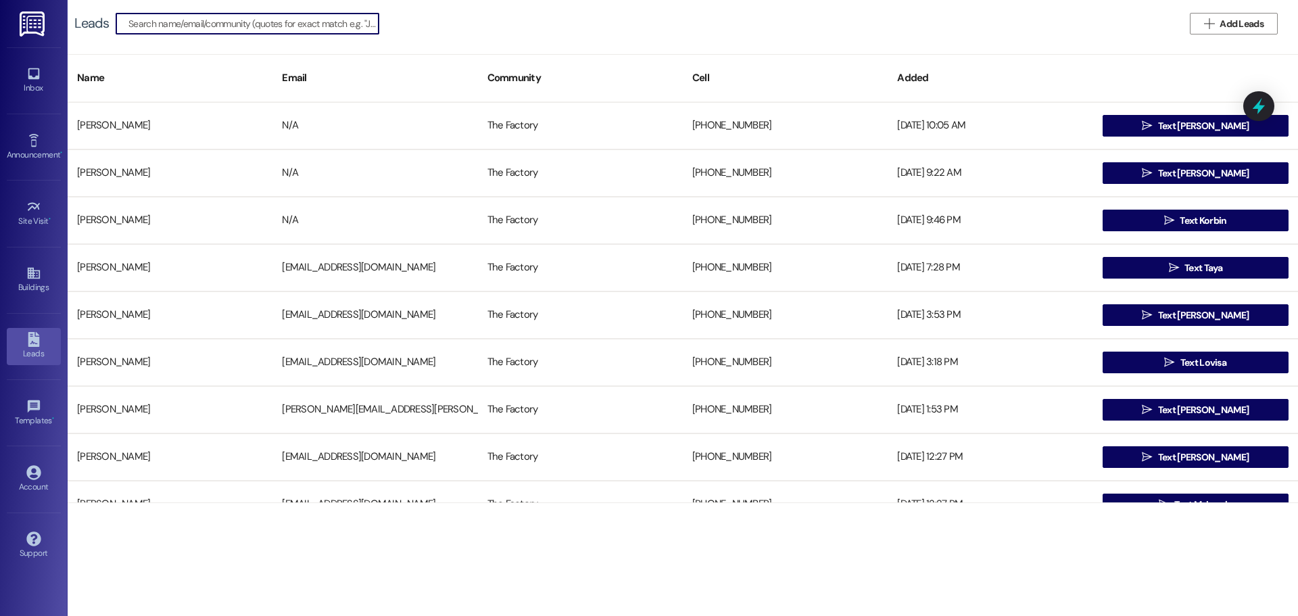
click at [149, 18] on input at bounding box center [253, 23] width 250 height 19
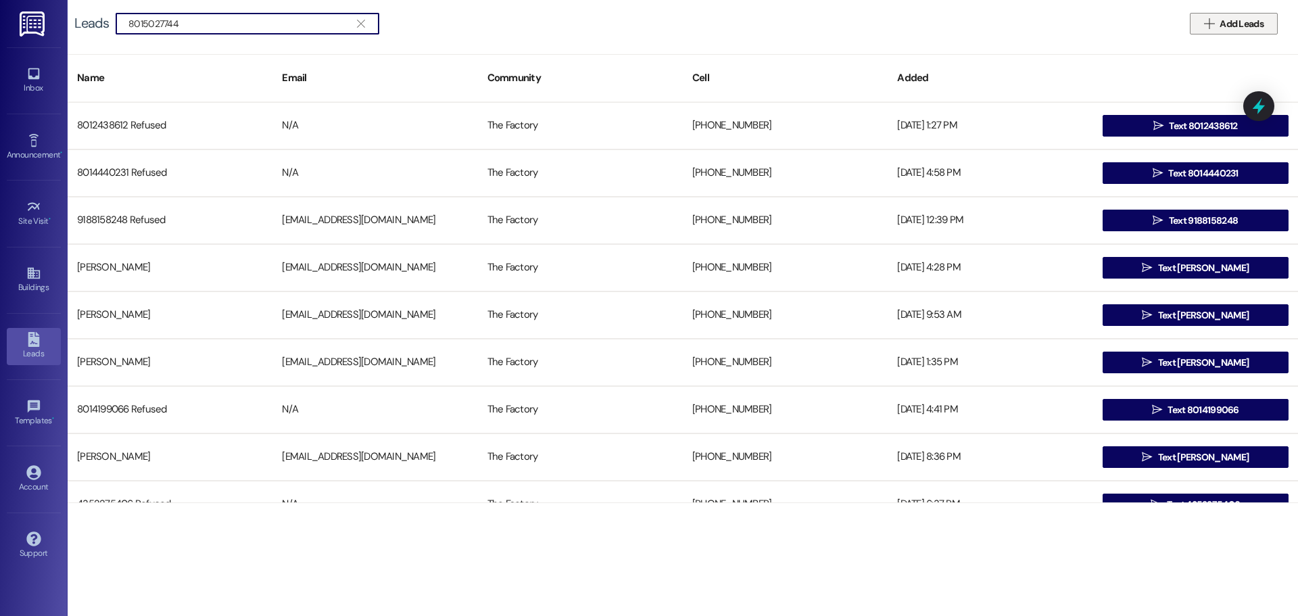
type input "8015027744"
click at [1233, 21] on span "Add Leads" at bounding box center [1241, 24] width 44 height 14
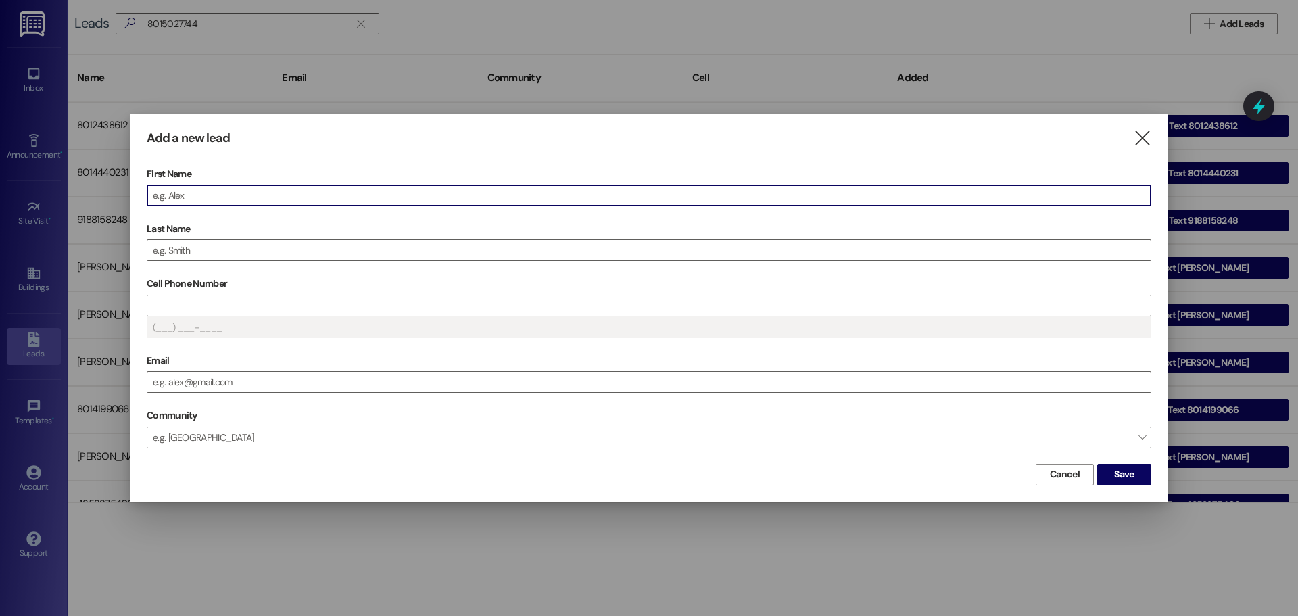
click at [201, 193] on input "First Name" at bounding box center [648, 195] width 1003 height 20
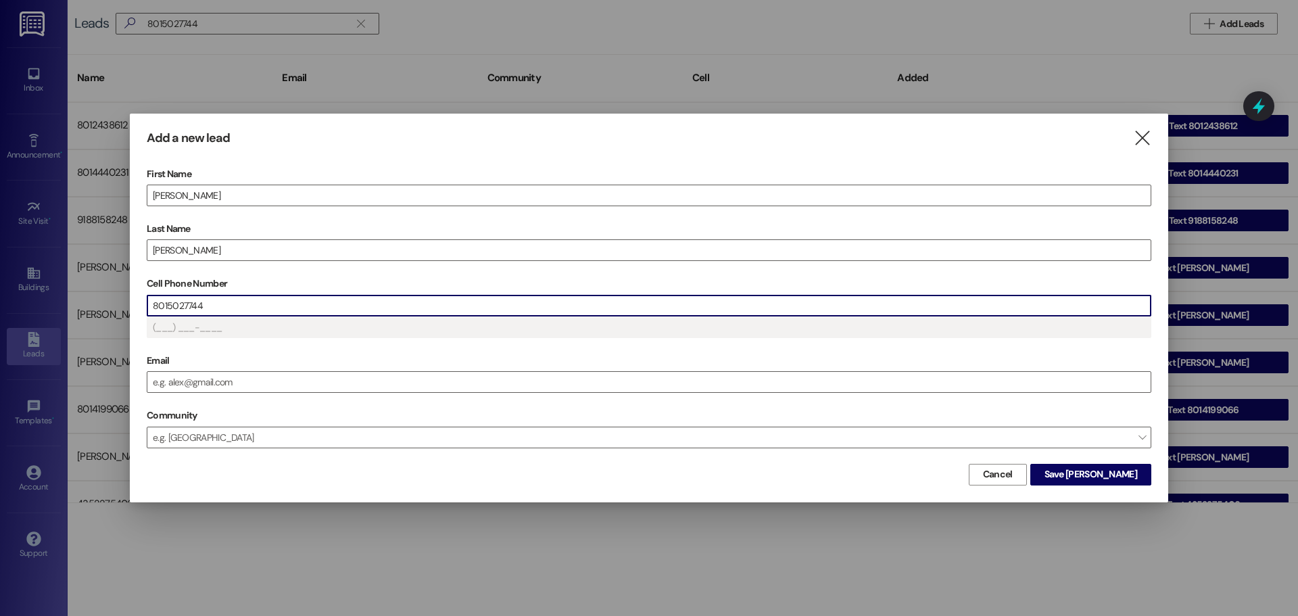
type input "[PHONE_NUMBER]"
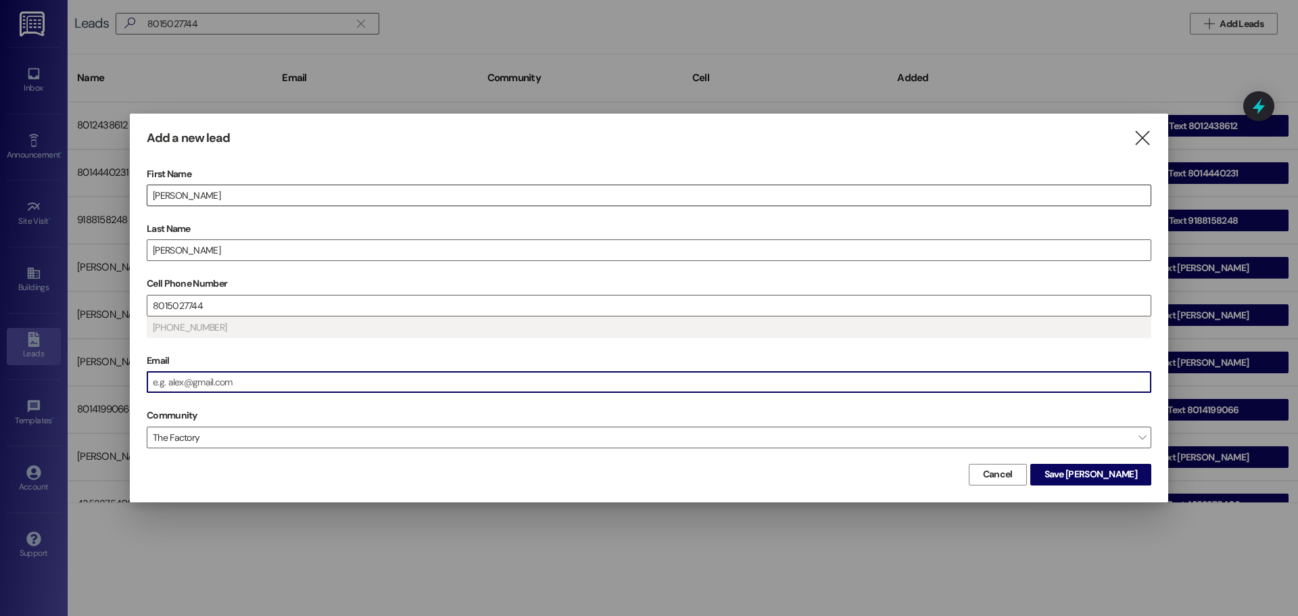
click at [164, 195] on input "[PERSON_NAME]" at bounding box center [648, 195] width 1003 height 20
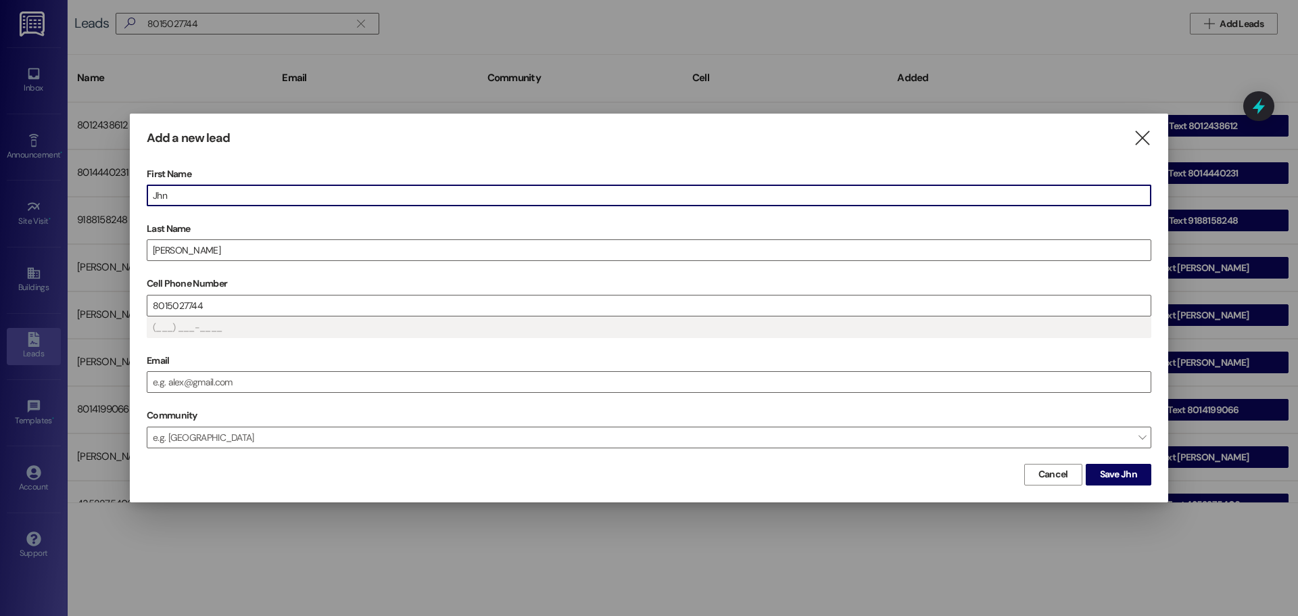
type input "[PHONE_NUMBER]"
click at [1119, 477] on span "Save [PERSON_NAME]" at bounding box center [1090, 474] width 93 height 14
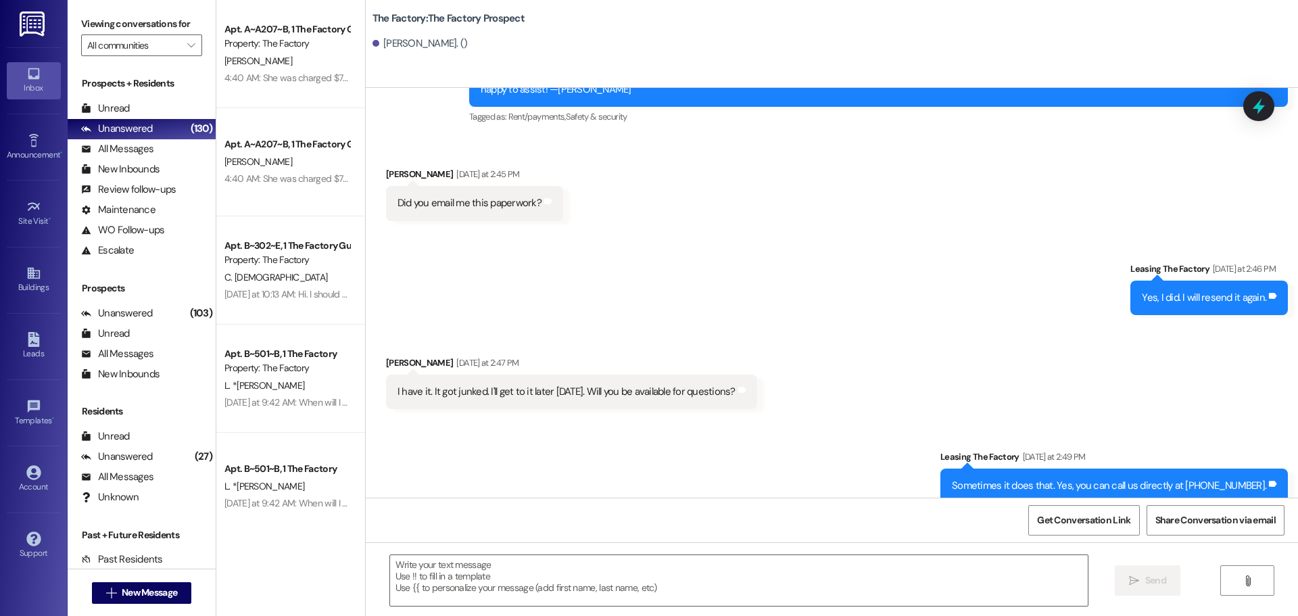
scroll to position [1470, 0]
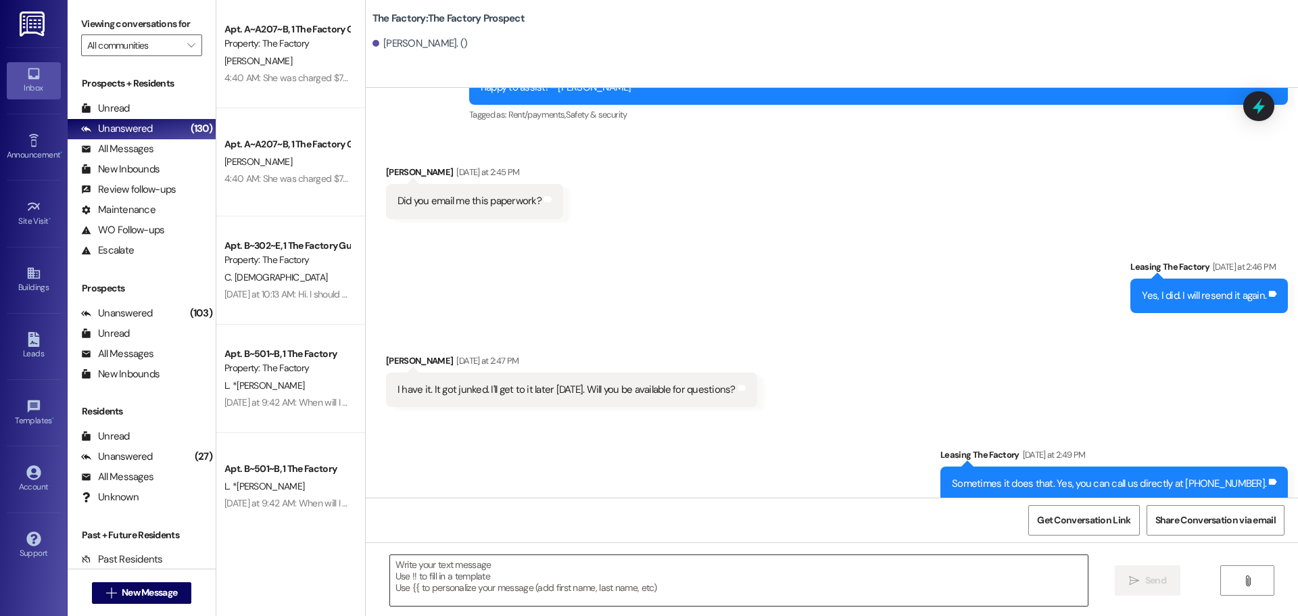
click at [390, 567] on textarea at bounding box center [738, 580] width 697 height 51
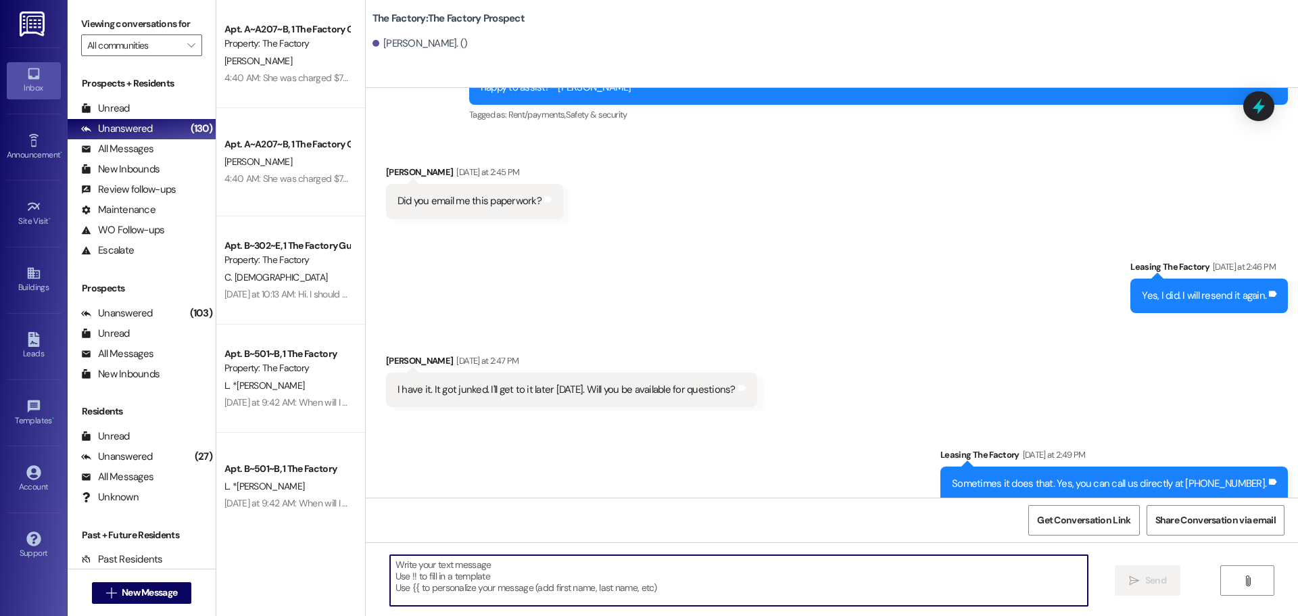
paste textarea "Hi [PERSON_NAME], I didn’t see the lease and deposit completed by the 7 PM dead…"
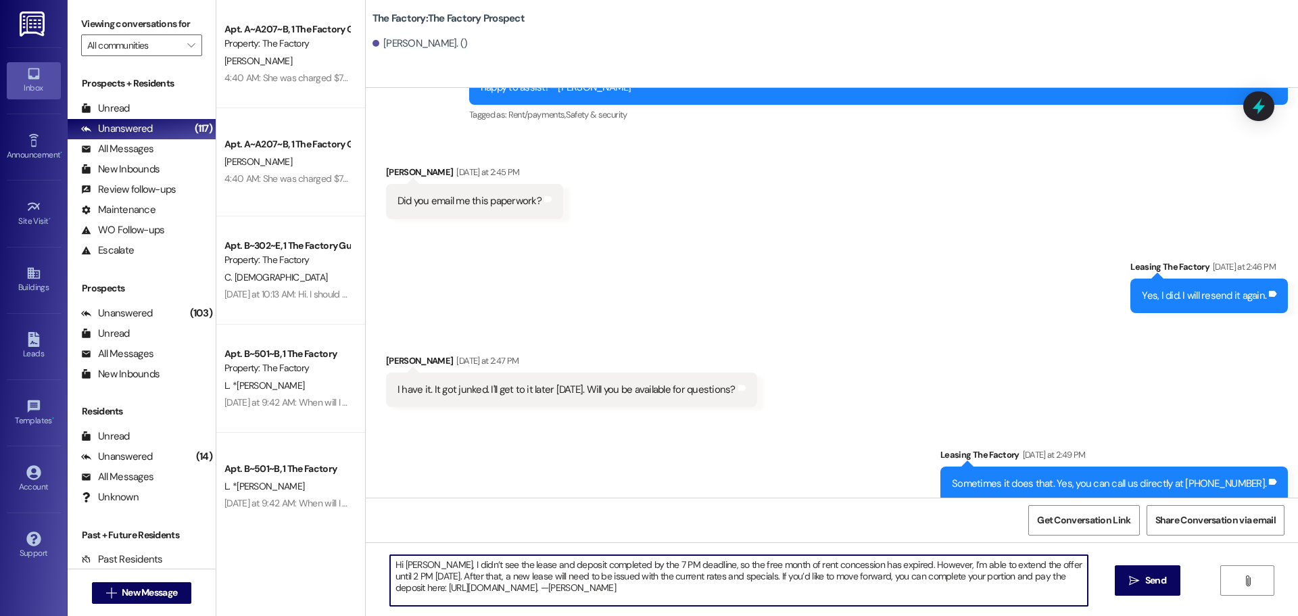
click at [425, 563] on textarea "Hi [PERSON_NAME], I didn’t see the lease and deposit completed by the 7 PM dead…" at bounding box center [738, 580] width 697 height 51
type textarea "Hi [PERSON_NAME] didn’t see the lease and deposit completed by the 7 PM deadlin…"
click at [1150, 579] on span "Send" at bounding box center [1155, 580] width 21 height 14
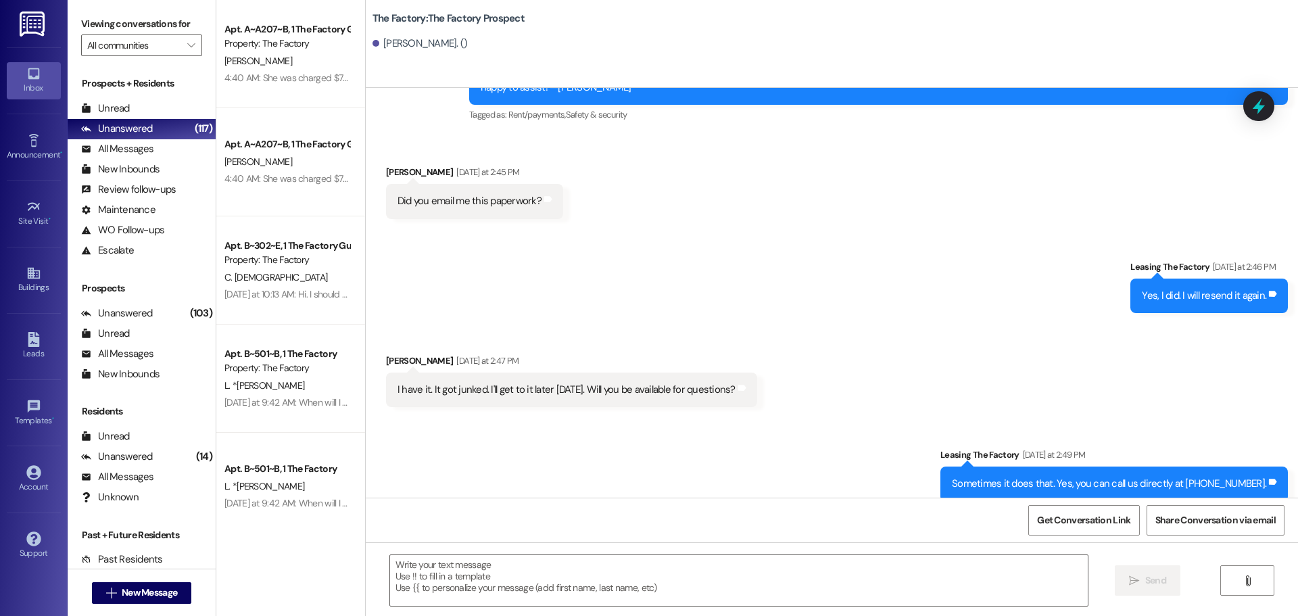
scroll to position [1375, 0]
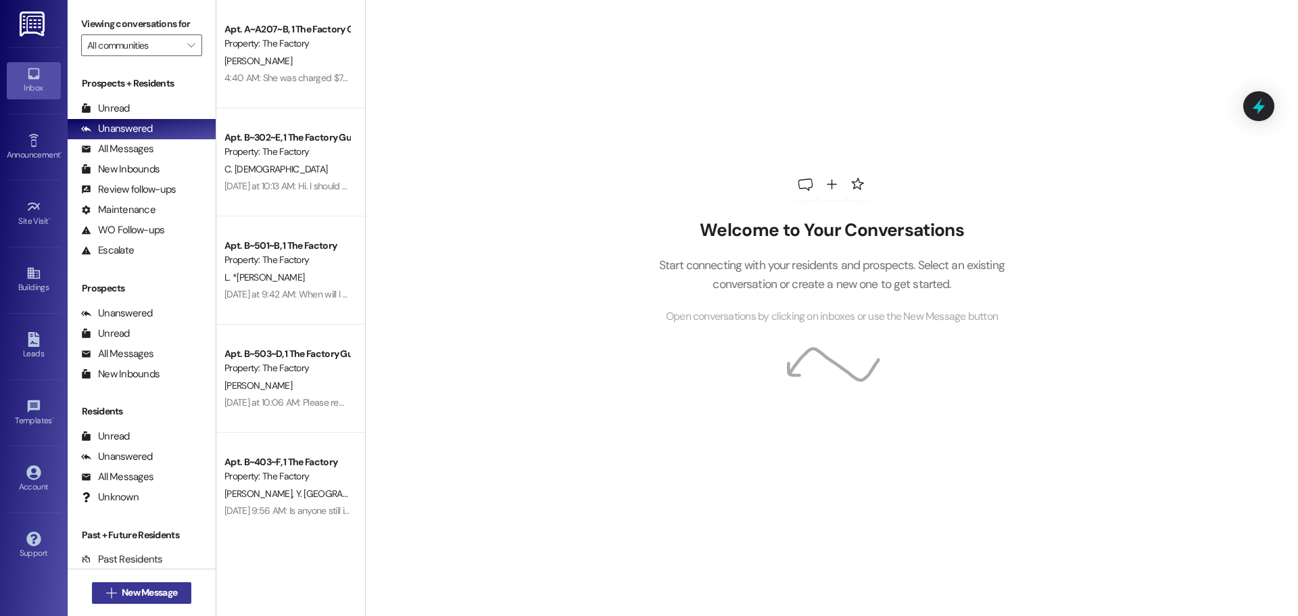
click at [122, 589] on span "New Message" at bounding box center [149, 592] width 55 height 14
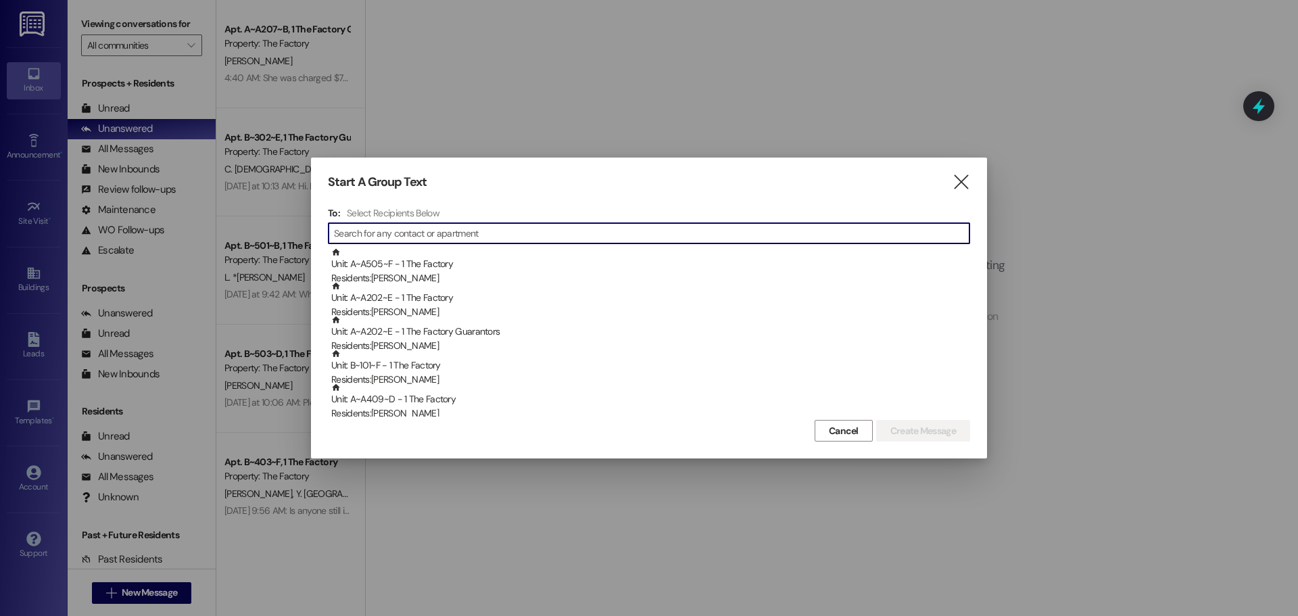
click at [375, 242] on input at bounding box center [651, 233] width 635 height 19
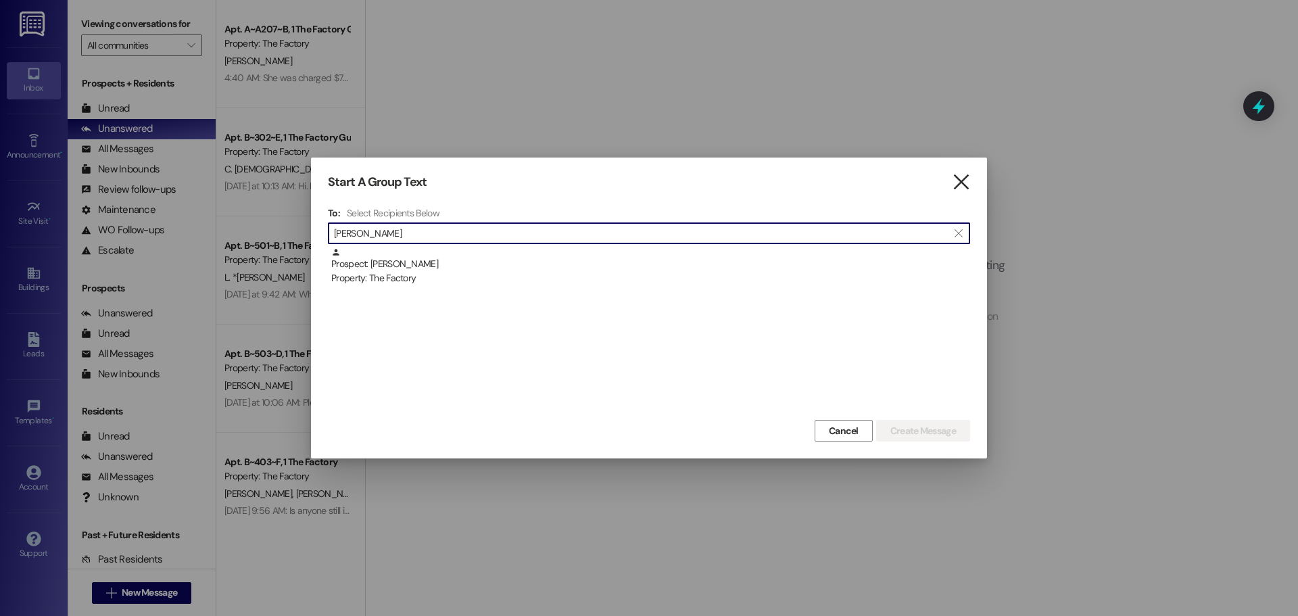
type input "natalia"
drag, startPoint x: 962, startPoint y: 183, endPoint x: 954, endPoint y: 183, distance: 7.4
click at [959, 183] on icon "" at bounding box center [961, 182] width 18 height 14
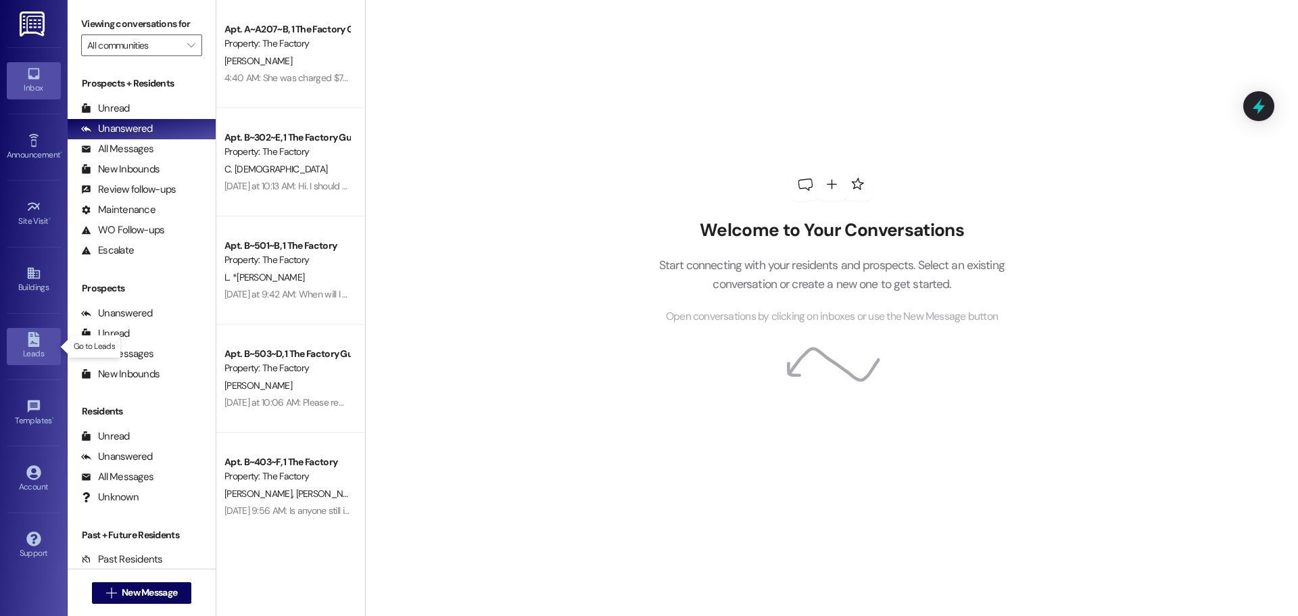
click at [28, 349] on div "Leads" at bounding box center [34, 354] width 68 height 14
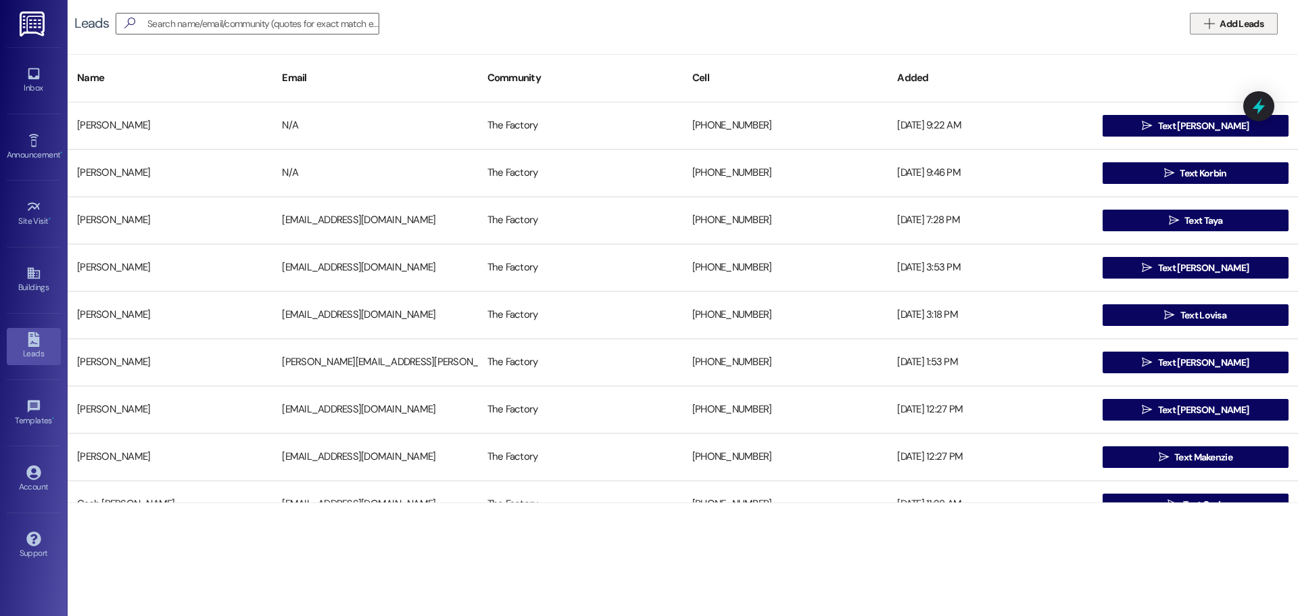
click at [1240, 22] on span "Add Leads" at bounding box center [1241, 24] width 44 height 14
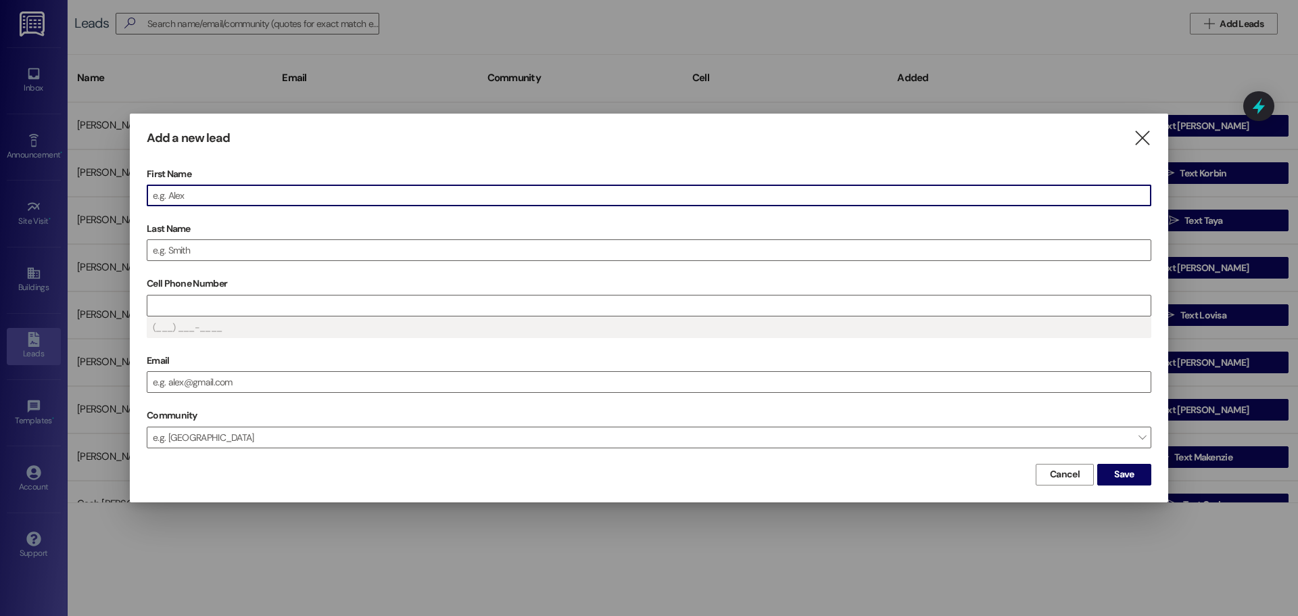
click at [183, 191] on input "First Name" at bounding box center [648, 195] width 1003 height 20
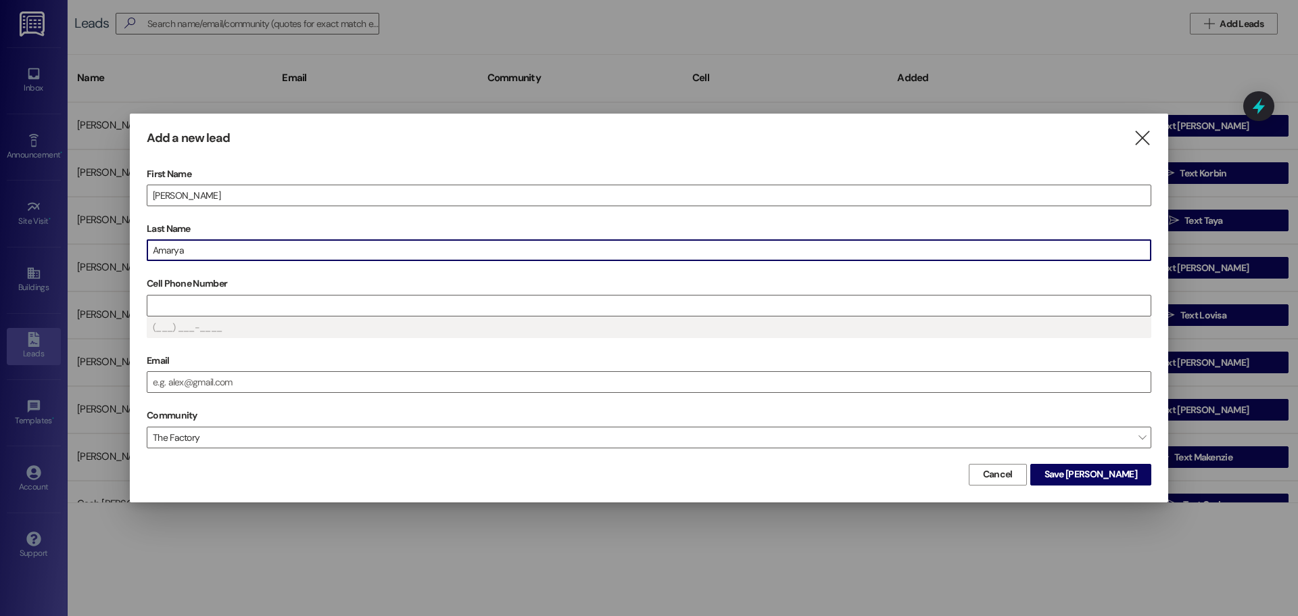
click at [174, 251] on input "Amarya" at bounding box center [648, 250] width 1003 height 20
click at [177, 249] on input "Amarya" at bounding box center [648, 250] width 1003 height 20
click at [176, 249] on input "Amarya" at bounding box center [648, 250] width 1003 height 20
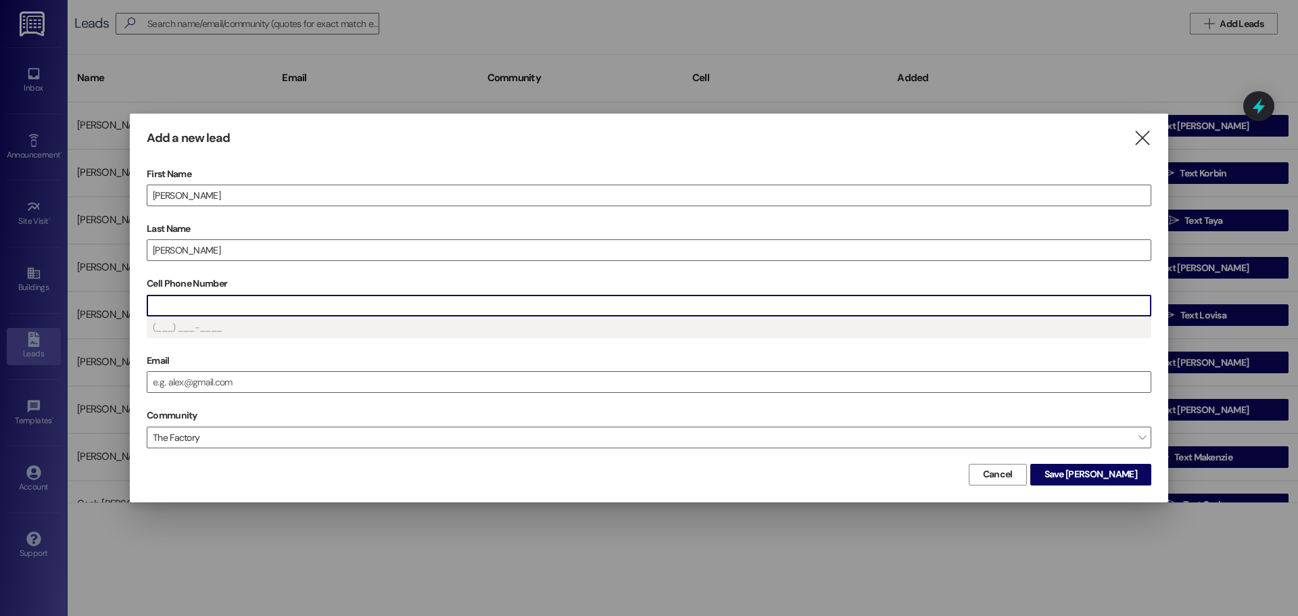
click at [165, 307] on input "Cell Phone Number" at bounding box center [648, 305] width 1003 height 20
click at [191, 308] on input "Cell Phone Number" at bounding box center [648, 305] width 1003 height 20
click at [1108, 473] on span "Save Natalia" at bounding box center [1090, 474] width 93 height 14
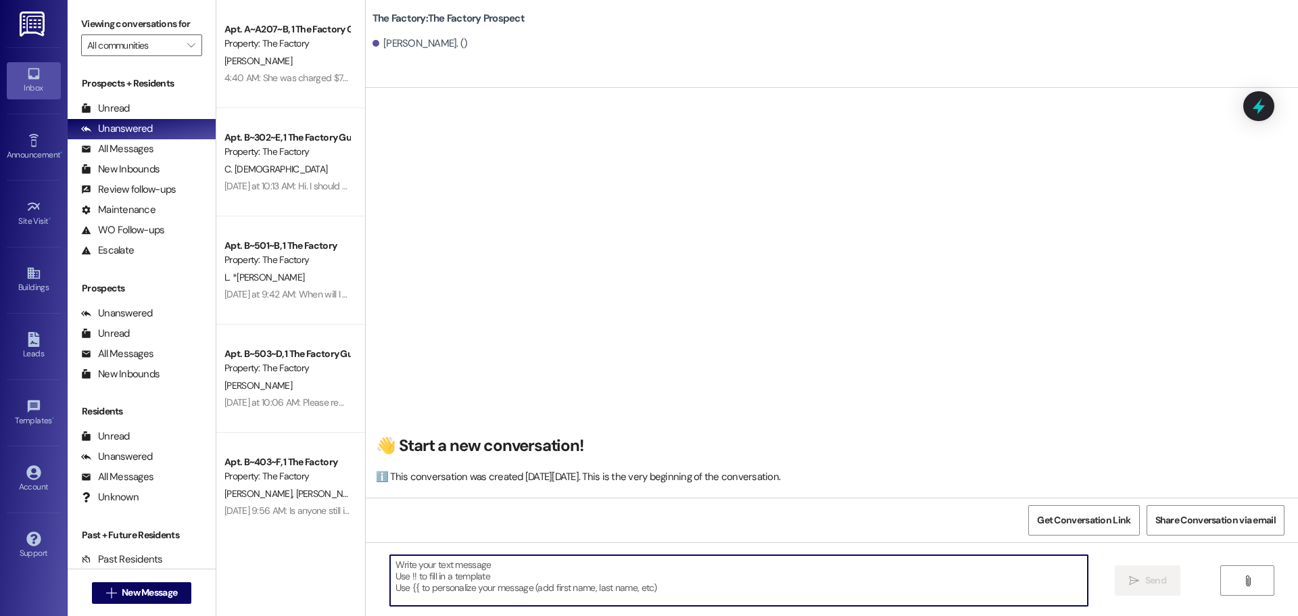
click at [390, 567] on textarea at bounding box center [738, 580] width 697 height 51
paste textarea "Hi {{first_name}}, this is Tawnya from The Factory. Sofia’s lease is ready to s…"
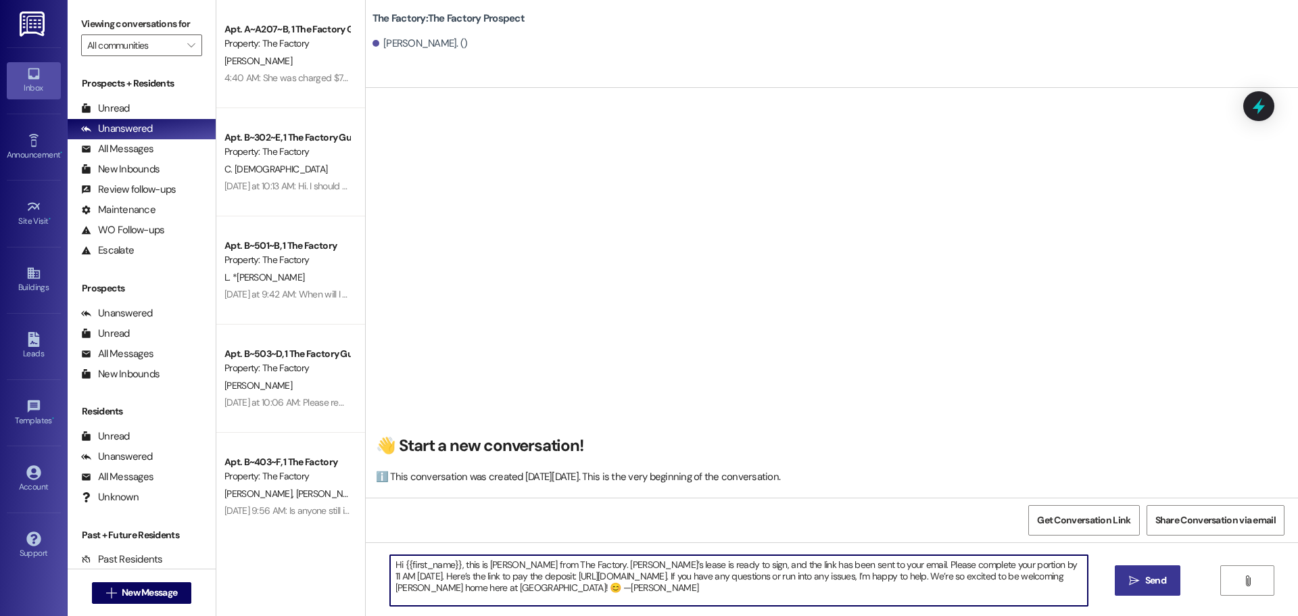
type textarea "Hi {{first_name}}, this is Tawnya from The Factory. Sofia’s lease is ready to s…"
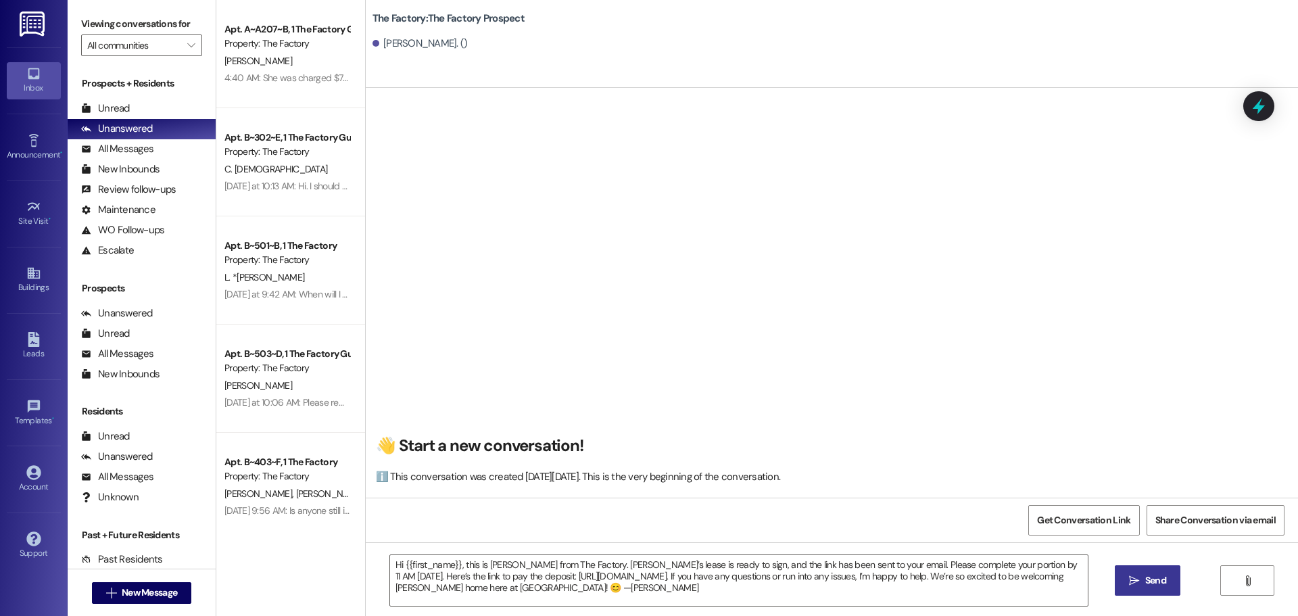
click at [1148, 580] on span "Send" at bounding box center [1155, 580] width 21 height 14
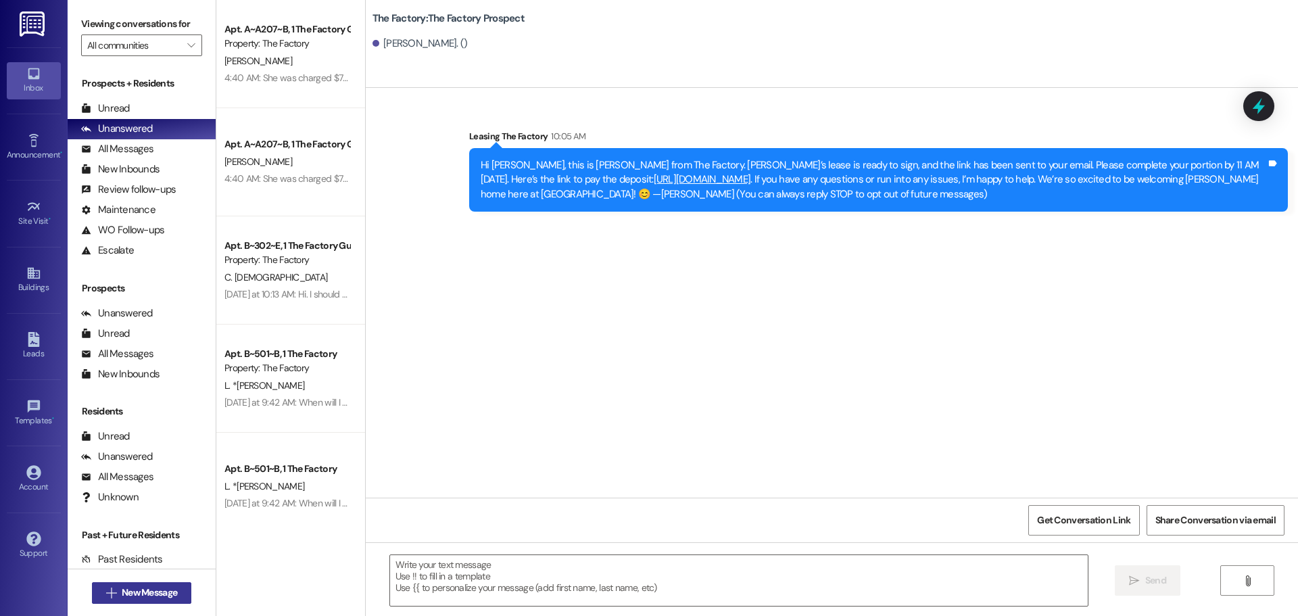
click at [179, 594] on button " New Message" at bounding box center [142, 593] width 100 height 22
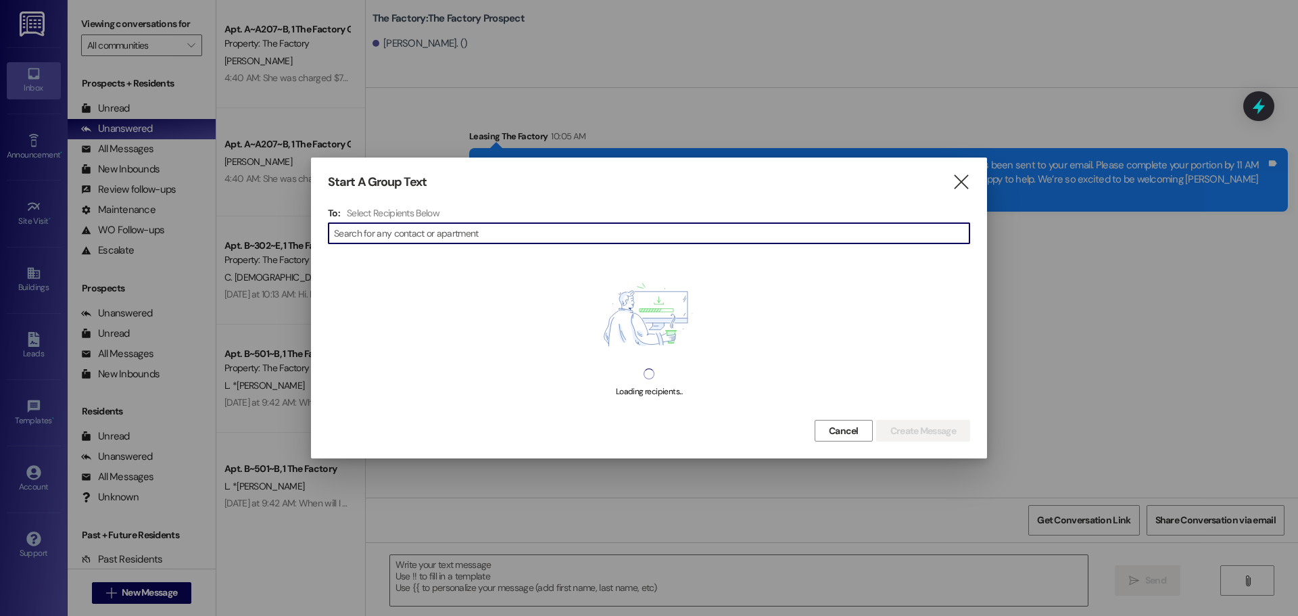
click at [403, 238] on input at bounding box center [651, 233] width 635 height 19
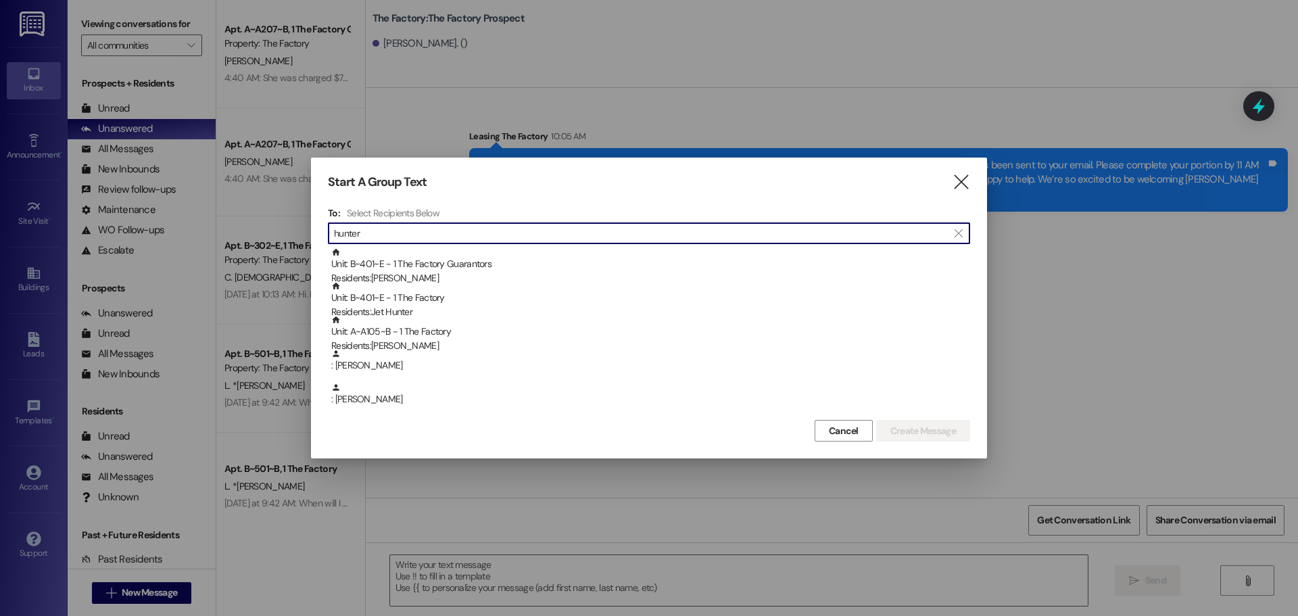
type input "hunter"
